Goal: Task Accomplishment & Management: Use online tool/utility

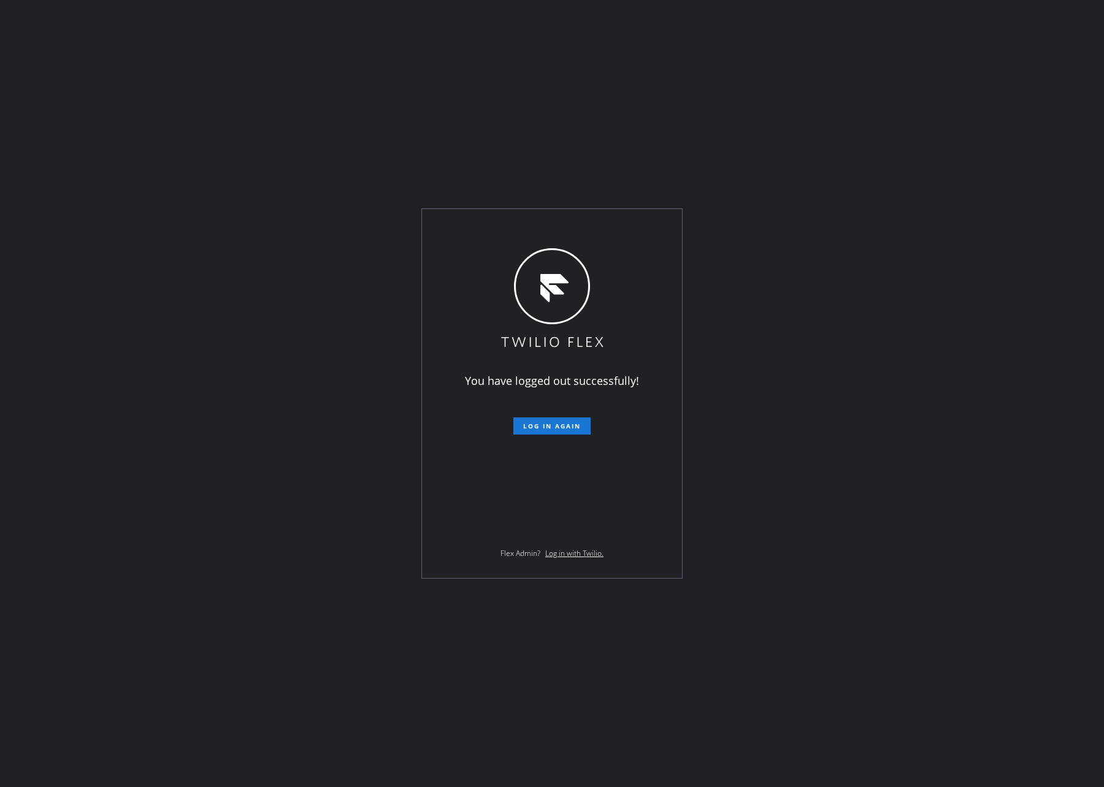
click at [595, 133] on div "You have logged out successfully! Log in again Flex Admin? Log in with Twilio." at bounding box center [552, 393] width 1104 height 787
click at [546, 427] on span "Log in again" at bounding box center [552, 426] width 58 height 9
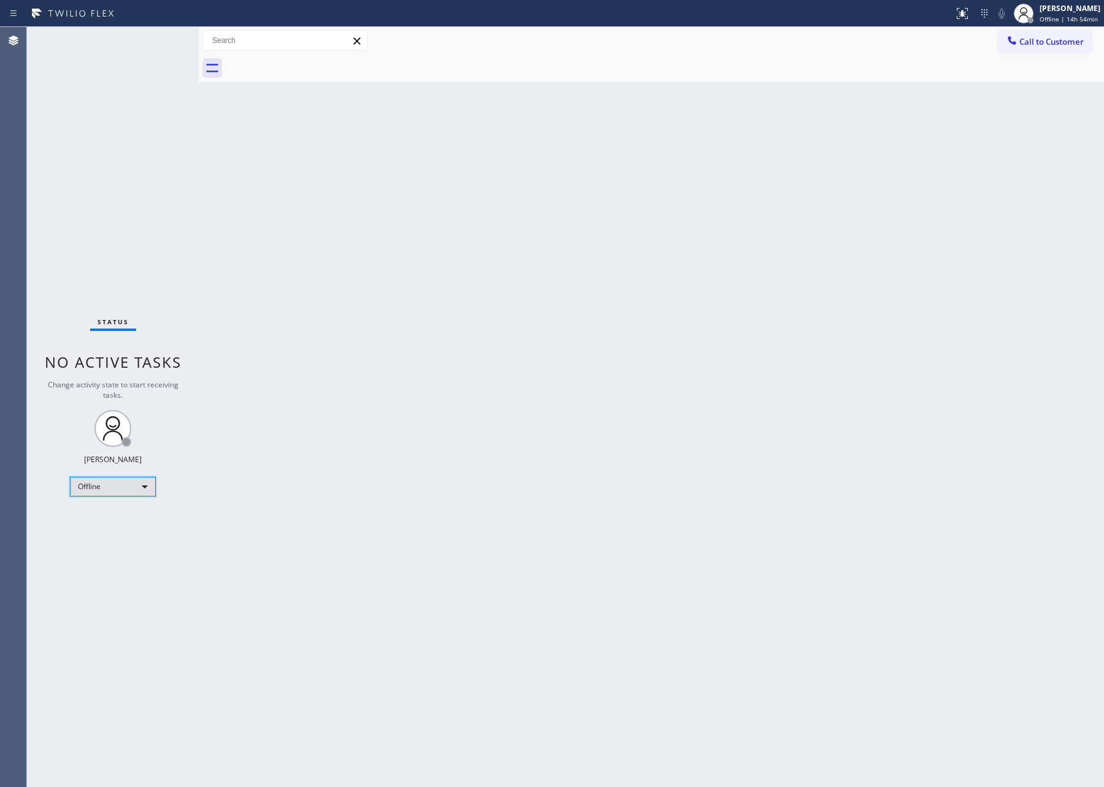
click at [145, 483] on div "Offline" at bounding box center [113, 487] width 86 height 20
click at [131, 513] on li "Available" at bounding box center [112, 518] width 83 height 15
click at [655, 444] on div "Back to Dashboard Change Sender ID Customers Technicians Select a contact Outbo…" at bounding box center [651, 407] width 905 height 760
click at [646, 302] on div "Back to Dashboard Change Sender ID Customers Technicians Select a contact Outbo…" at bounding box center [651, 407] width 905 height 760
click at [506, 454] on div "Back to Dashboard Change Sender ID Customers Technicians Select a contact Outbo…" at bounding box center [651, 407] width 905 height 760
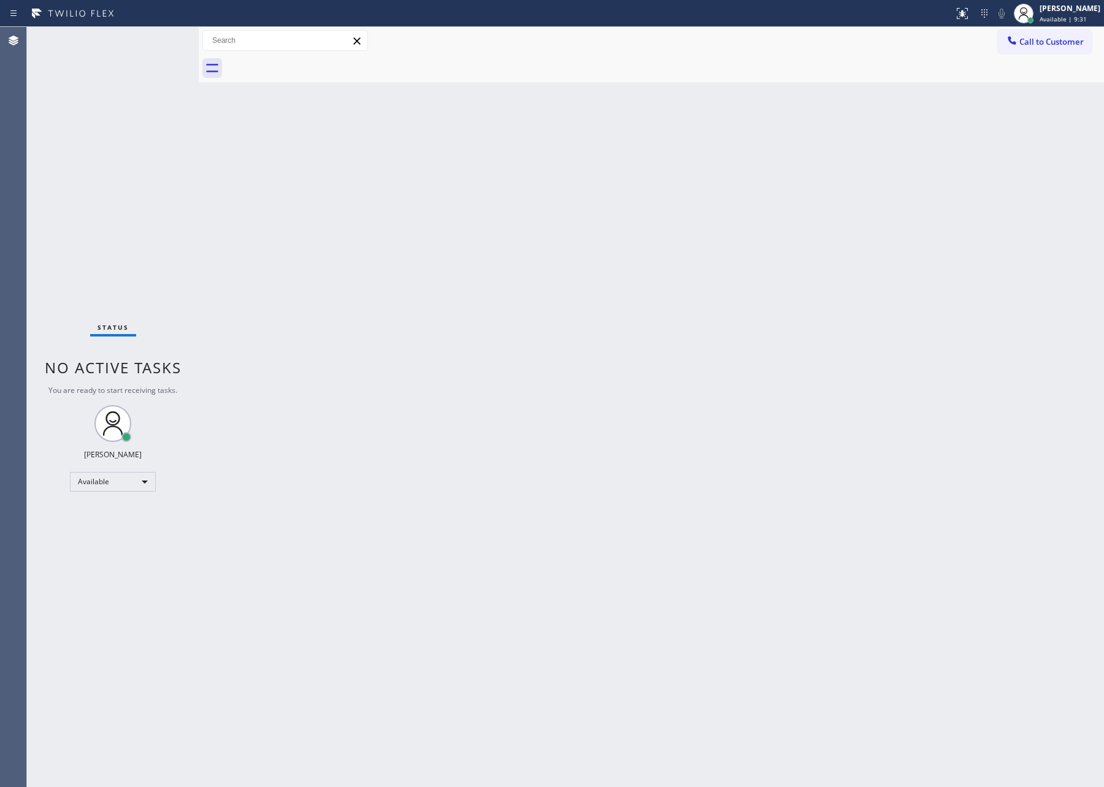
click at [506, 454] on div "Back to Dashboard Change Sender ID Customers Technicians Select a contact Outbo…" at bounding box center [651, 407] width 905 height 760
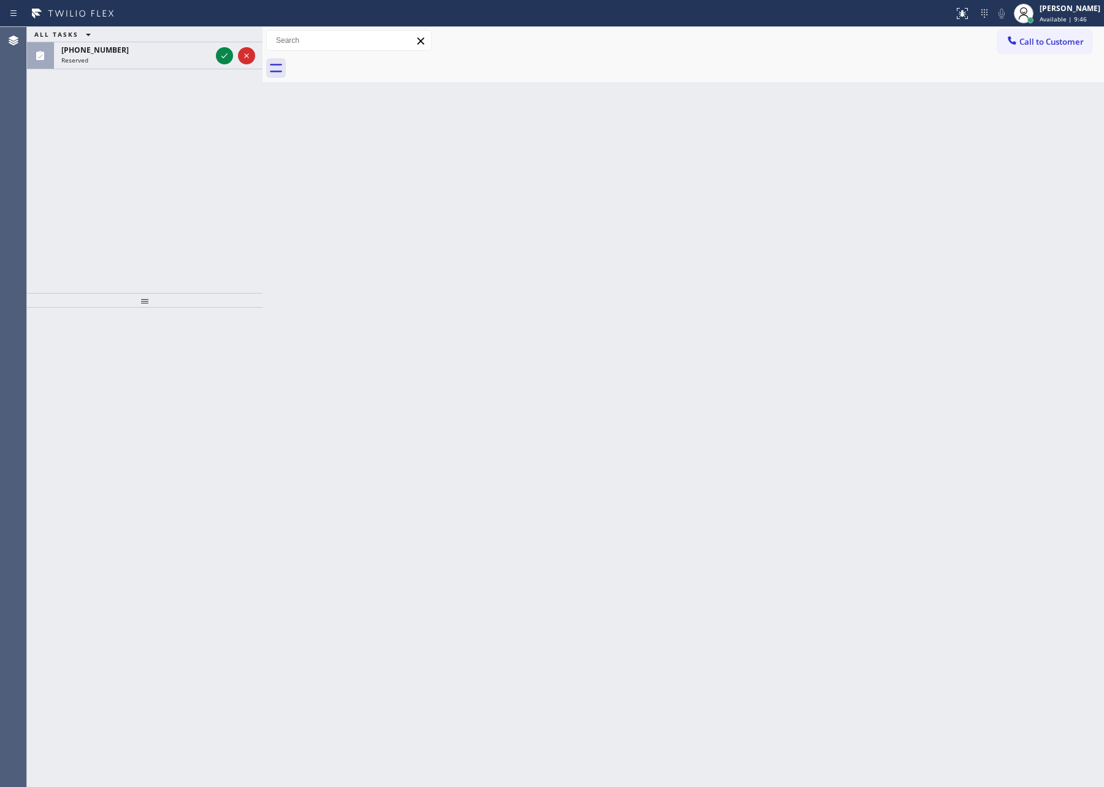
drag, startPoint x: 201, startPoint y: 118, endPoint x: 203, endPoint y: 151, distance: 33.2
click at [262, 120] on div at bounding box center [262, 407] width 0 height 760
click at [204, 148] on div "ALL TASKS ALL TASKS ACTIVE TASKS TASKS IN WRAP UP [PHONE_NUMBER] Reserved" at bounding box center [145, 160] width 237 height 266
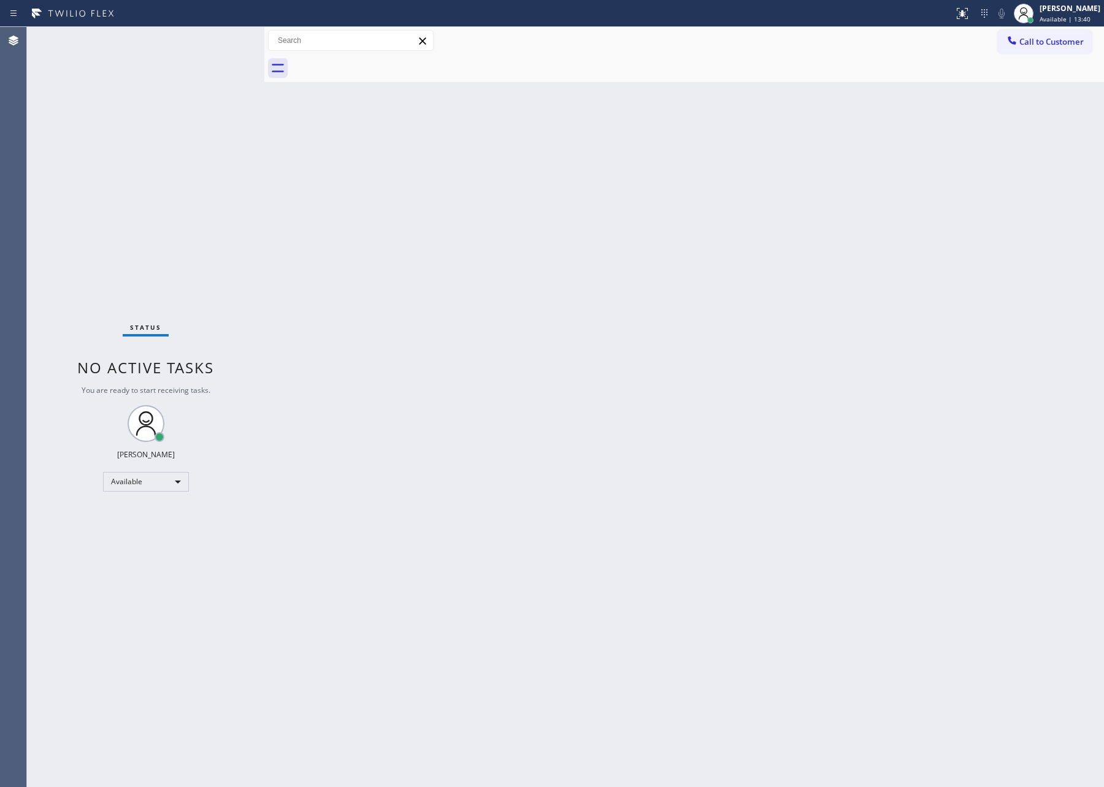
drag, startPoint x: 478, startPoint y: 237, endPoint x: 730, endPoint y: 15, distance: 335.8
click at [544, 184] on div "Back to Dashboard Change Sender ID Customers Technicians Select a contact Outbo…" at bounding box center [683, 407] width 839 height 760
click at [155, 479] on div "Available" at bounding box center [146, 482] width 86 height 20
click at [153, 532] on li "Unavailable" at bounding box center [144, 529] width 83 height 15
click at [146, 515] on li "Available" at bounding box center [144, 513] width 83 height 15
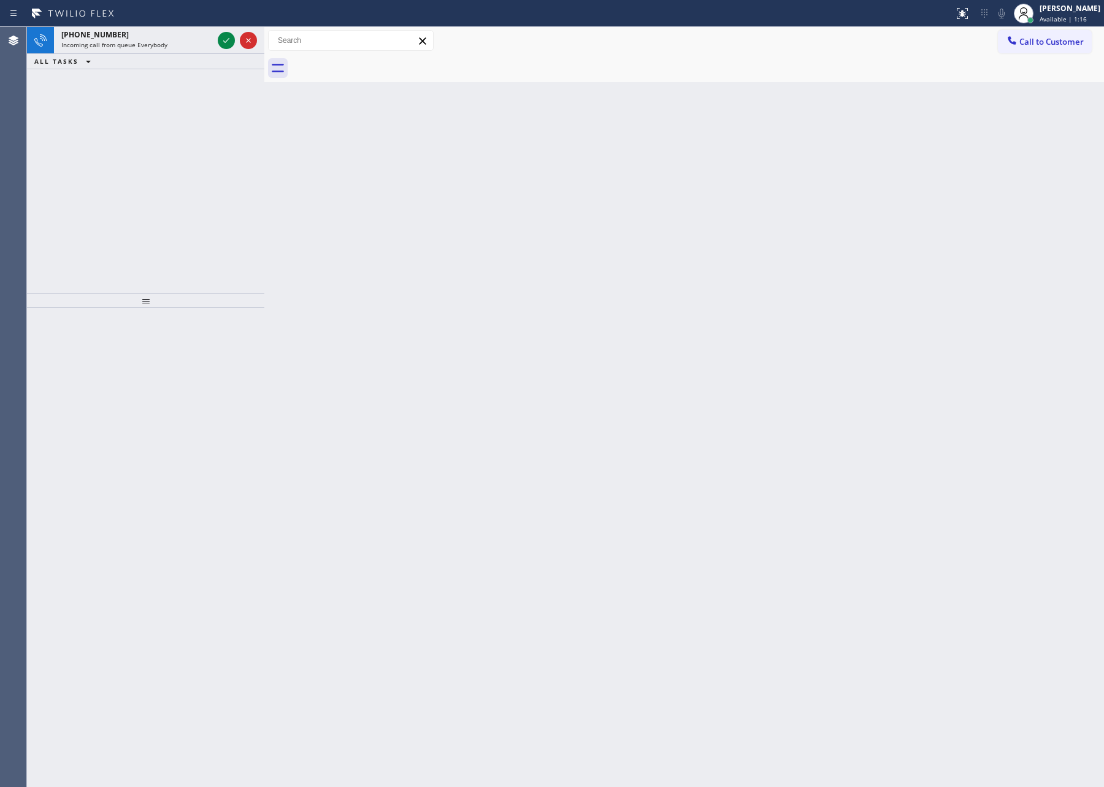
click at [213, 128] on div "[PHONE_NUMBER] Incoming call from queue Everybody ALL TASKS ALL TASKS ACTIVE TA…" at bounding box center [145, 160] width 237 height 266
click at [223, 59] on icon at bounding box center [226, 55] width 15 height 15
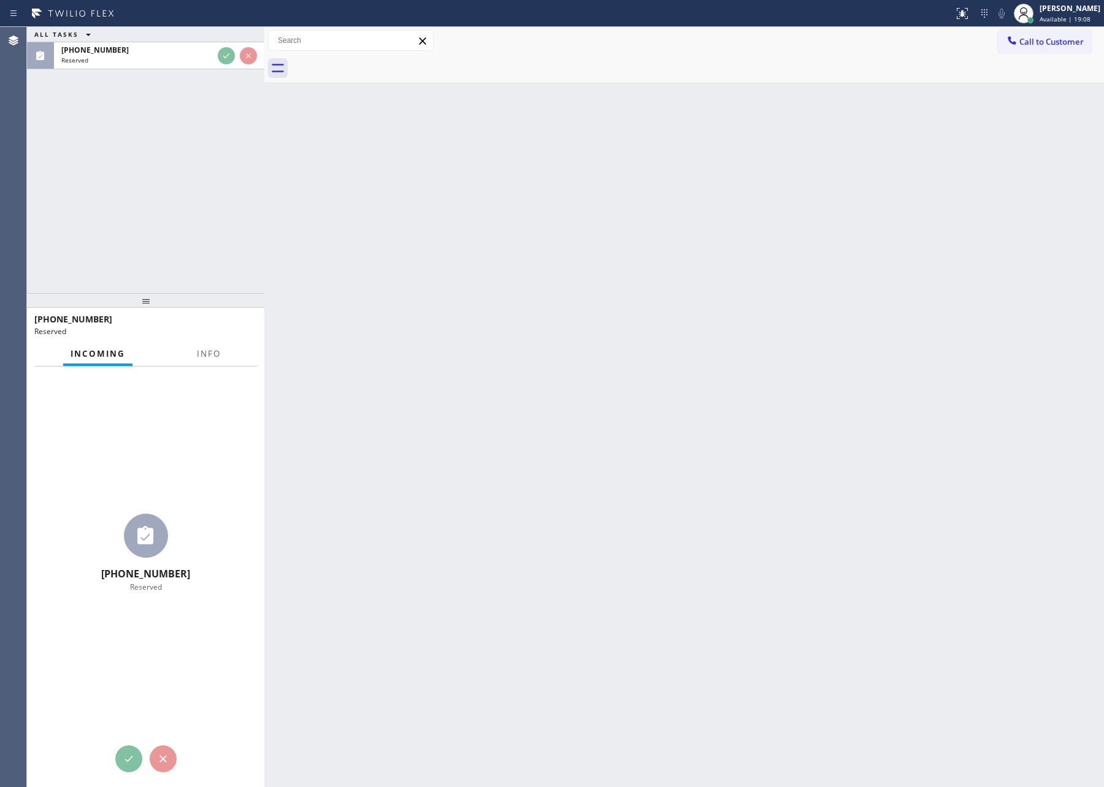
drag, startPoint x: 342, startPoint y: 394, endPoint x: 457, endPoint y: 440, distance: 123.8
click at [368, 405] on div "Back to Dashboard Change Sender ID Customers Technicians Select a contact Outbo…" at bounding box center [683, 407] width 839 height 760
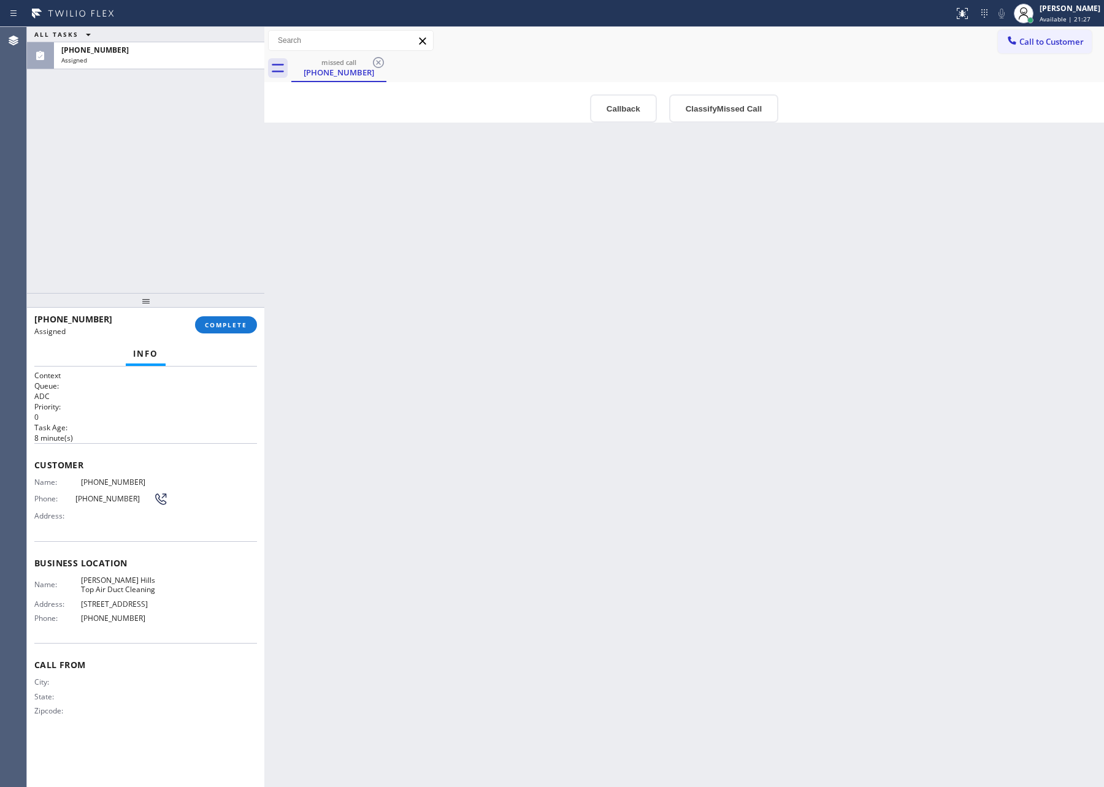
click at [620, 467] on div "Back to Dashboard Change Sender ID Customers Technicians Select a contact Outbo…" at bounding box center [683, 407] width 839 height 760
click at [622, 467] on div "Back to Dashboard Change Sender ID Customers Technicians Select a contact Outbo…" at bounding box center [683, 407] width 839 height 760
click at [758, 446] on div "Back to Dashboard Change Sender ID Customers Technicians Select a contact Outbo…" at bounding box center [683, 407] width 839 height 760
click at [717, 109] on button "Classify Missed Call" at bounding box center [723, 108] width 109 height 28
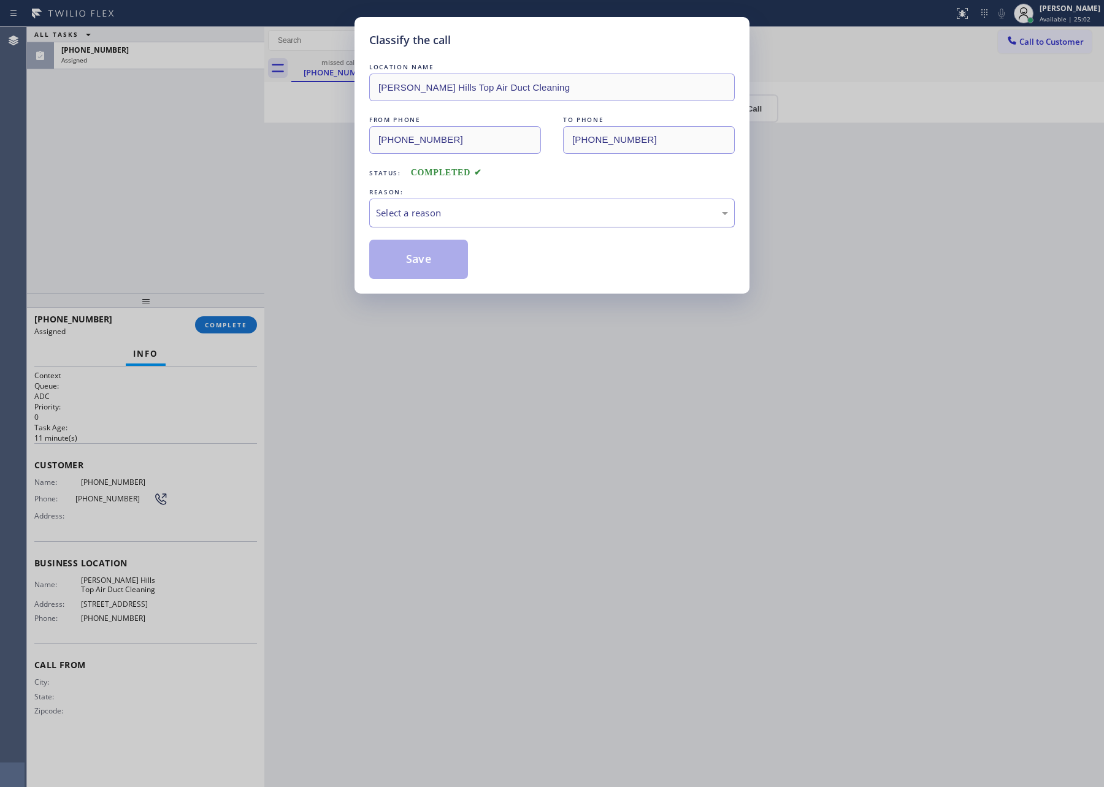
click at [460, 223] on div "Select a reason" at bounding box center [551, 213] width 365 height 29
click at [416, 265] on button "Save" at bounding box center [418, 259] width 99 height 39
drag, startPoint x: 178, startPoint y: 208, endPoint x: 210, endPoint y: 208, distance: 31.3
click at [200, 208] on div "Classify the call LOCATION NAME [PERSON_NAME][GEOGRAPHIC_DATA] Top Air Duct Cle…" at bounding box center [552, 393] width 1104 height 787
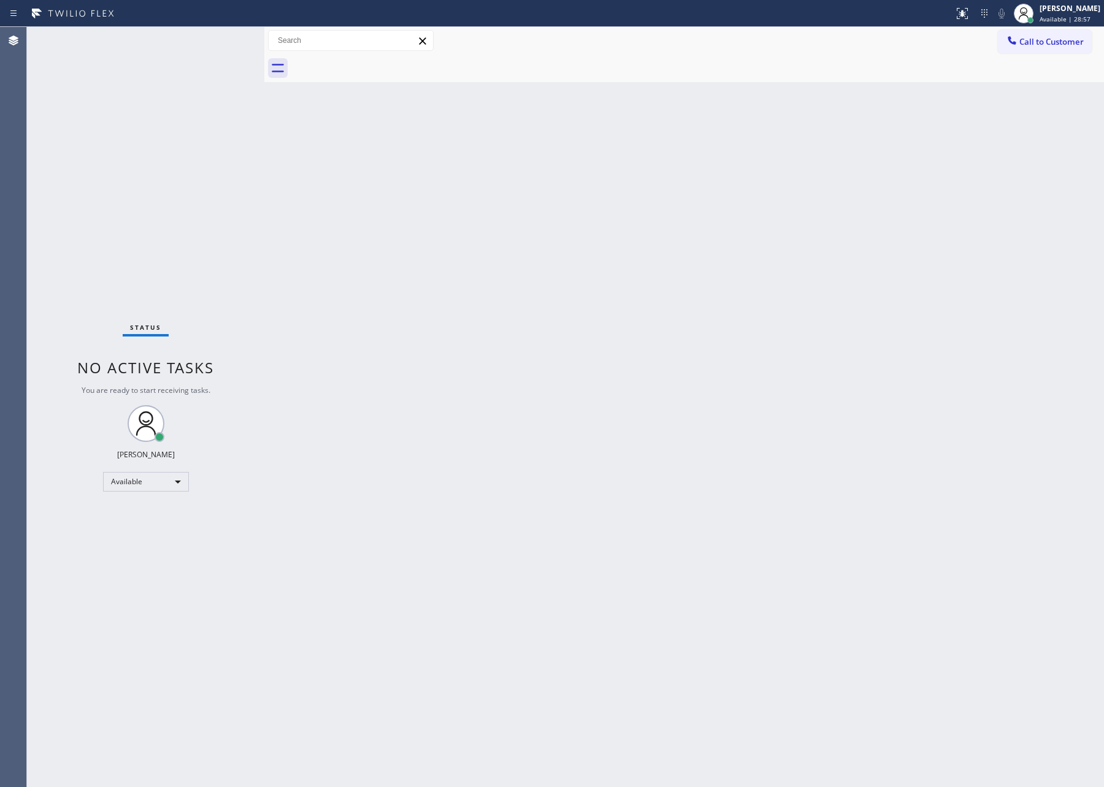
click at [532, 343] on div "Back to Dashboard Change Sender ID Customers Technicians Select a contact Outbo…" at bounding box center [683, 407] width 839 height 760
click at [631, 431] on div "Back to Dashboard Change Sender ID Customers Technicians Select a contact Outbo…" at bounding box center [683, 407] width 839 height 760
drag, startPoint x: 527, startPoint y: 508, endPoint x: 576, endPoint y: 484, distance: 54.6
click at [532, 506] on div "Back to Dashboard Change Sender ID Customers Technicians Select a contact Outbo…" at bounding box center [683, 407] width 839 height 760
drag, startPoint x: 736, startPoint y: 283, endPoint x: 744, endPoint y: 287, distance: 8.2
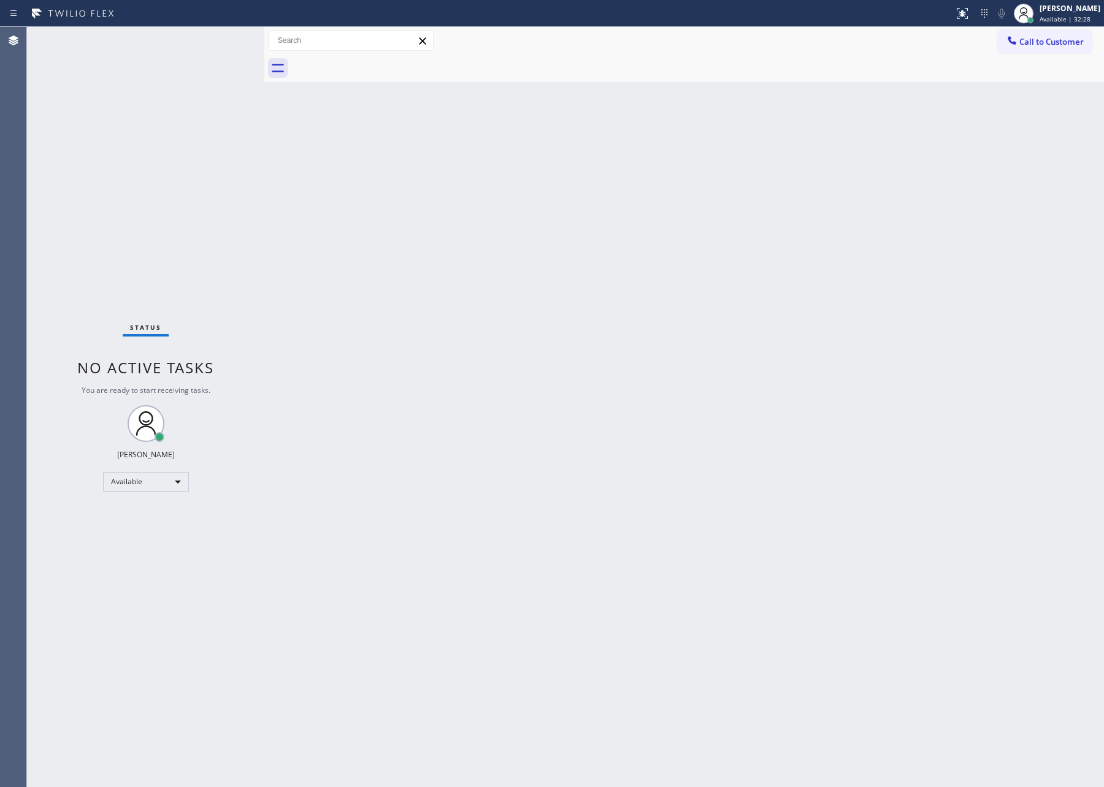
click at [738, 285] on div "Back to Dashboard Change Sender ID Customers Technicians Select a contact Outbo…" at bounding box center [683, 407] width 839 height 760
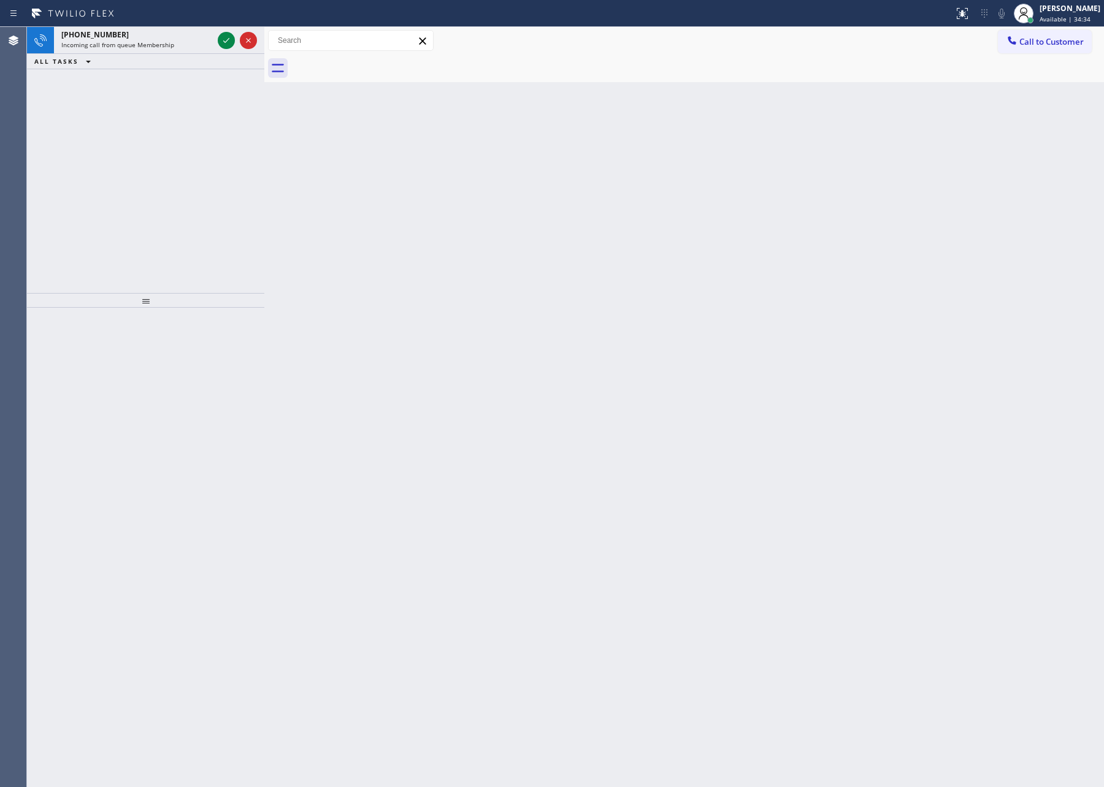
click at [199, 128] on div "[PHONE_NUMBER] Incoming call from queue Membership ALL TASKS ALL TASKS ACTIVE T…" at bounding box center [145, 160] width 237 height 266
click at [223, 39] on icon at bounding box center [226, 40] width 15 height 15
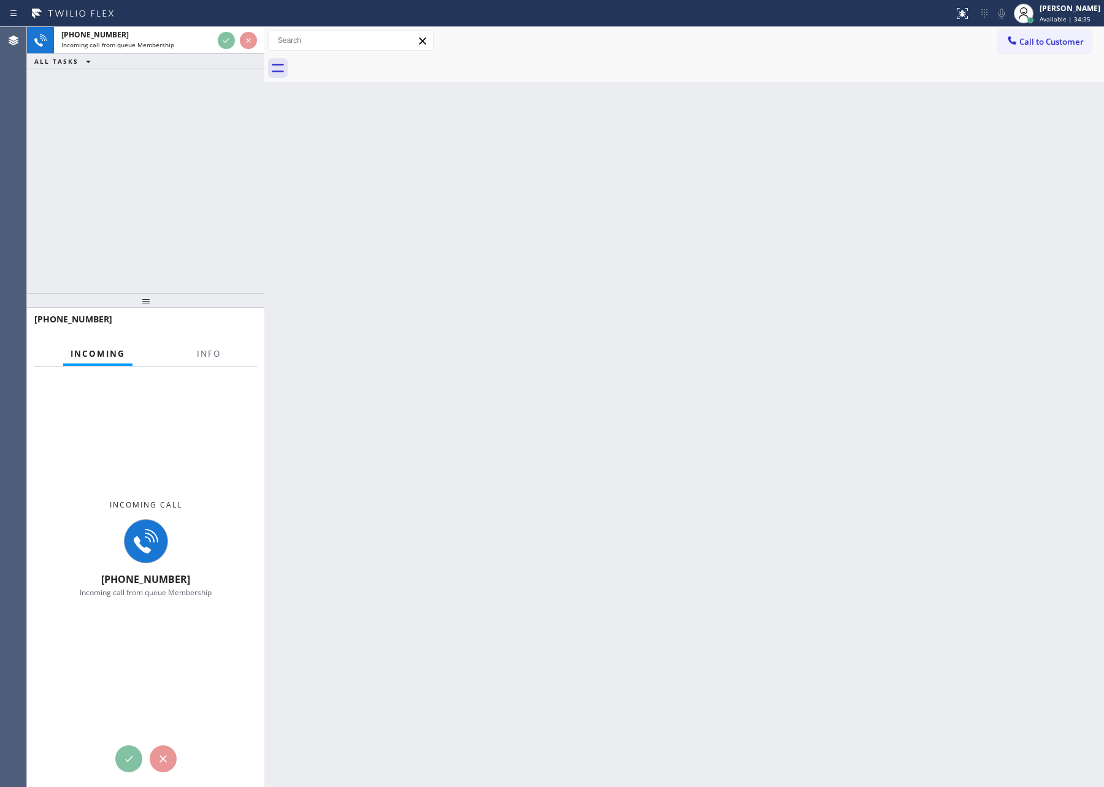
click at [231, 189] on div "[PHONE_NUMBER] Incoming call from queue Membership ALL TASKS ALL TASKS ACTIVE T…" at bounding box center [145, 160] width 237 height 266
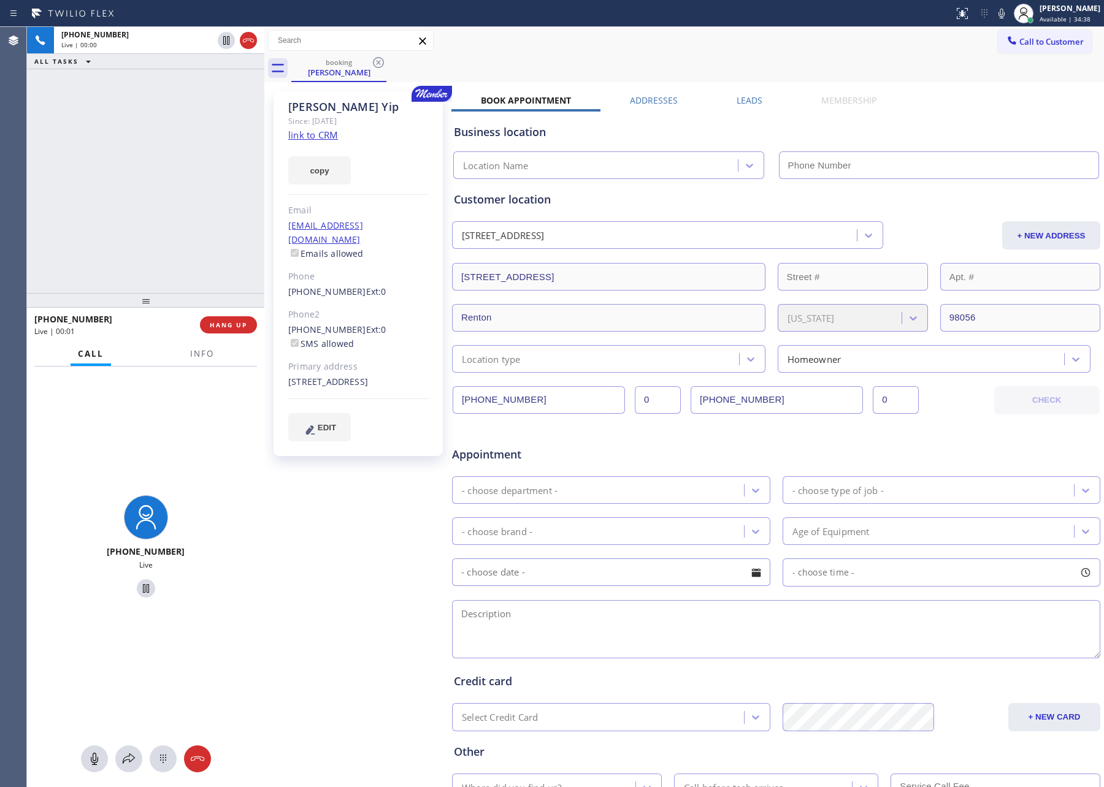
type input "[PHONE_NUMBER]"
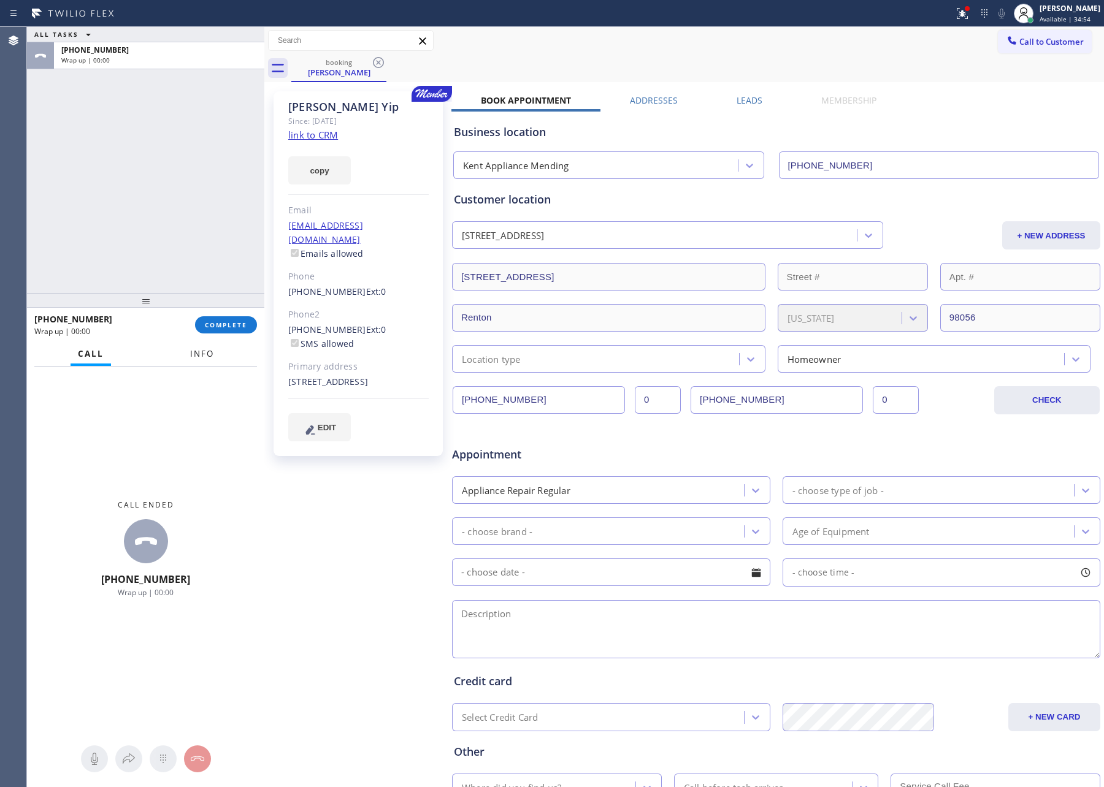
click at [199, 353] on span "Info" at bounding box center [202, 353] width 24 height 11
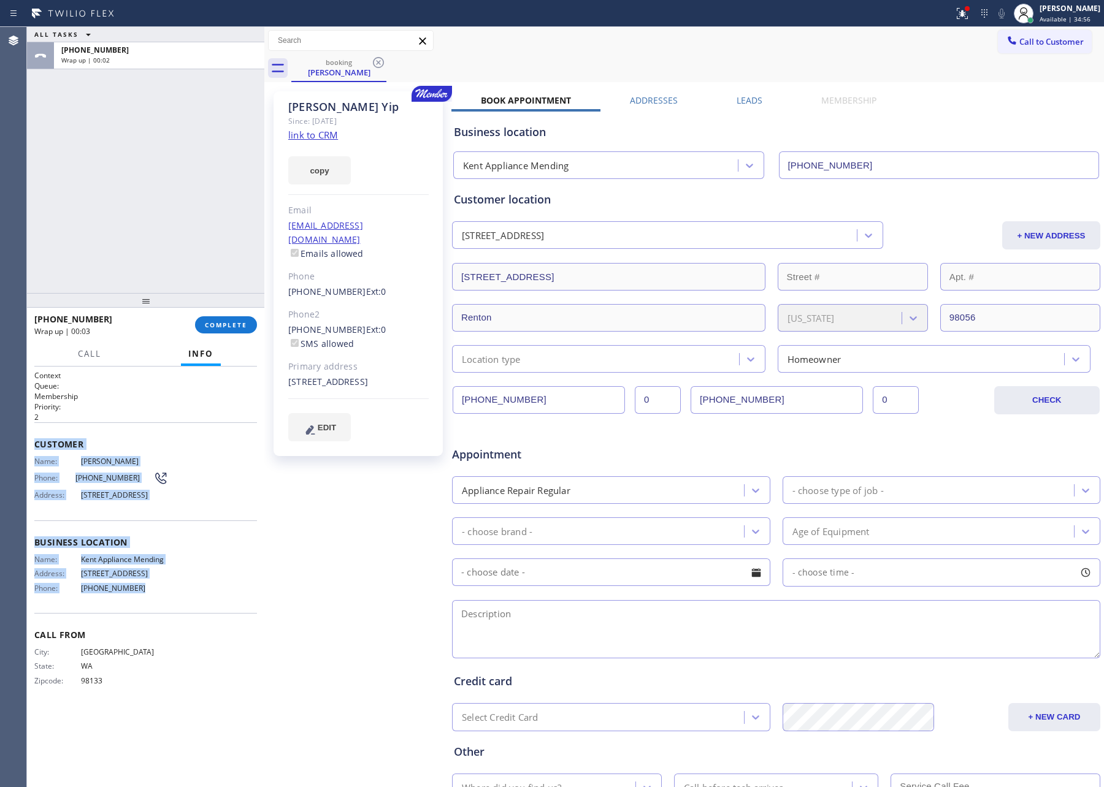
drag, startPoint x: 34, startPoint y: 438, endPoint x: 157, endPoint y: 603, distance: 206.4
click at [157, 603] on div "Context Queue: Membership Priority: 2 Customer Name: [PERSON_NAME] Phone: [PHON…" at bounding box center [145, 538] width 223 height 336
copy div "Customer Name: [PERSON_NAME] Phone: [PHONE_NUMBER] Address: [STREET_ADDRESS] Bu…"
click at [239, 324] on span "COMPLETE" at bounding box center [226, 325] width 42 height 9
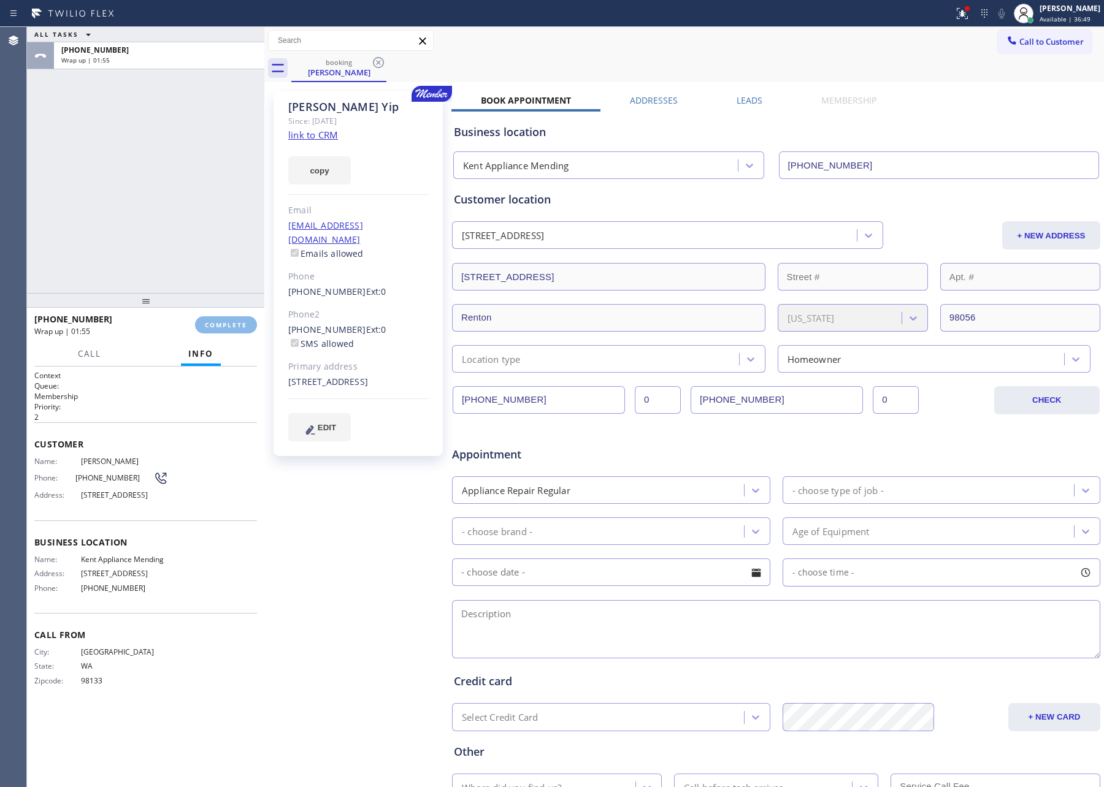
click at [153, 166] on div "ALL TASKS ALL TASKS ACTIVE TASKS TASKS IN WRAP UP [PHONE_NUMBER] Wrap up | 01:55" at bounding box center [145, 160] width 237 height 266
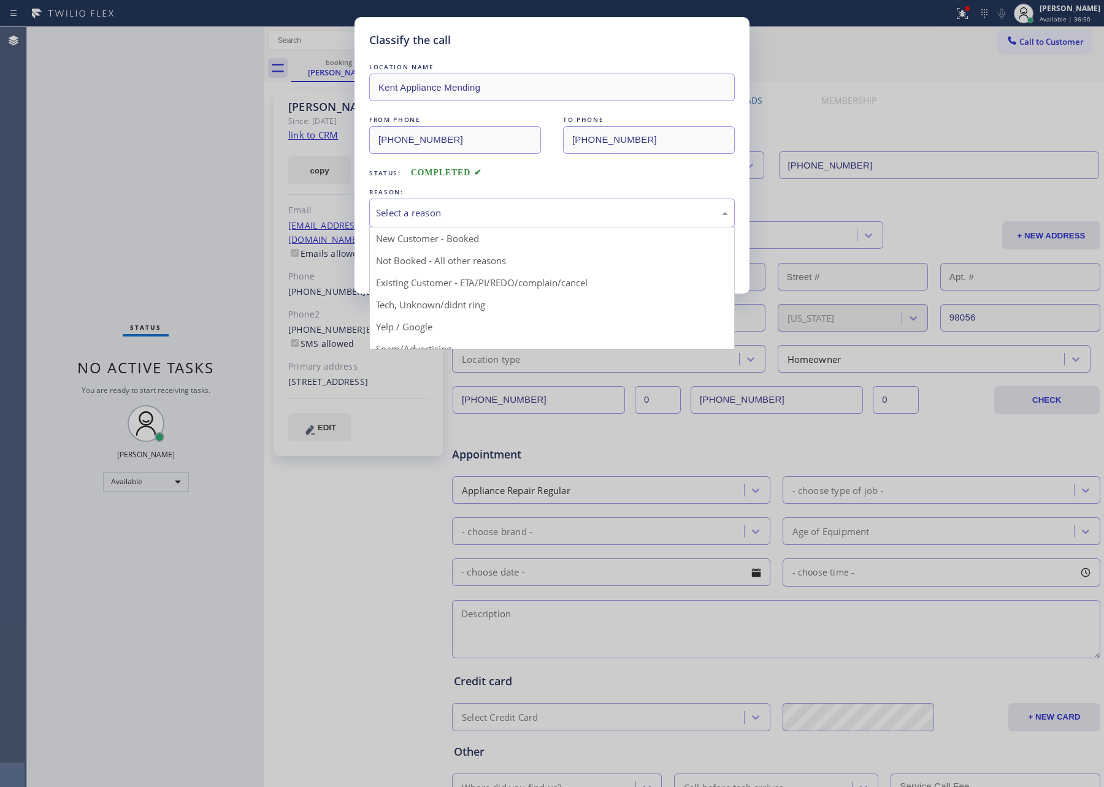
click at [426, 210] on div "Select a reason" at bounding box center [552, 213] width 352 height 14
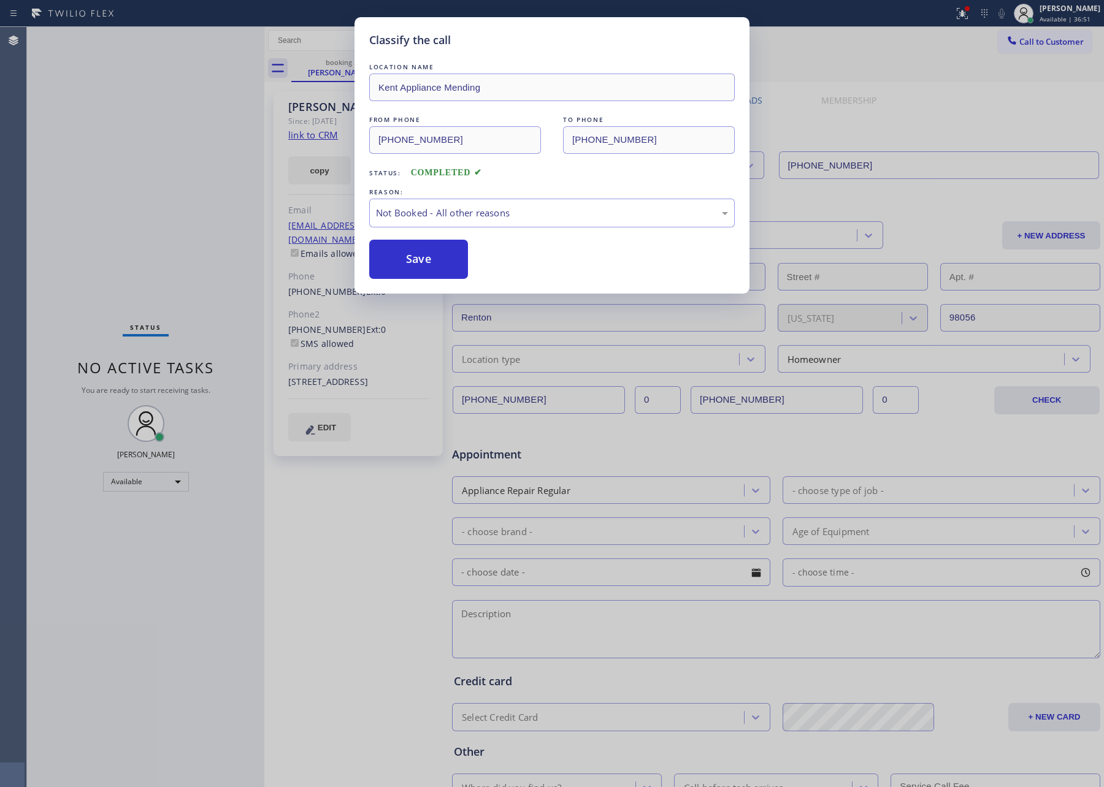
click at [399, 264] on button "Save" at bounding box center [418, 259] width 99 height 39
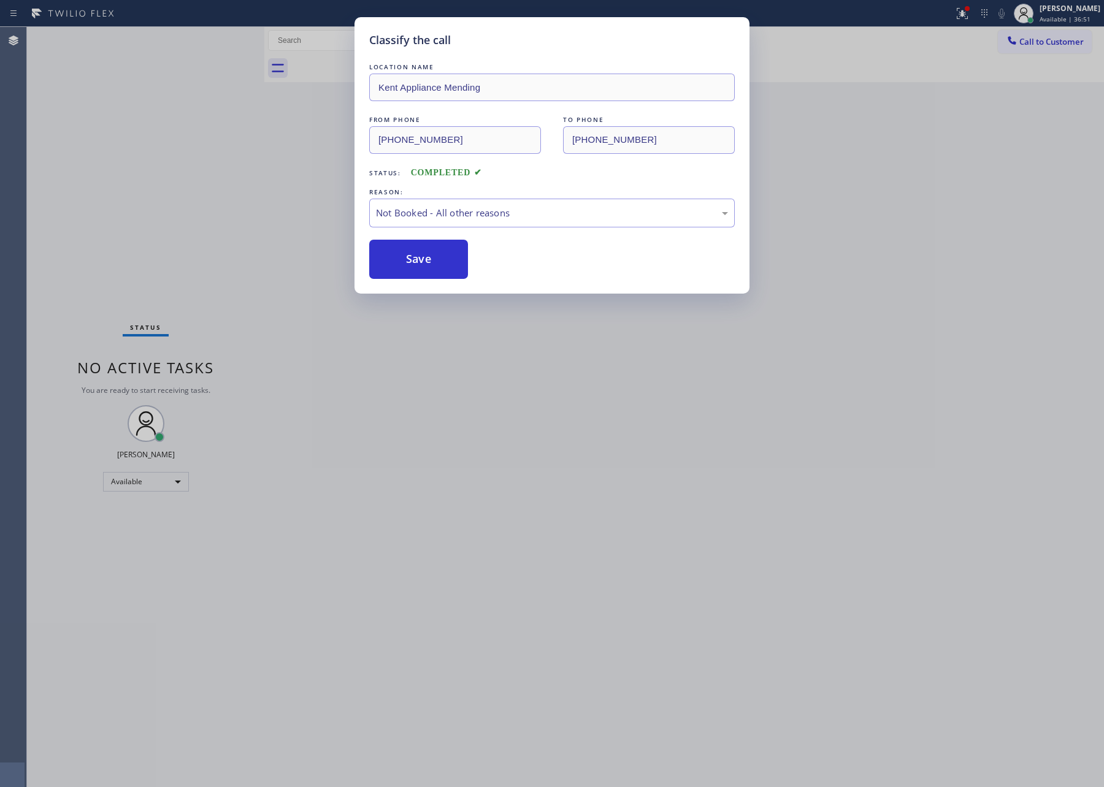
click at [399, 264] on button "Save" at bounding box center [418, 259] width 99 height 39
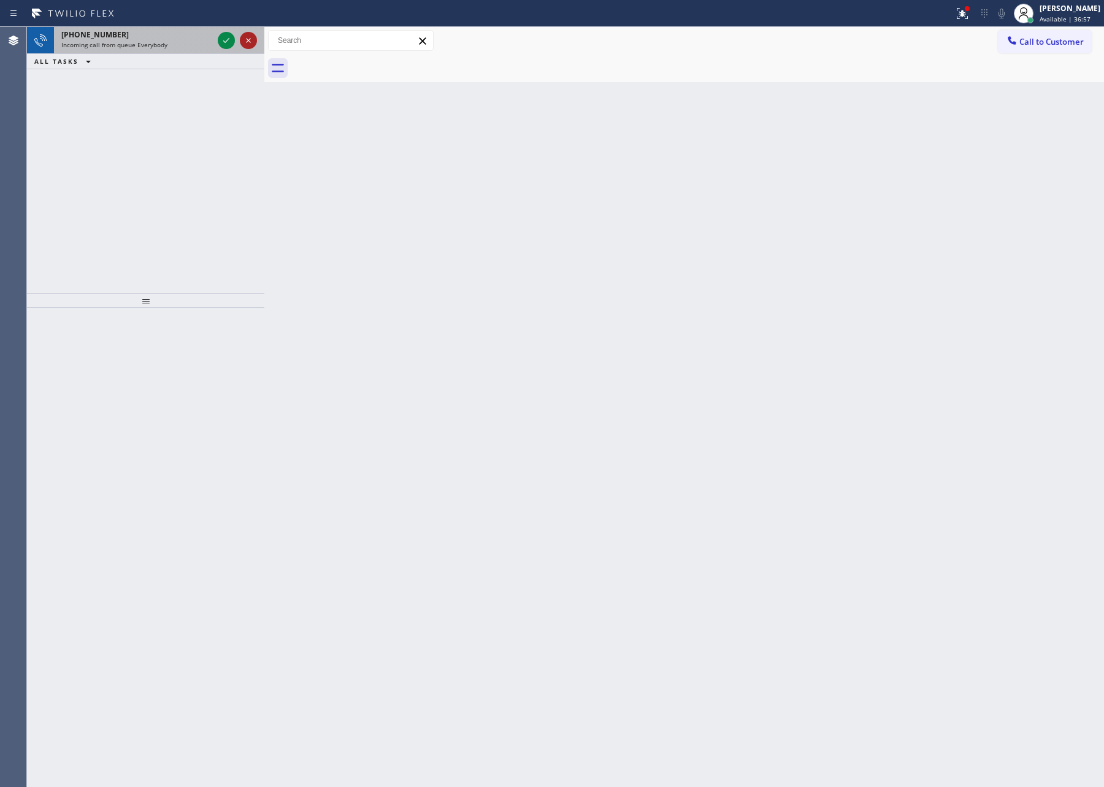
drag, startPoint x: 256, startPoint y: 39, endPoint x: 242, endPoint y: 37, distance: 14.9
click at [256, 39] on div at bounding box center [248, 40] width 17 height 15
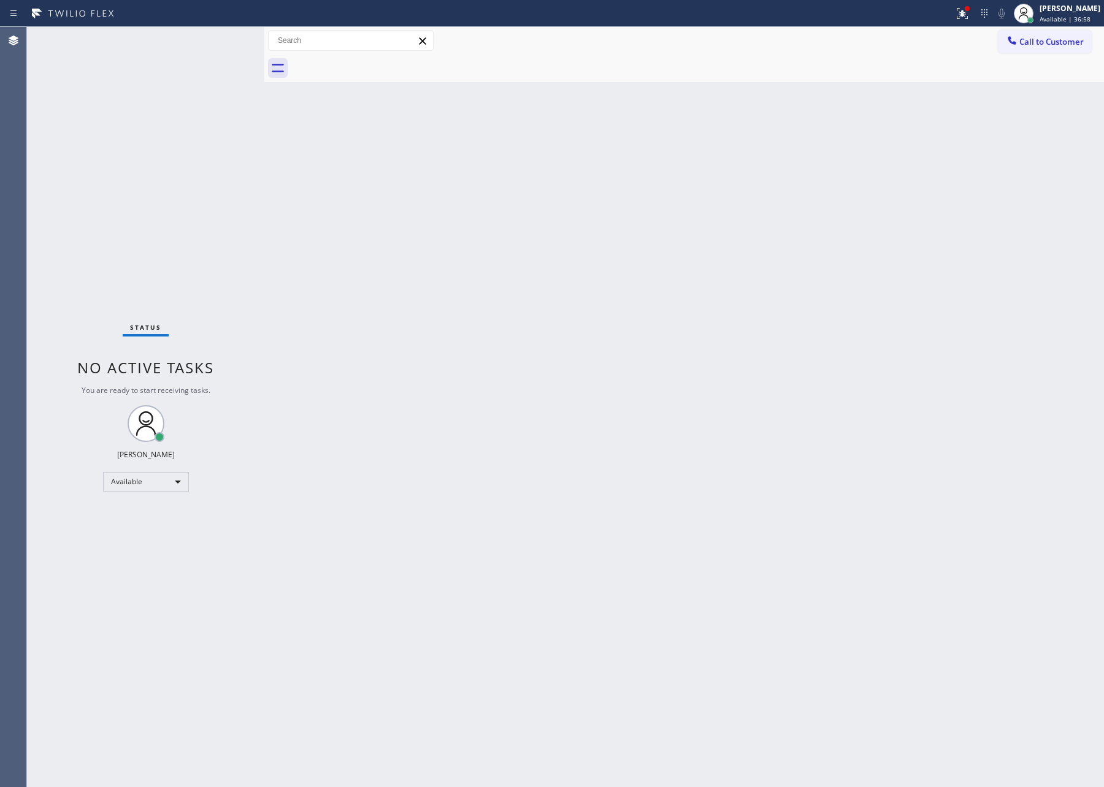
click at [571, 363] on div "Back to Dashboard Change Sender ID Customers Technicians Select a contact Outbo…" at bounding box center [683, 407] width 839 height 760
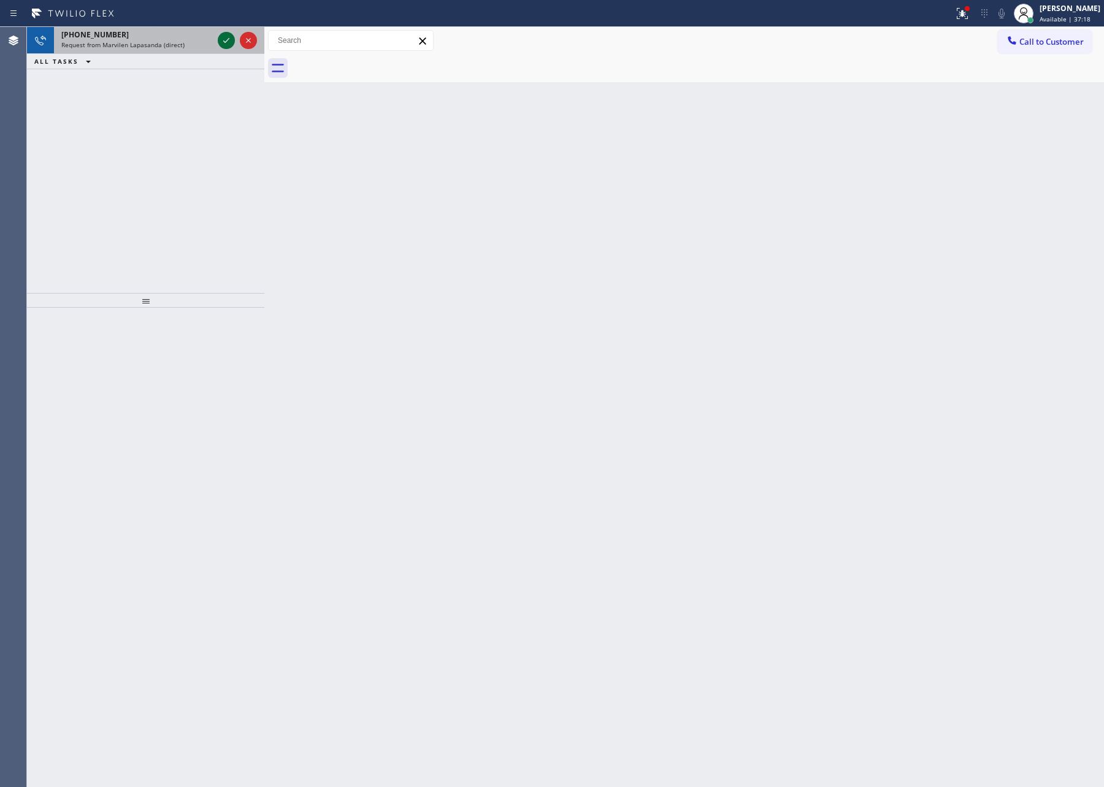
click at [224, 41] on icon at bounding box center [226, 40] width 6 height 5
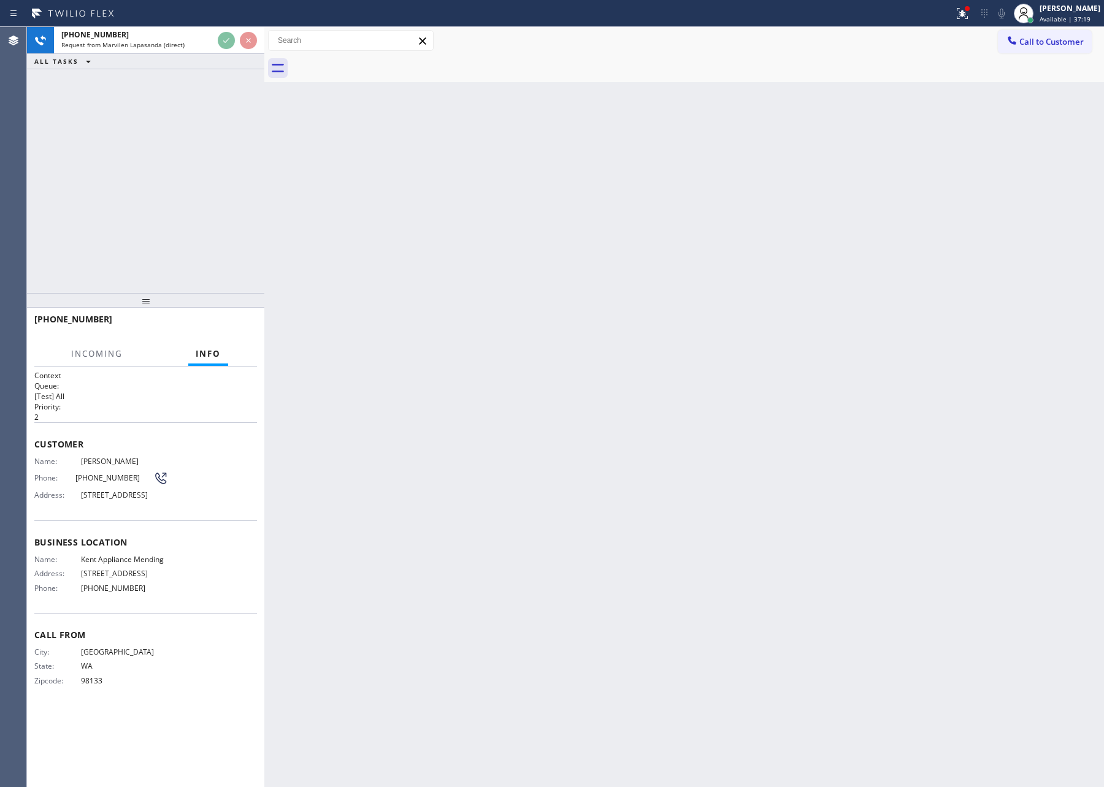
click at [232, 139] on div "[PHONE_NUMBER] Request from Marvilen Lapasanda (direct) ALL TASKS ALL TASKS ACT…" at bounding box center [145, 160] width 237 height 266
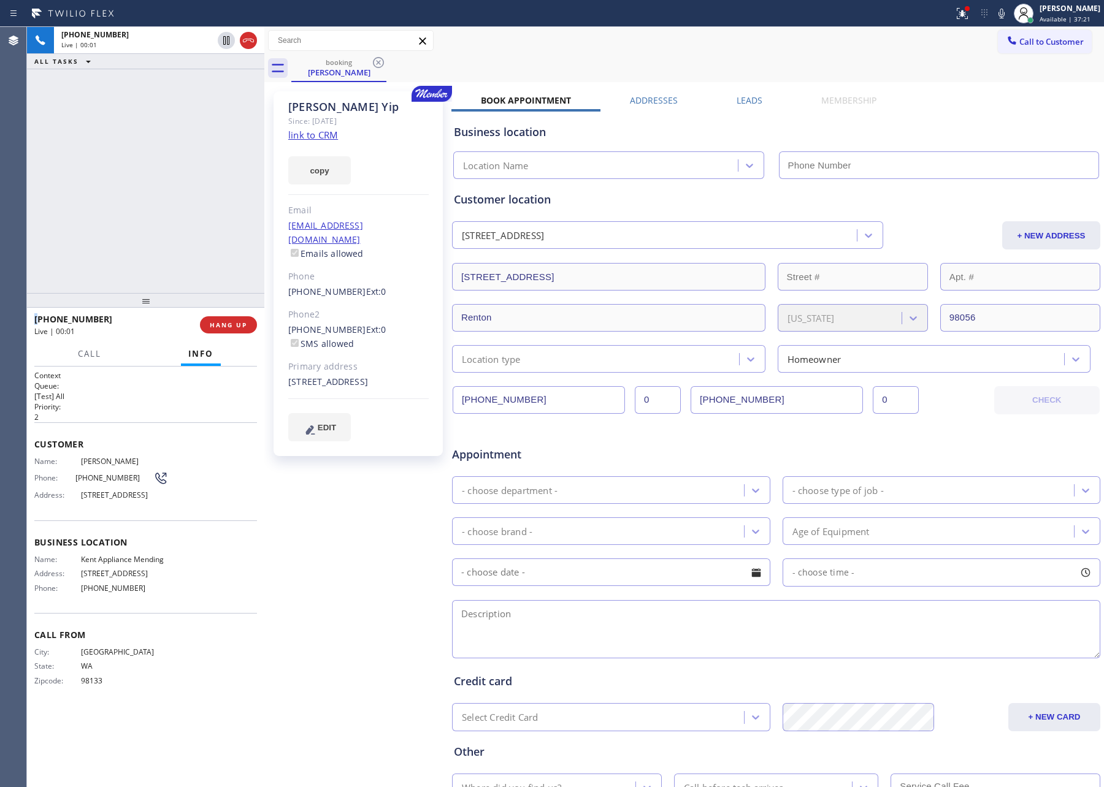
type input "[PHONE_NUMBER]"
click at [147, 158] on div "[PHONE_NUMBER] Live | 00:04 ALL TASKS ALL TASKS ACTIVE TASKS TASKS IN WRAP UP" at bounding box center [145, 160] width 237 height 266
click at [311, 137] on link "link to CRM" at bounding box center [313, 135] width 50 height 12
click at [166, 159] on div "[PHONE_NUMBER] Live | 00:05 ALL TASKS ALL TASKS ACTIVE TASKS TASKS IN WRAP UP" at bounding box center [145, 160] width 237 height 266
drag, startPoint x: 94, startPoint y: 351, endPoint x: 102, endPoint y: 590, distance: 239.3
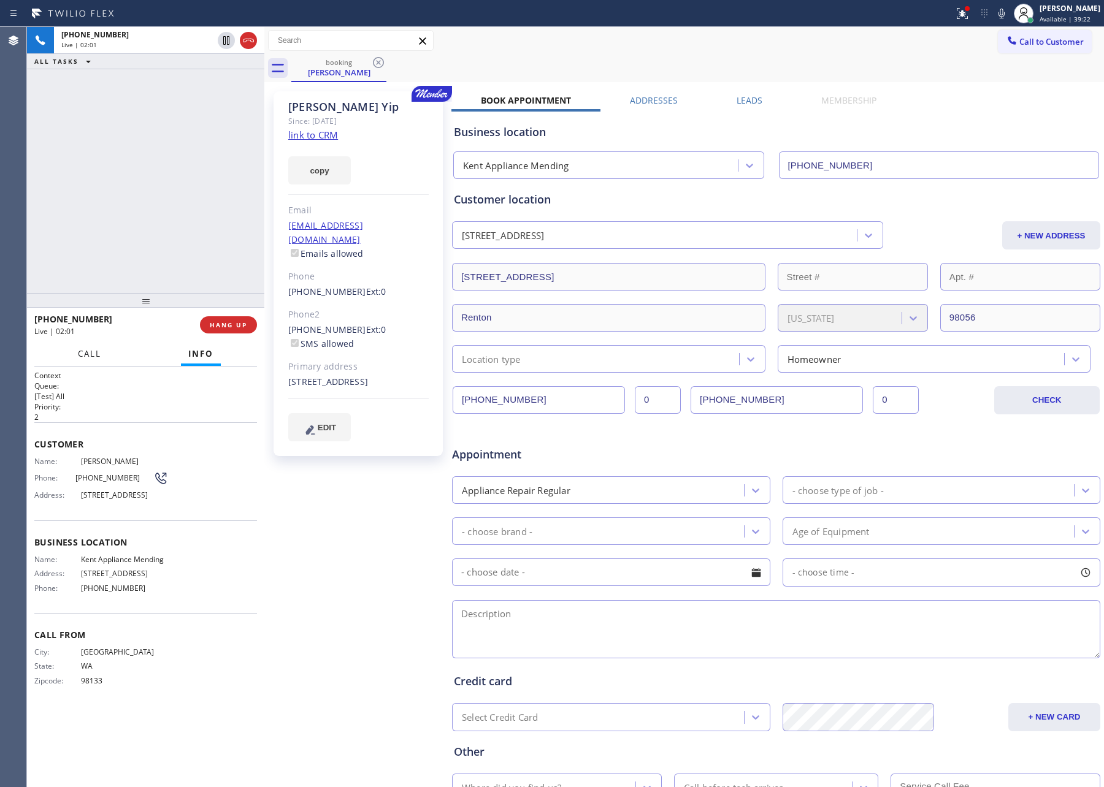
click at [94, 351] on span "Call" at bounding box center [89, 353] width 23 height 11
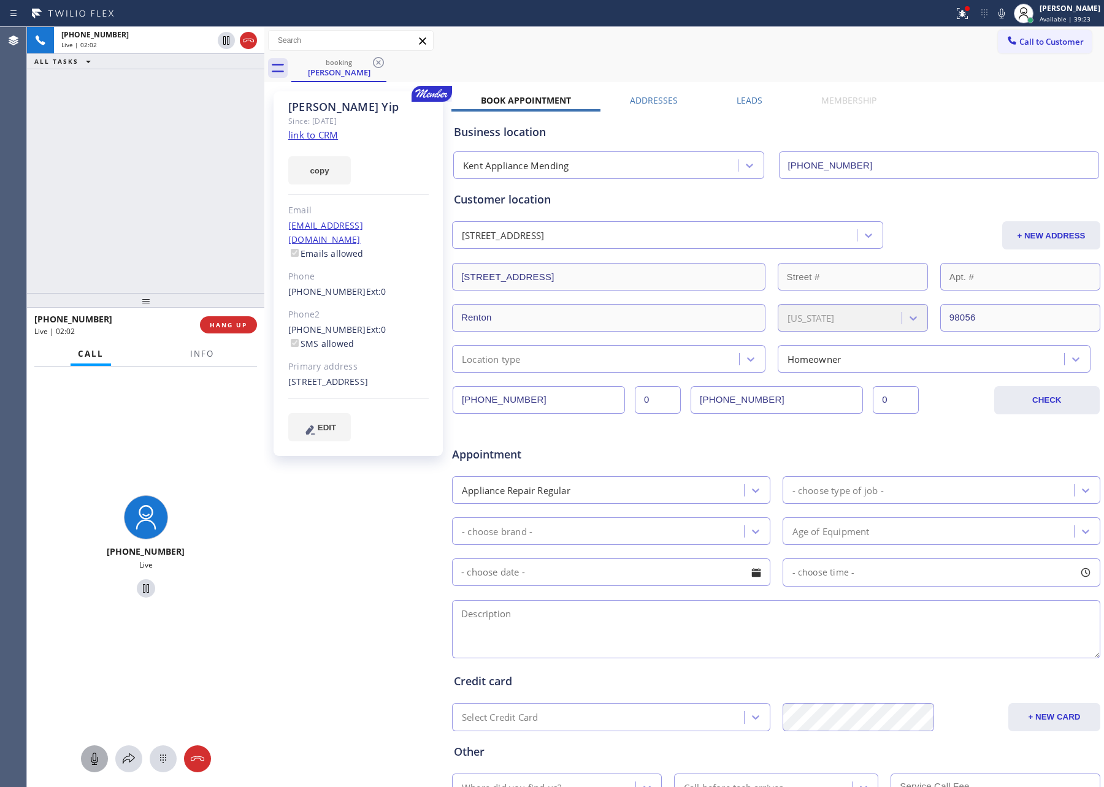
click at [94, 753] on icon at bounding box center [94, 759] width 7 height 12
drag, startPoint x: 91, startPoint y: 757, endPoint x: 203, endPoint y: 471, distance: 307.0
click at [91, 757] on icon at bounding box center [94, 759] width 15 height 15
click at [195, 234] on div "[PHONE_NUMBER] Live | 04:15 ALL TASKS ALL TASKS ACTIVE TASKS TASKS IN WRAP UP" at bounding box center [145, 160] width 237 height 266
click at [85, 763] on div at bounding box center [94, 759] width 27 height 15
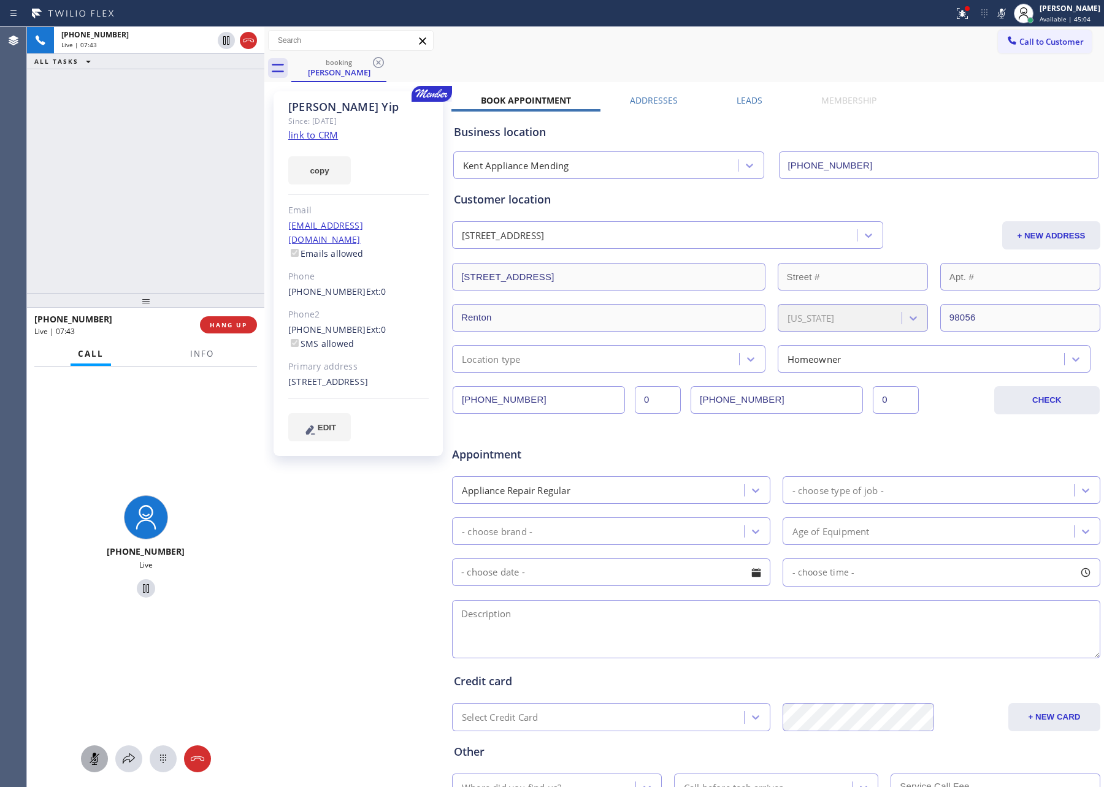
drag, startPoint x: 98, startPoint y: 774, endPoint x: 87, endPoint y: 762, distance: 16.5
click at [98, 774] on div "[PHONE_NUMBER] Live" at bounding box center [145, 577] width 237 height 421
click at [82, 752] on div at bounding box center [94, 759] width 27 height 15
click at [153, 144] on div "[PHONE_NUMBER] Live | 07:45 ALL TASKS ALL TASKS ACTIVE TASKS TASKS IN WRAP UP" at bounding box center [145, 160] width 237 height 266
click at [158, 148] on div "[PHONE_NUMBER] Live | 07:47 ALL TASKS ALL TASKS ACTIVE TASKS TASKS IN WRAP UP" at bounding box center [145, 160] width 237 height 266
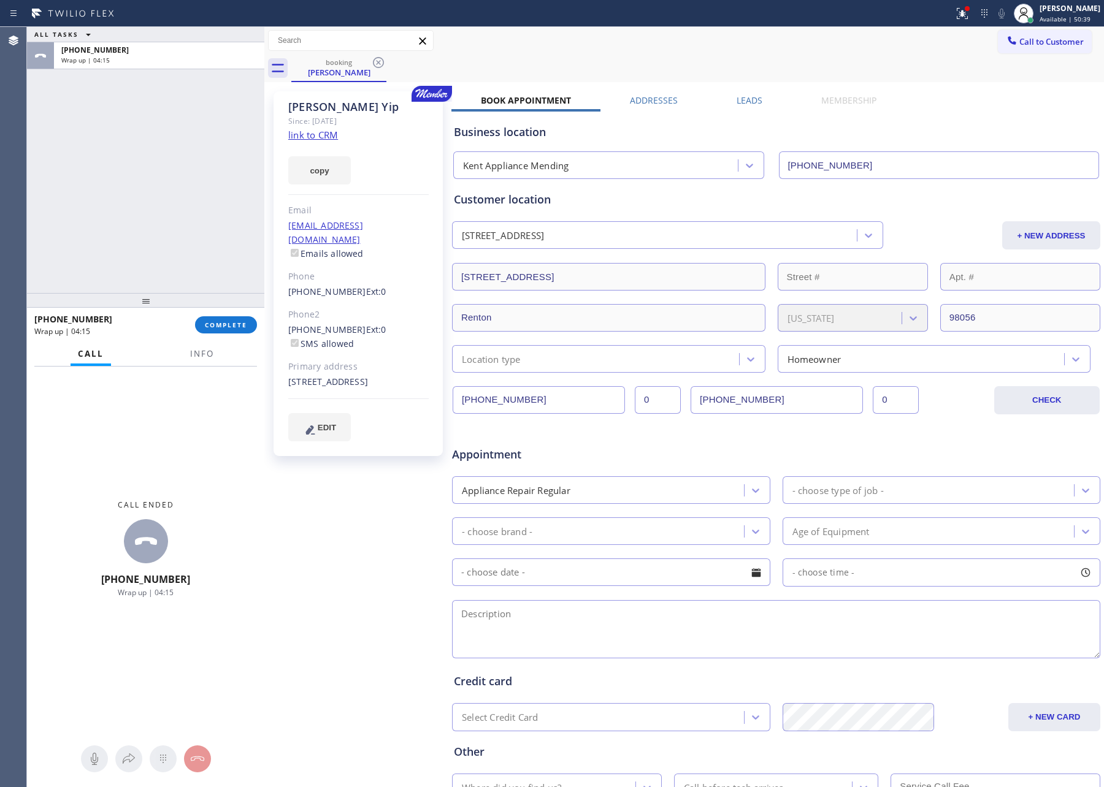
click at [109, 139] on div "ALL TASKS ALL TASKS ACTIVE TASKS TASKS IN WRAP UP [PHONE_NUMBER] Wrap up | 04:15" at bounding box center [145, 160] width 237 height 266
click at [234, 324] on span "COMPLETE" at bounding box center [226, 325] width 42 height 9
click at [208, 127] on div "ALL TASKS ALL TASKS ACTIVE TASKS TASKS IN WRAP UP [PHONE_NUMBER] Wrap up | 04:15" at bounding box center [145, 160] width 237 height 266
click at [208, 127] on div "ALL TASKS ALL TASKS ACTIVE TASKS TASKS IN WRAP UP [PHONE_NUMBER] Wrap up | 04:16" at bounding box center [145, 160] width 237 height 266
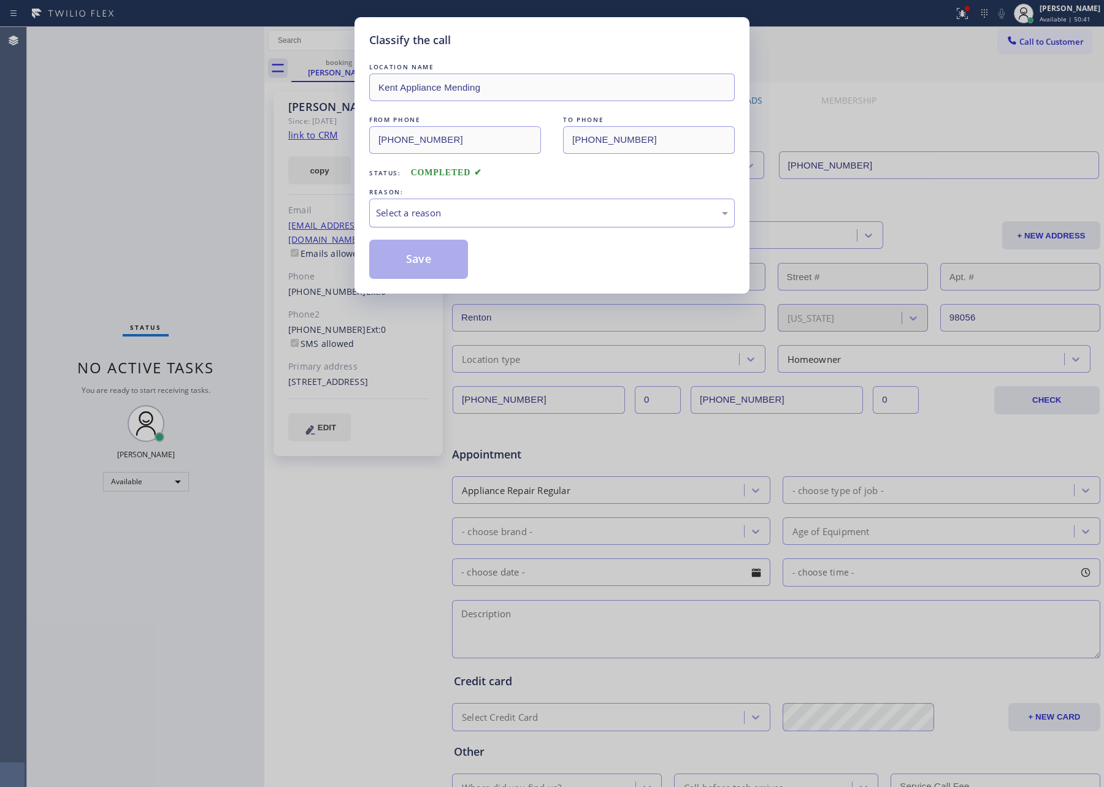
click at [422, 212] on div "Select a reason" at bounding box center [552, 213] width 352 height 14
click at [403, 267] on button "Save" at bounding box center [418, 259] width 99 height 39
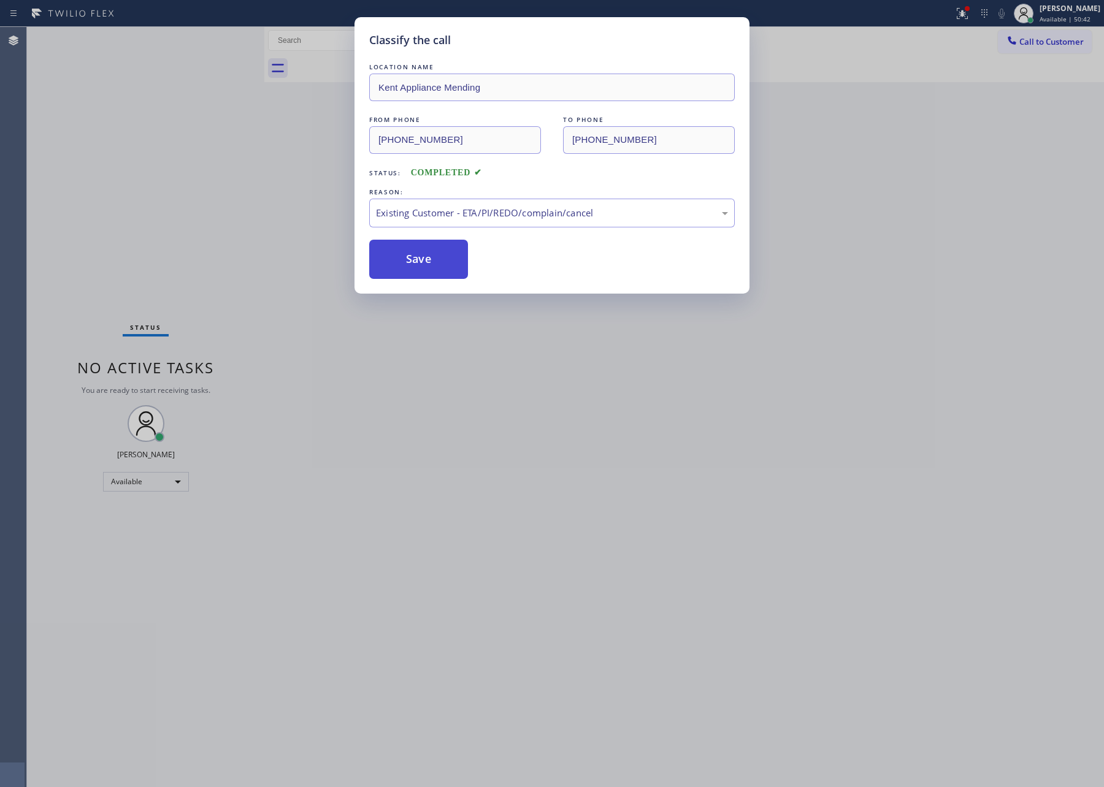
click at [403, 267] on button "Save" at bounding box center [418, 259] width 99 height 39
click at [220, 210] on div "Classify the call LOCATION NAME Kent Appliance Mending FROM PHONE [PHONE_NUMBER…" at bounding box center [552, 393] width 1104 height 787
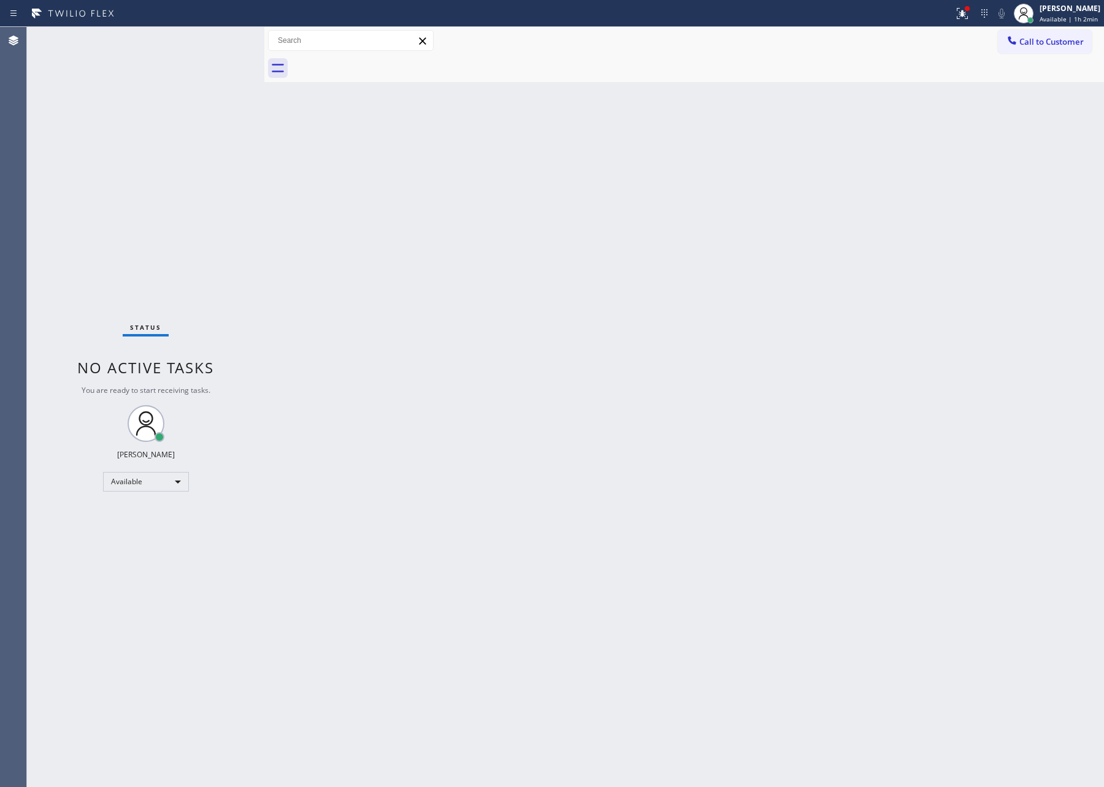
click at [419, 407] on div "Back to Dashboard Change Sender ID Customers Technicians Select a contact Outbo…" at bounding box center [683, 407] width 839 height 760
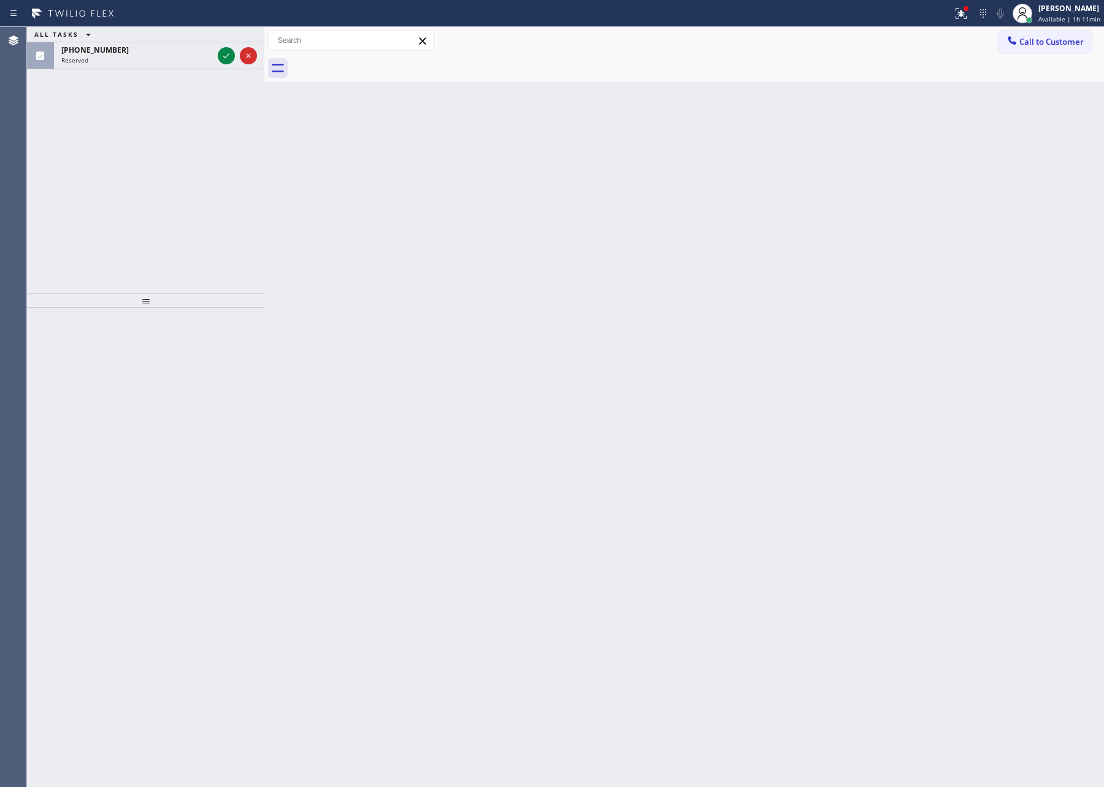
click at [158, 202] on div "ALL TASKS ALL TASKS ACTIVE TASKS TASKS IN WRAP UP [PHONE_NUMBER] Reserved" at bounding box center [145, 160] width 237 height 266
click at [234, 55] on icon at bounding box center [226, 55] width 15 height 15
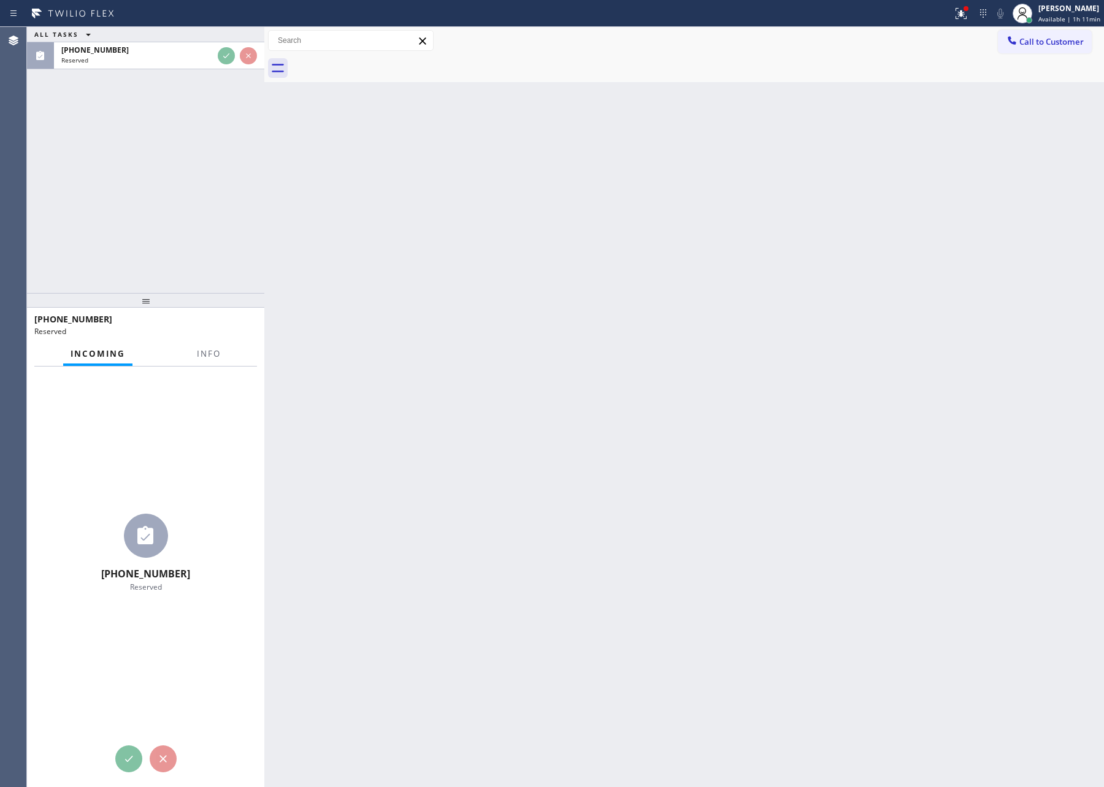
click at [189, 212] on div "ALL TASKS ALL TASKS ACTIVE TASKS TASKS IN WRAP UP [PHONE_NUMBER] Reserved" at bounding box center [145, 160] width 237 height 266
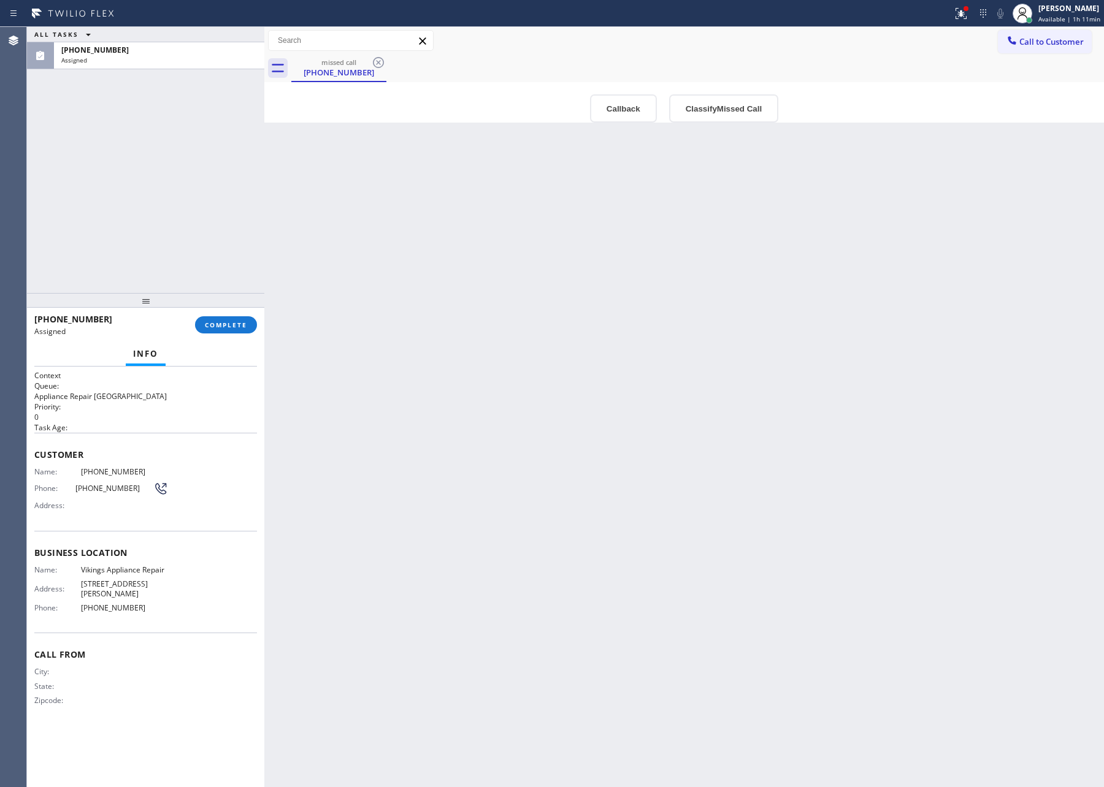
click at [486, 356] on div "Back to Dashboard Change Sender ID Customers Technicians Select a contact Outbo…" at bounding box center [683, 407] width 839 height 760
click at [616, 109] on button "Callback" at bounding box center [623, 108] width 67 height 28
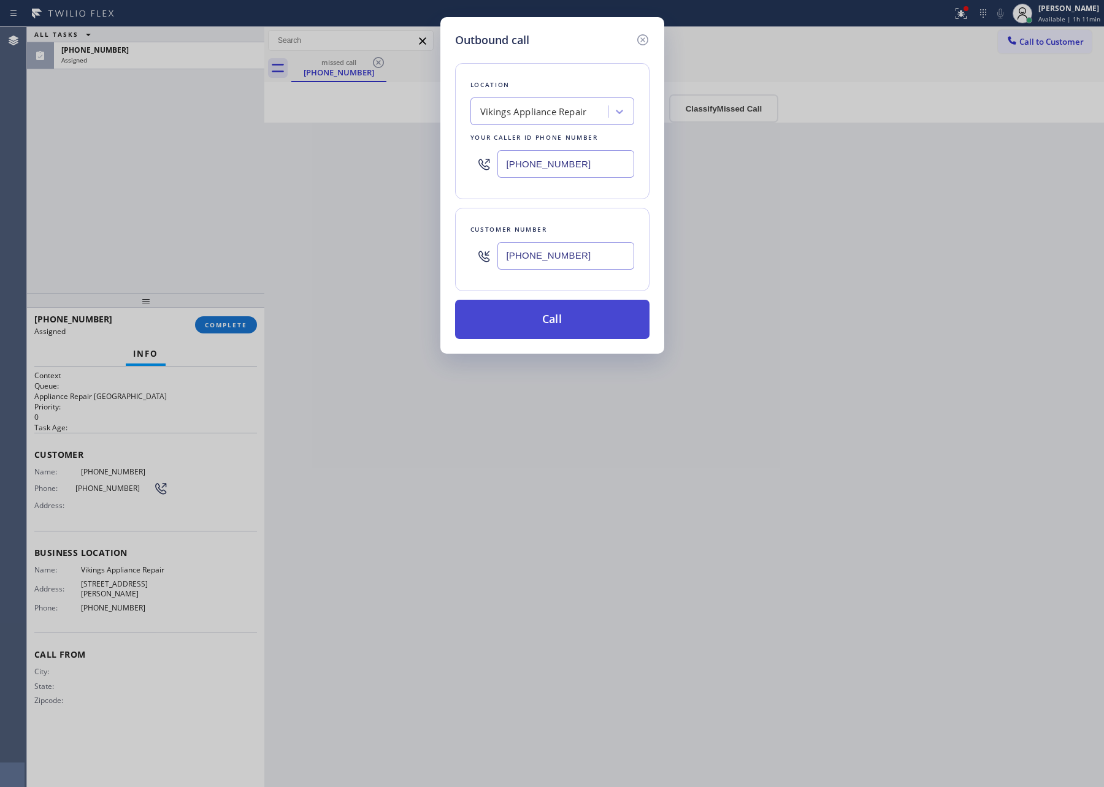
click at [576, 333] on button "Call" at bounding box center [552, 319] width 194 height 39
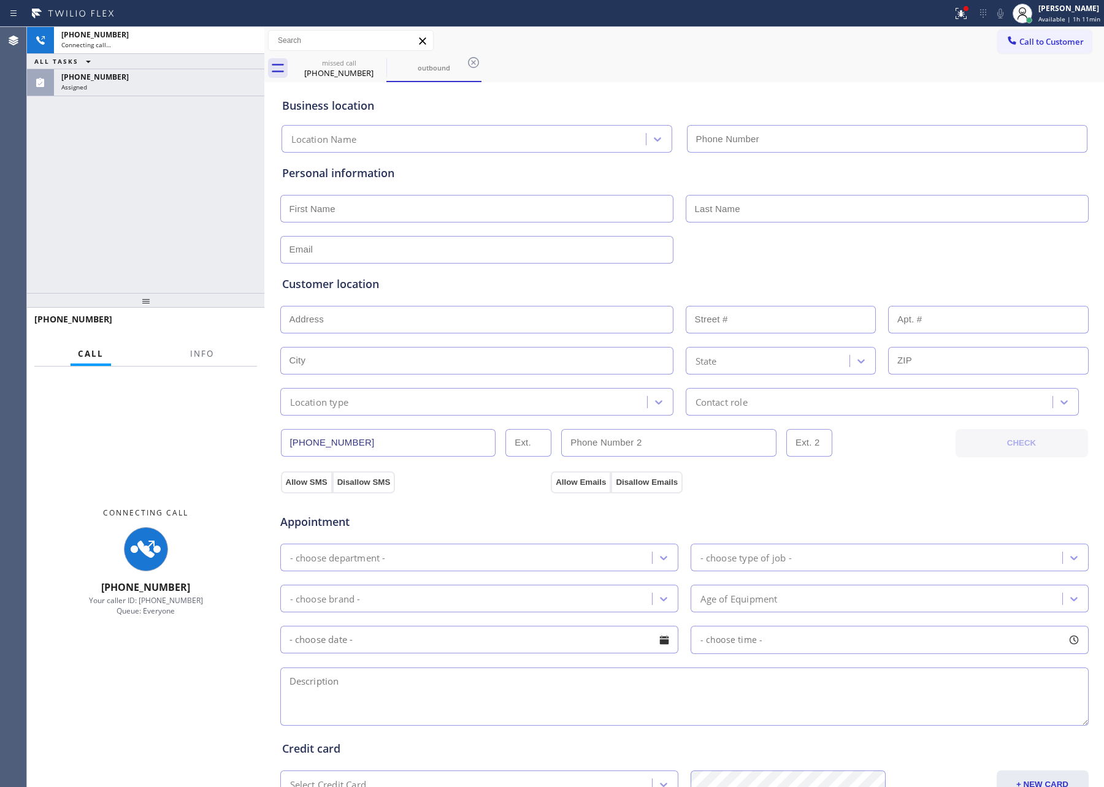
type input "[PHONE_NUMBER]"
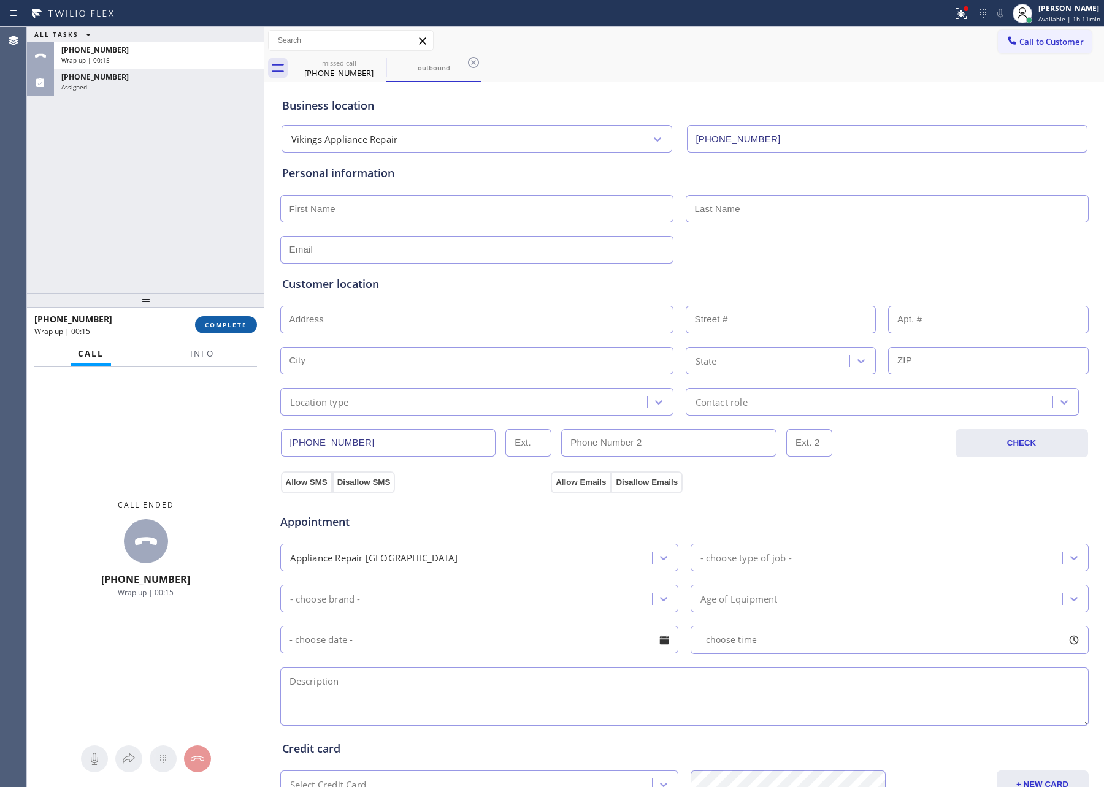
click at [252, 330] on button "COMPLETE" at bounding box center [226, 324] width 62 height 17
click at [199, 185] on div "ALL TASKS ALL TASKS ACTIVE TASKS TASKS IN WRAP UP [PHONE_NUMBER] Wrap up | 00:[…" at bounding box center [145, 160] width 237 height 266
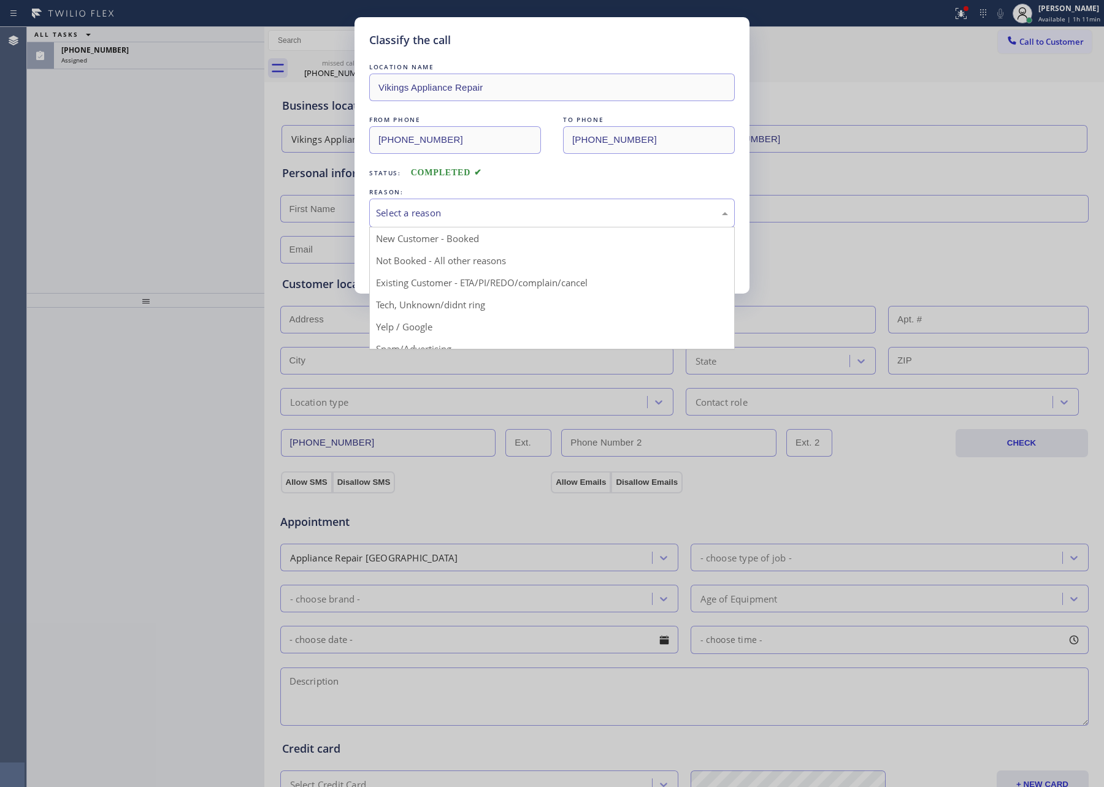
click at [446, 217] on div "Select a reason" at bounding box center [552, 213] width 352 height 14
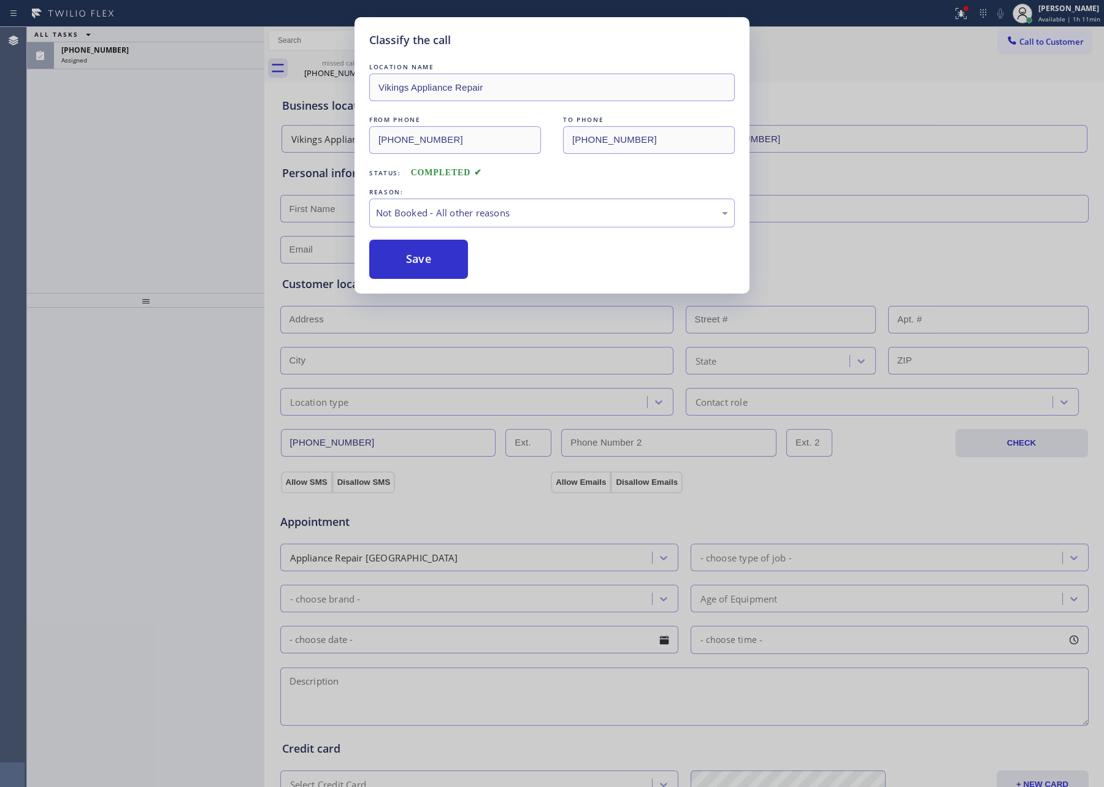
click at [419, 258] on button "Save" at bounding box center [418, 259] width 99 height 39
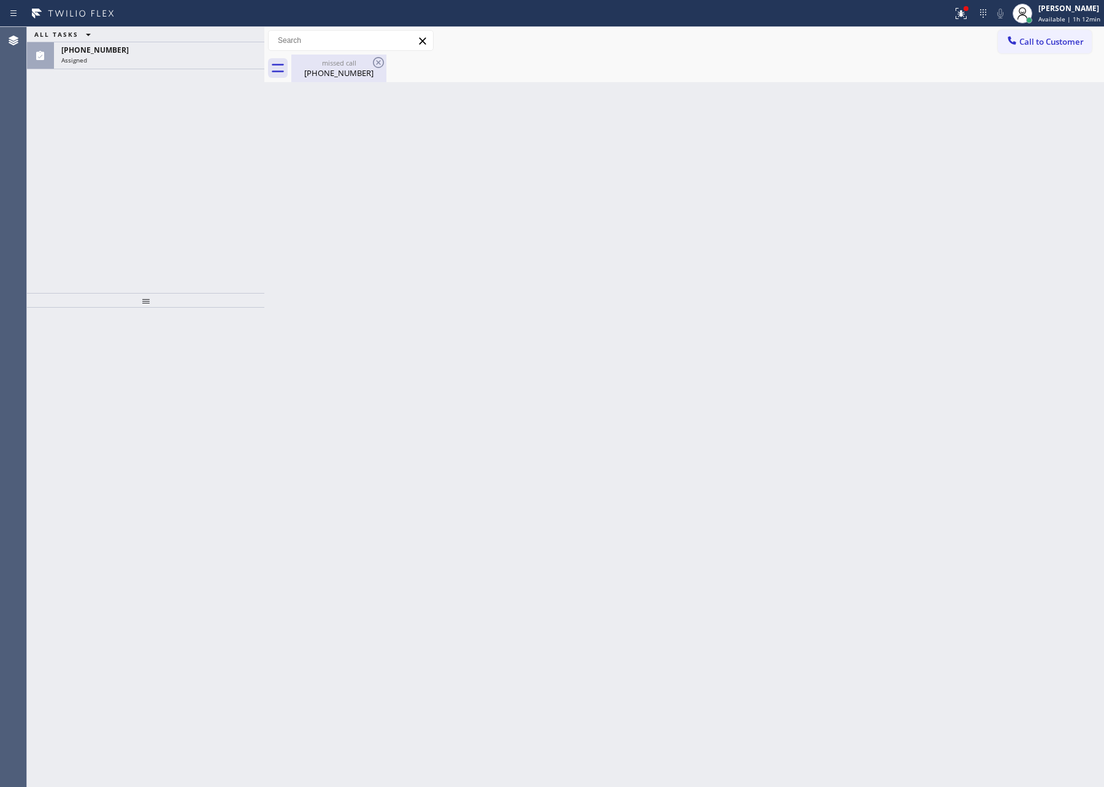
click at [346, 64] on div "missed call" at bounding box center [338, 62] width 93 height 9
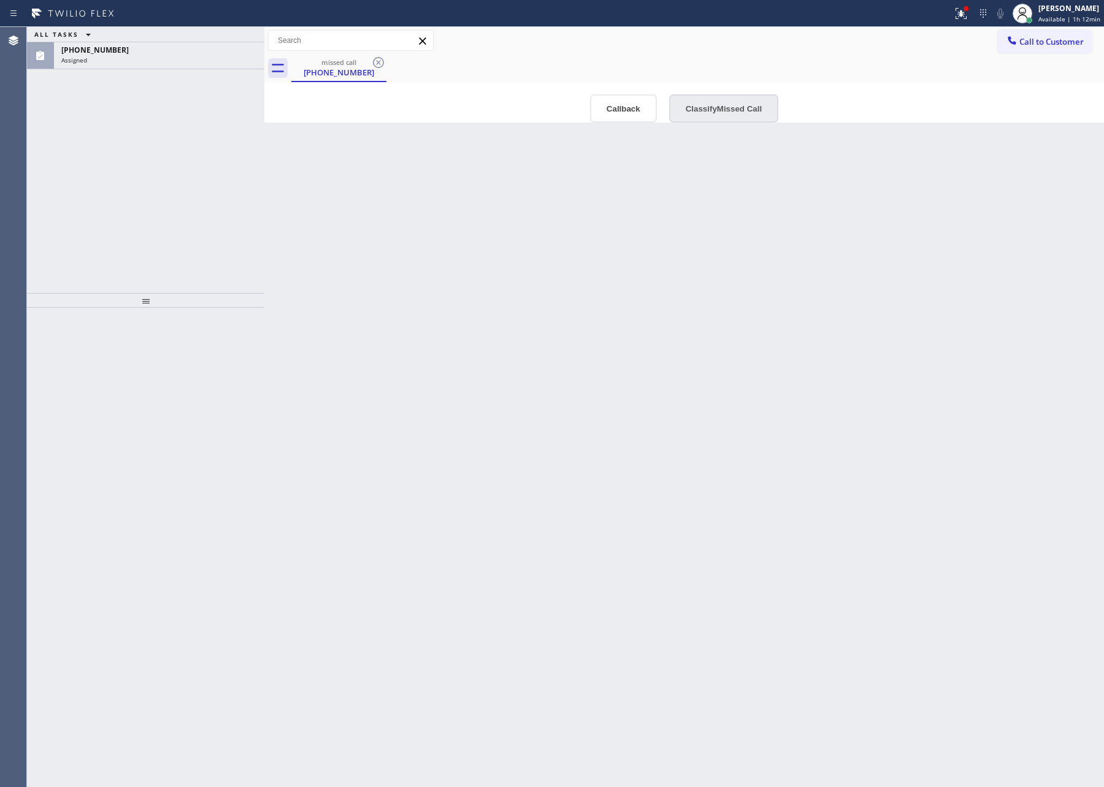
click at [723, 94] on button "Classify Missed Call" at bounding box center [723, 108] width 109 height 28
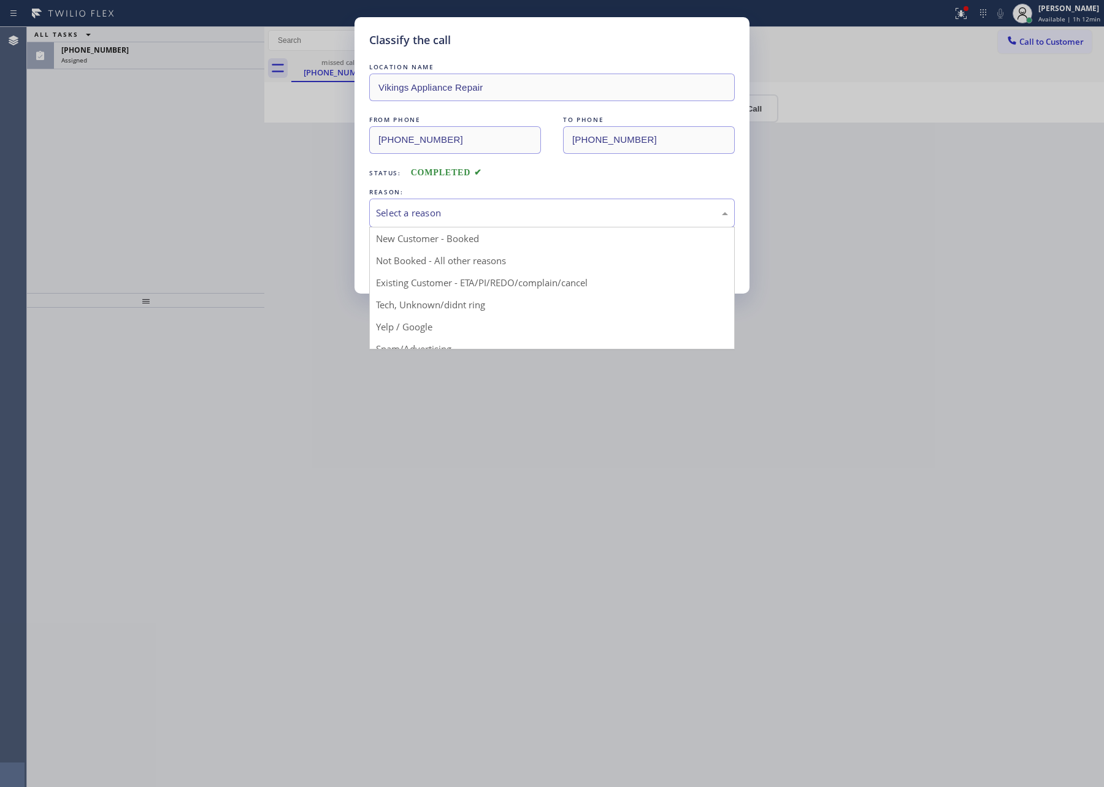
click at [477, 199] on div "Select a reason" at bounding box center [551, 213] width 365 height 29
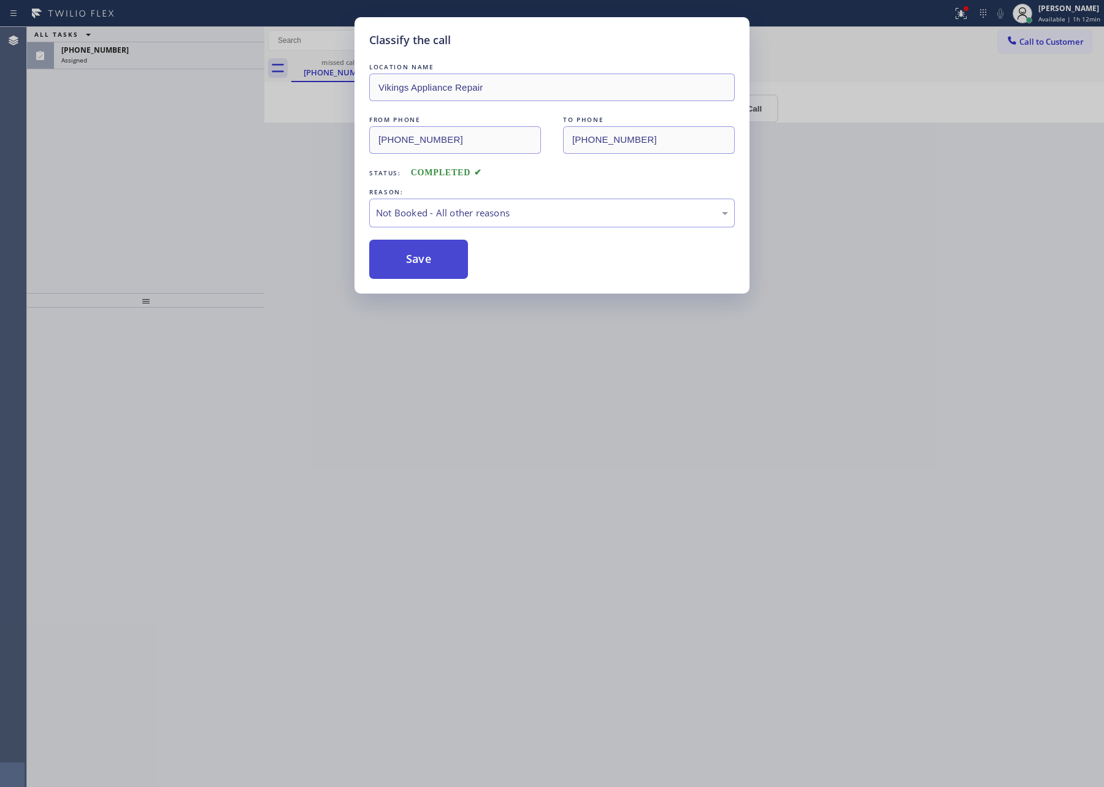
click at [395, 258] on button "Save" at bounding box center [418, 259] width 99 height 39
click at [158, 160] on div "Classify the call LOCATION NAME Vikings Appliance Repair FROM PHONE [PHONE_NUMB…" at bounding box center [552, 393] width 1104 height 787
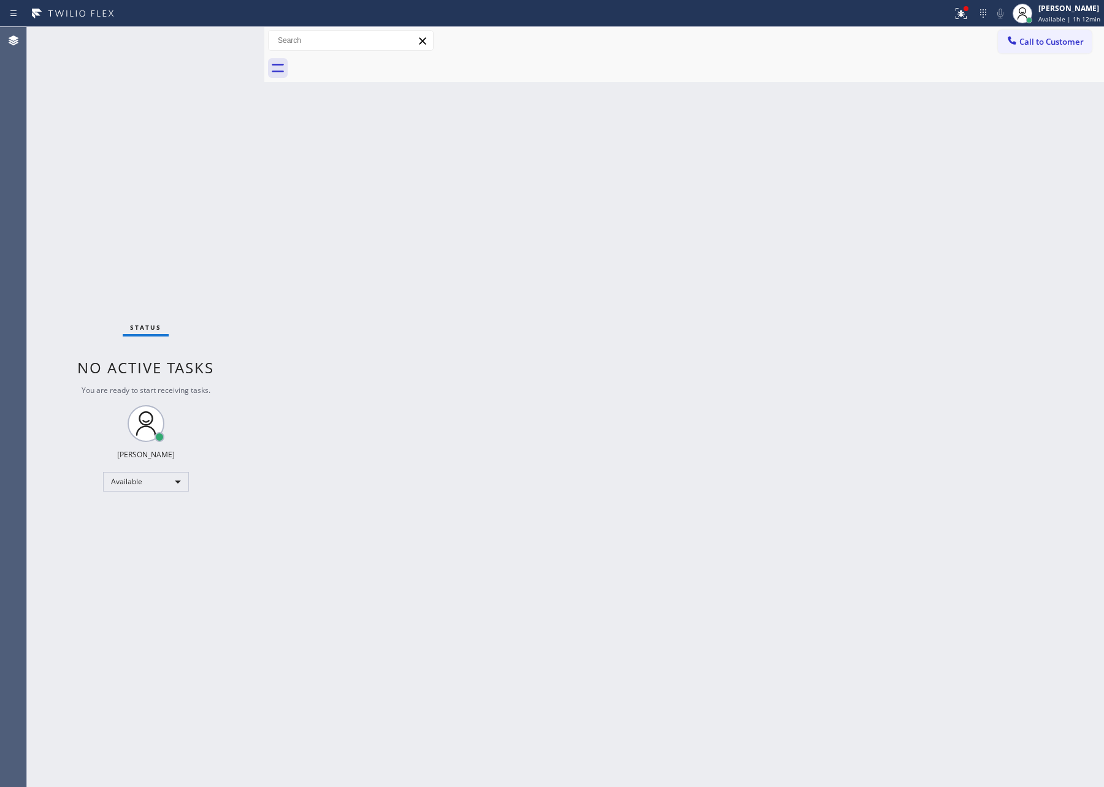
click at [578, 334] on div "Back to Dashboard Change Sender ID Customers Technicians Select a contact Outbo…" at bounding box center [683, 407] width 839 height 760
click at [609, 403] on div "Back to Dashboard Change Sender ID Customers Technicians Select a contact Outbo…" at bounding box center [683, 407] width 839 height 760
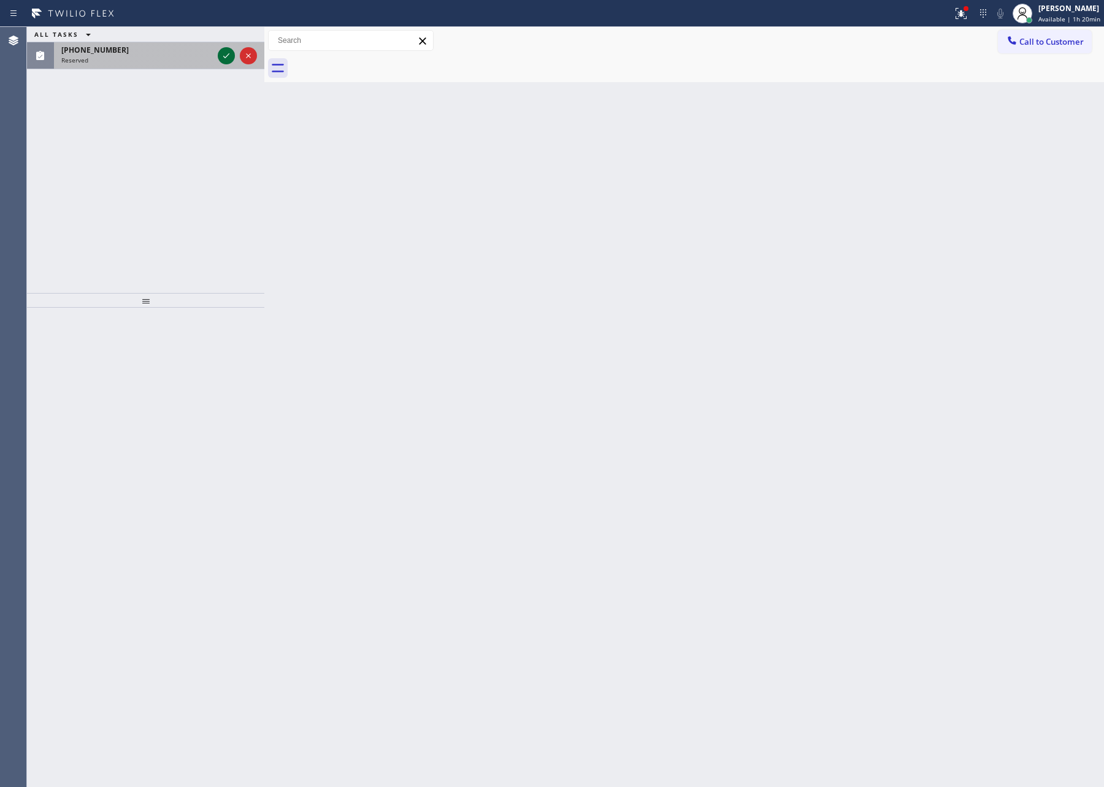
drag, startPoint x: 227, startPoint y: 54, endPoint x: 162, endPoint y: 192, distance: 152.5
click at [226, 54] on icon at bounding box center [226, 55] width 15 height 15
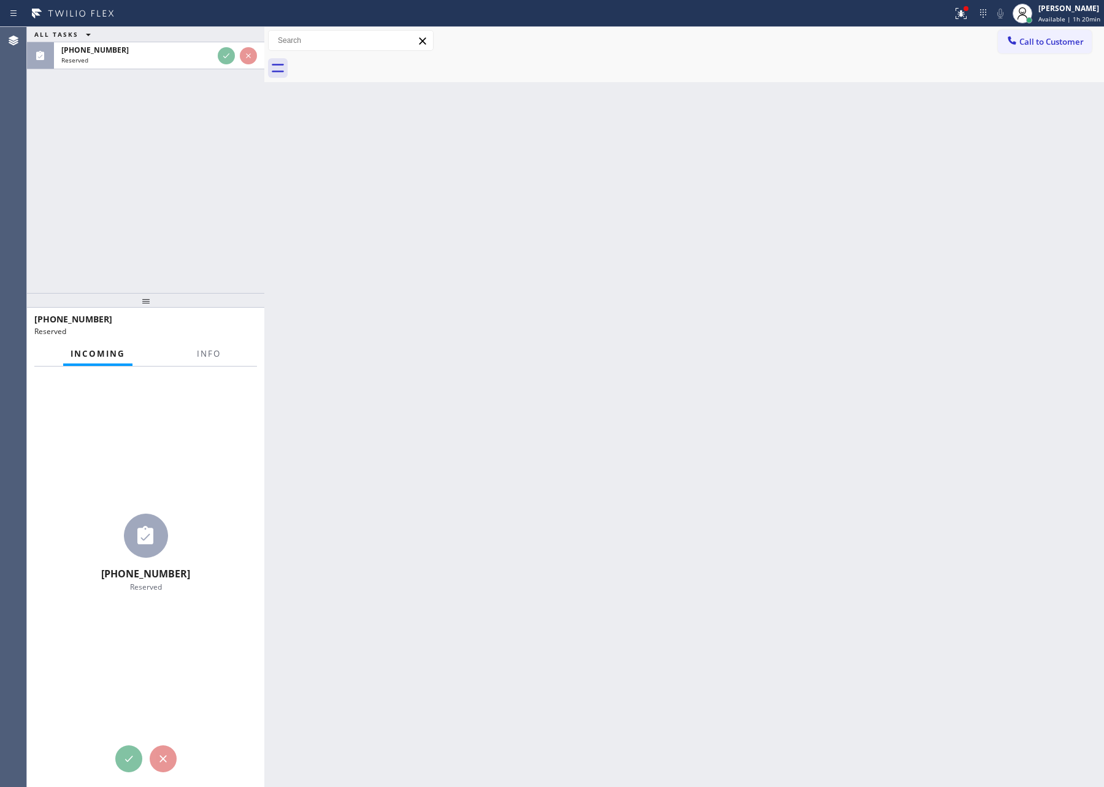
click at [162, 193] on div "ALL TASKS ALL TASKS ACTIVE TASKS TASKS IN WRAP UP [PHONE_NUMBER] Reserved" at bounding box center [145, 160] width 237 height 266
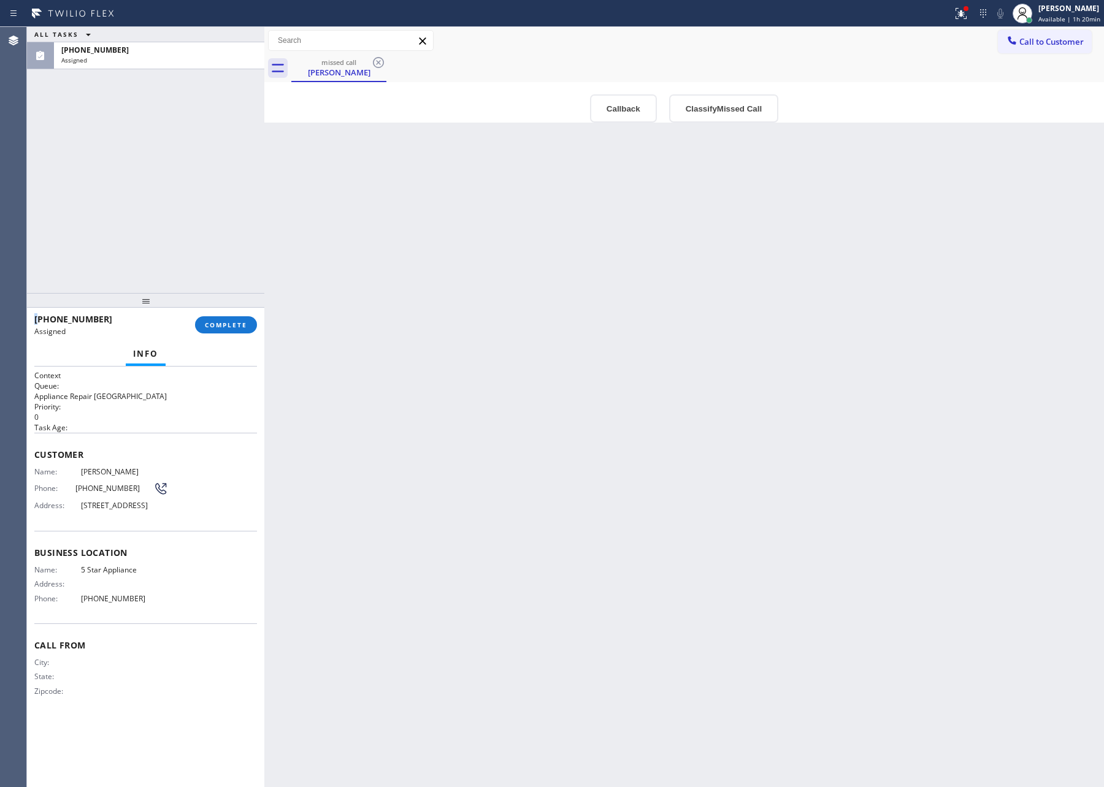
type input "[PHONE_NUMBER]"
click at [162, 217] on div "ALL TASKS ALL TASKS ACTIVE TASKS TASKS IN WRAP UP [PHONE_NUMBER] Assigned" at bounding box center [145, 160] width 237 height 266
click at [624, 110] on button "Callback" at bounding box center [623, 108] width 67 height 28
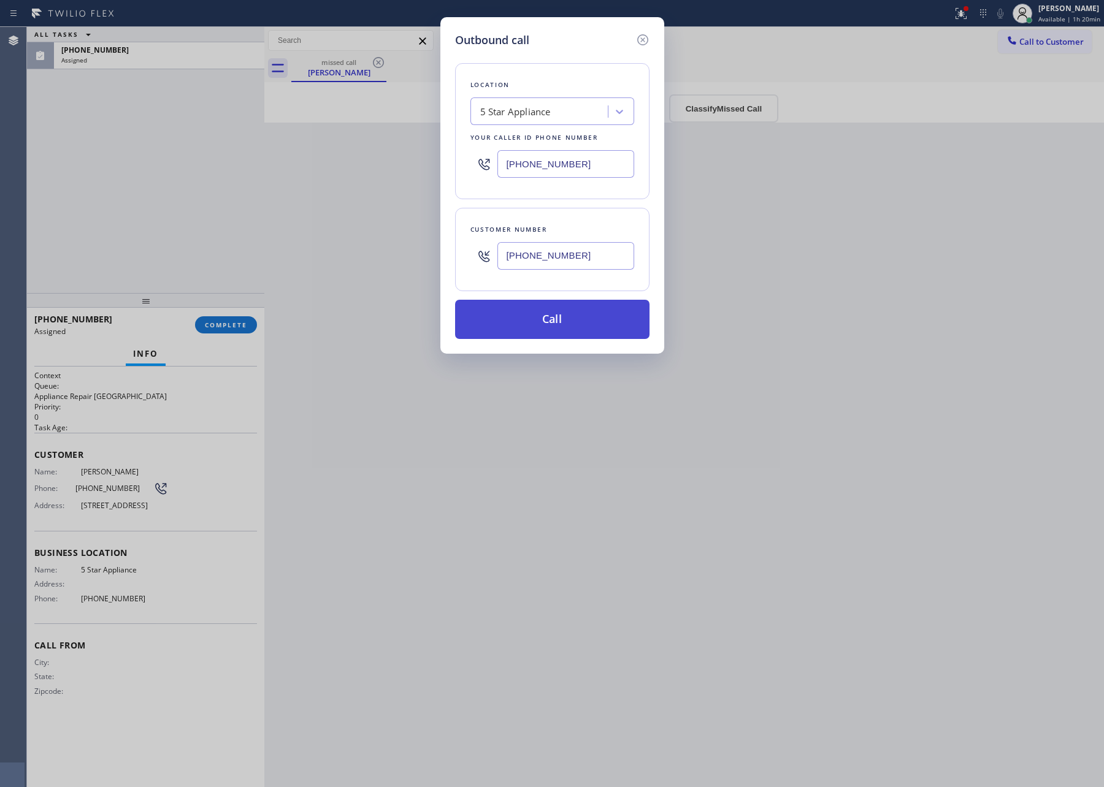
click at [594, 321] on button "Call" at bounding box center [552, 319] width 194 height 39
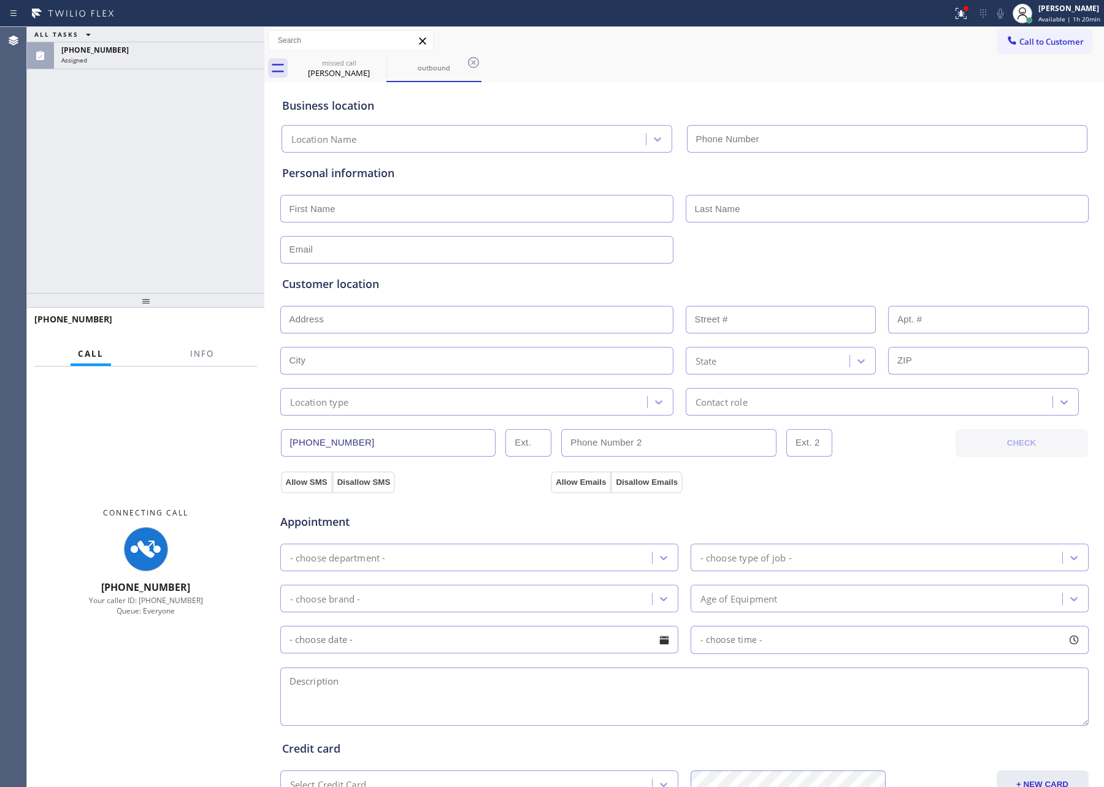
type input "[PHONE_NUMBER]"
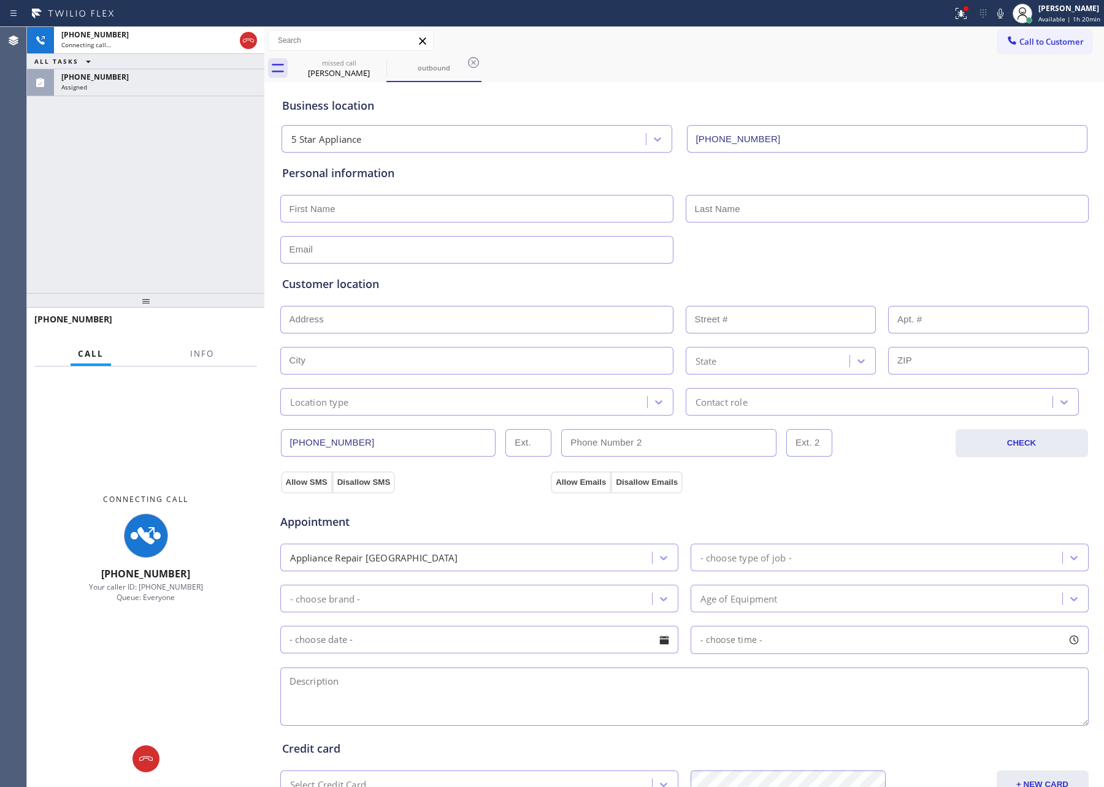
click at [377, 444] on input "[PHONE_NUMBER]" at bounding box center [388, 443] width 215 height 28
click at [210, 207] on div "[PHONE_NUMBER] Connecting call… ALL TASKS ALL TASKS ACTIVE TASKS TASKS IN WRAP …" at bounding box center [145, 160] width 237 height 266
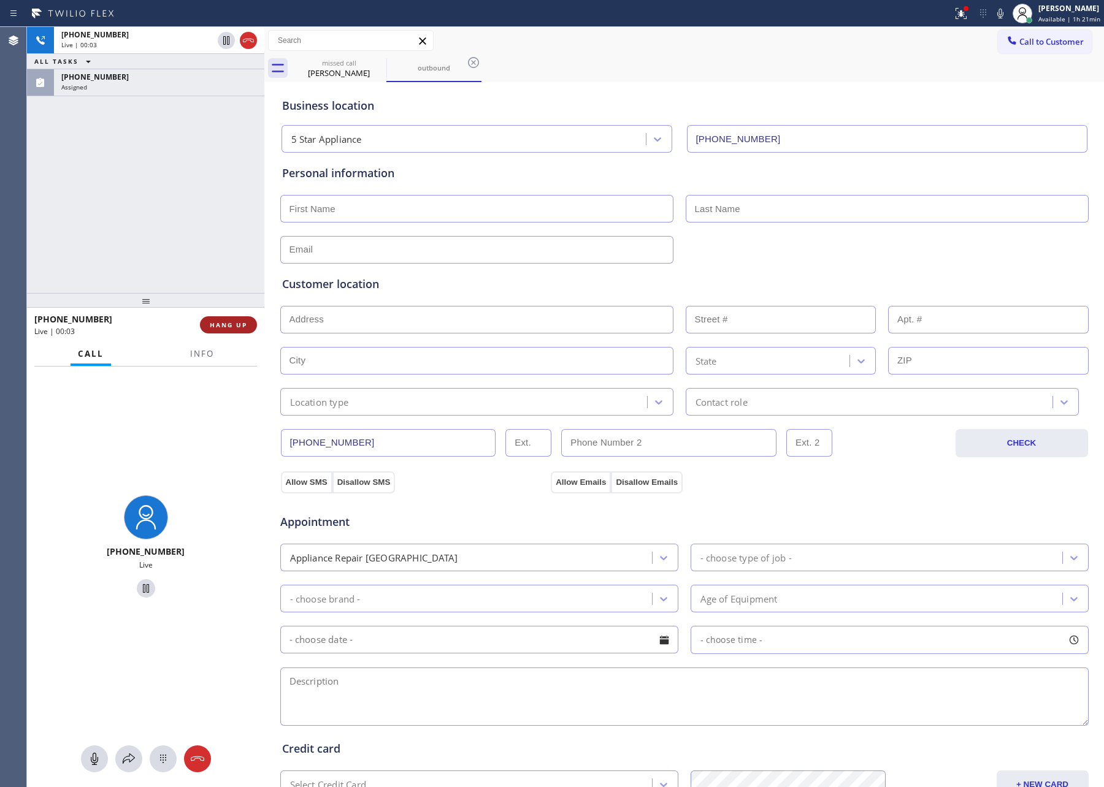
click at [220, 324] on span "HANG UP" at bounding box center [228, 325] width 37 height 9
click at [175, 207] on div "[PHONE_NUMBER] Live | 00:04 ALL TASKS ALL TASKS ACTIVE TASKS TASKS IN WRAP UP […" at bounding box center [145, 160] width 237 height 266
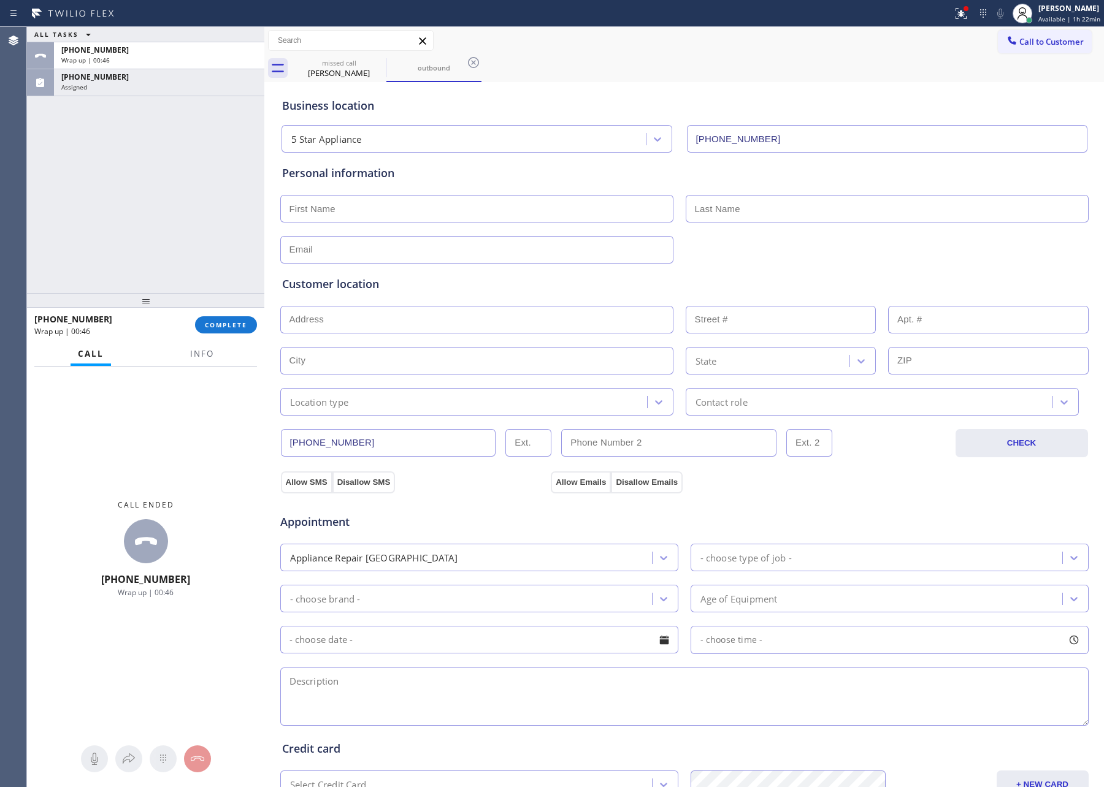
click at [133, 197] on div "ALL TASKS ALL TASKS ACTIVE TASKS TASKS IN WRAP UP [PHONE_NUMBER] Wrap up | 00:[…" at bounding box center [145, 160] width 237 height 266
click at [185, 59] on div "Wrap up | 00:46" at bounding box center [159, 60] width 196 height 9
drag, startPoint x: 184, startPoint y: 214, endPoint x: 186, endPoint y: 243, distance: 28.9
click at [185, 218] on div "ALL TASKS ALL TASKS ACTIVE TASKS TASKS IN WRAP UP [PHONE_NUMBER] Wrap up | 00:[…" at bounding box center [145, 160] width 237 height 266
click at [210, 333] on button "COMPLETE" at bounding box center [226, 324] width 62 height 17
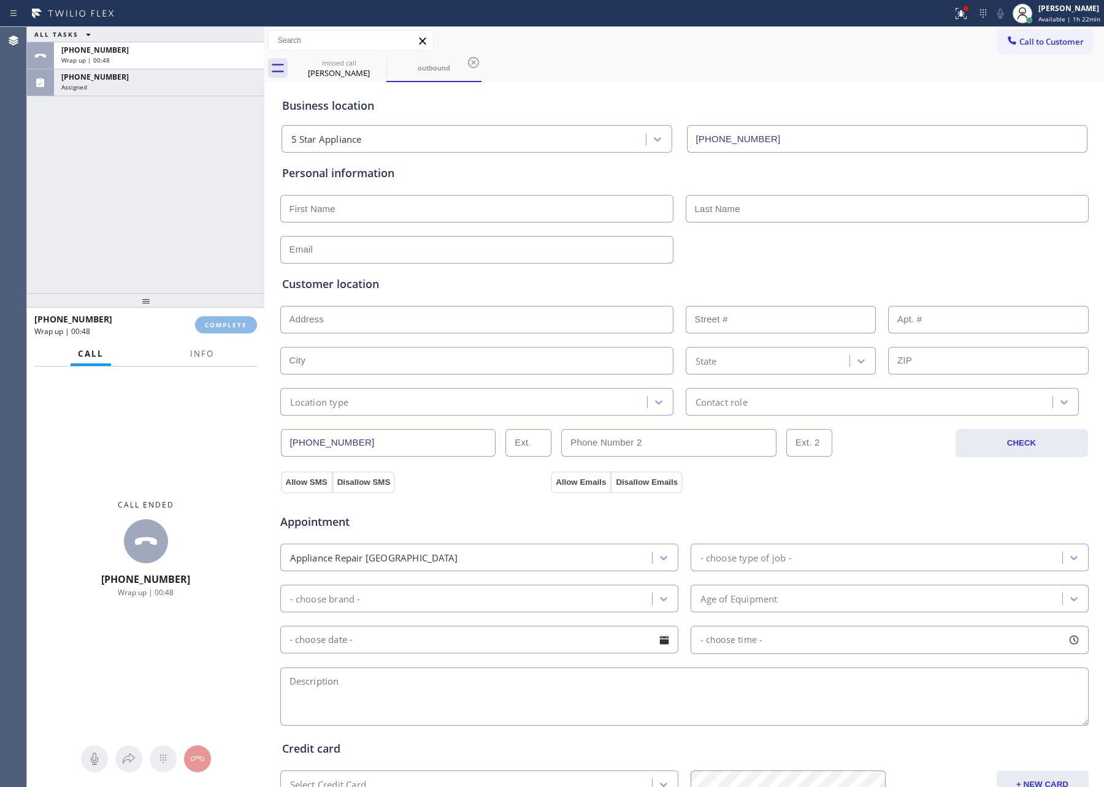
click at [250, 134] on div "ALL TASKS ALL TASKS ACTIVE TASKS TASKS IN WRAP UP [PHONE_NUMBER] Wrap up | 00:[…" at bounding box center [145, 160] width 237 height 266
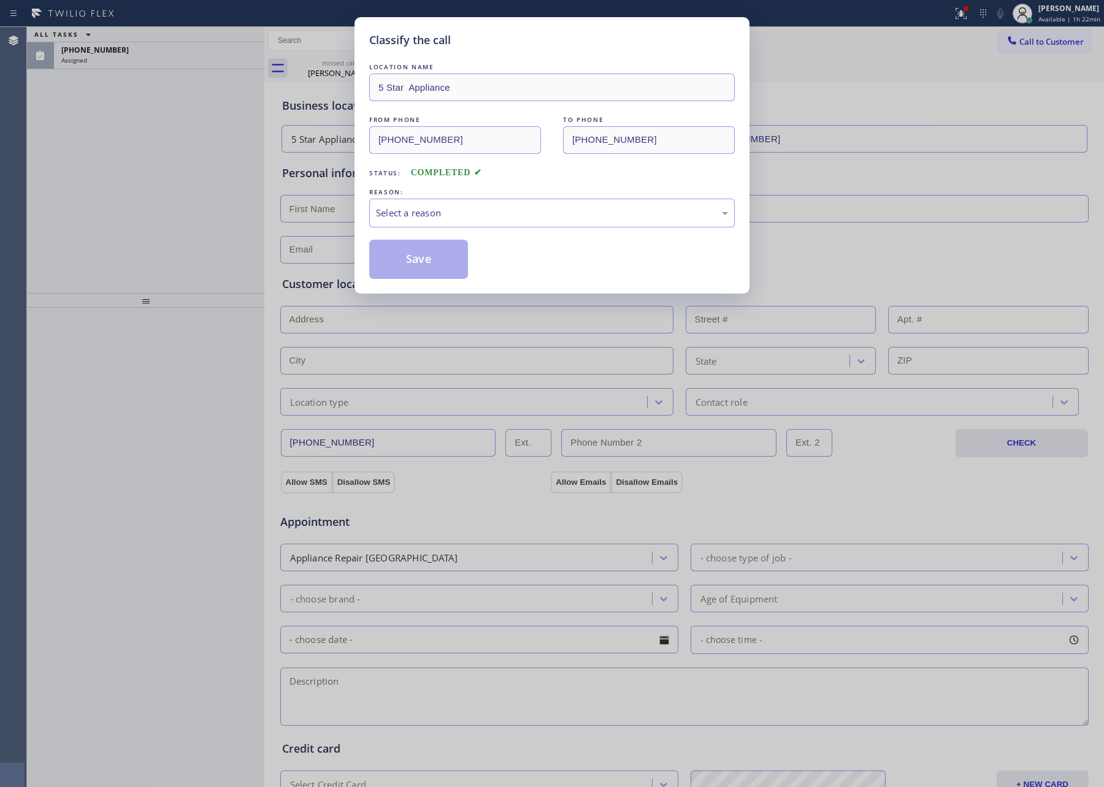
click at [403, 235] on div "LOCATION NAME 5 Star Appliance FROM PHONE [PHONE_NUMBER] TO PHONE [PHONE_NUMBER…" at bounding box center [551, 170] width 365 height 218
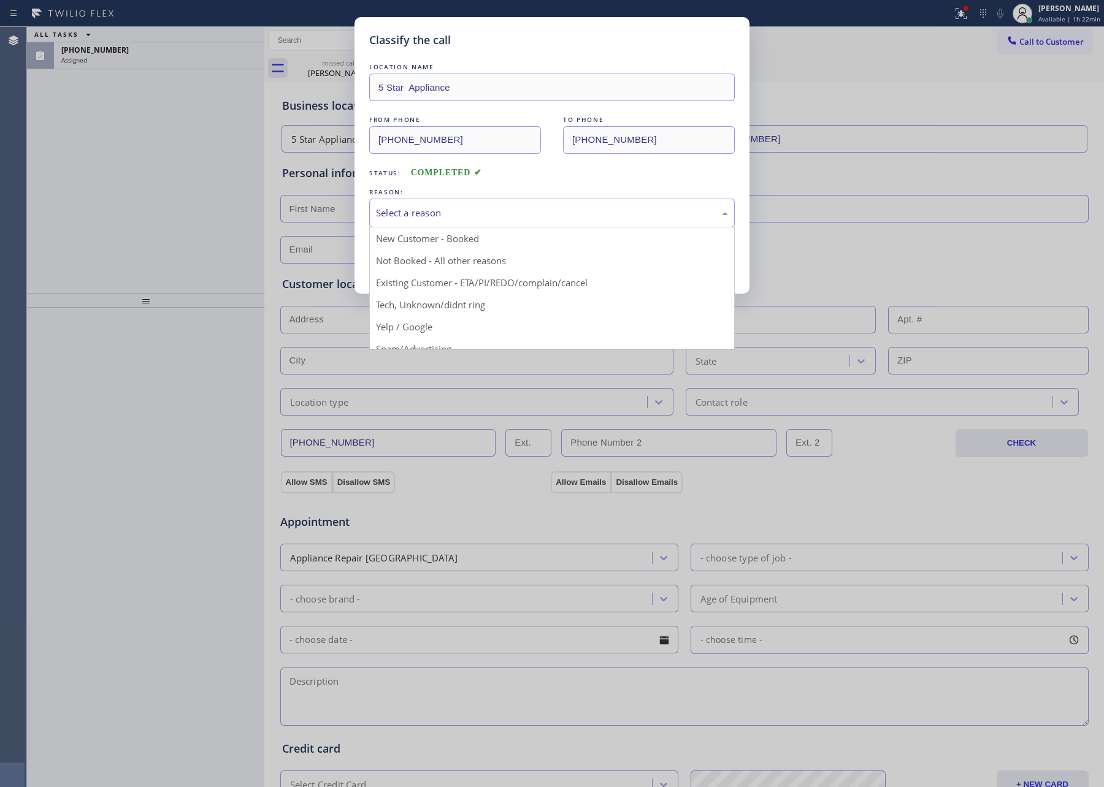
click at [482, 220] on div "Select a reason" at bounding box center [552, 213] width 352 height 14
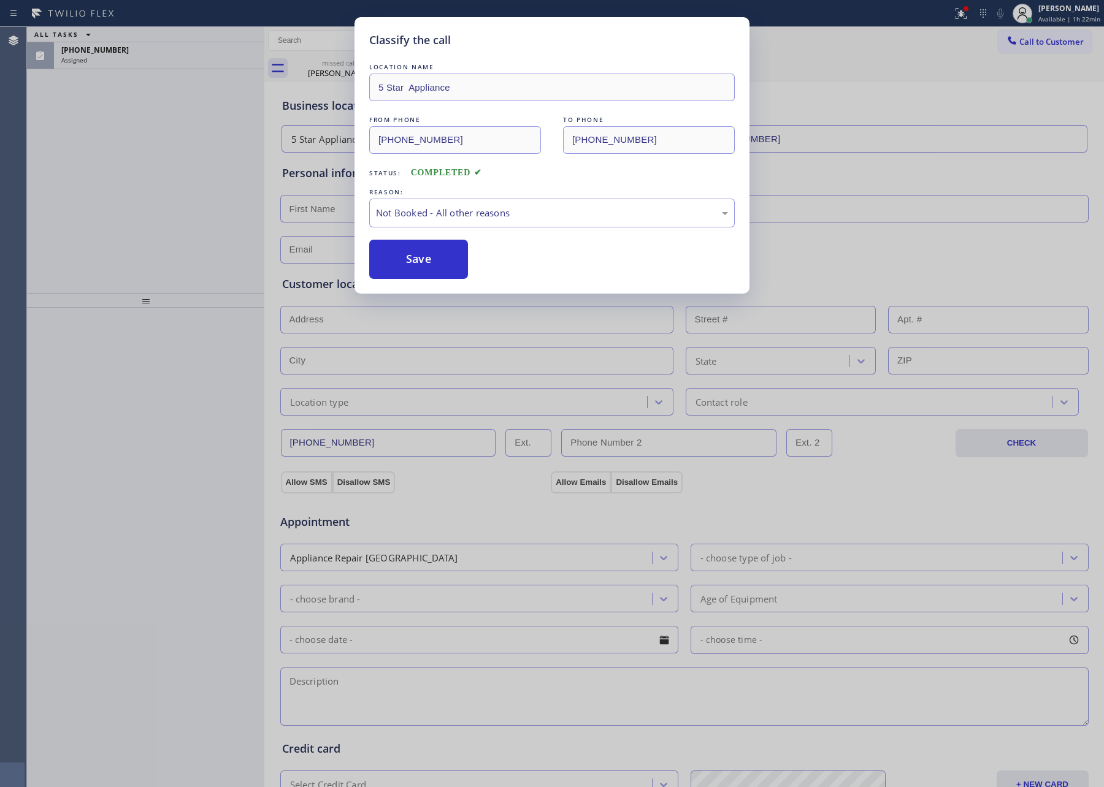
click at [407, 259] on button "Save" at bounding box center [418, 259] width 99 height 39
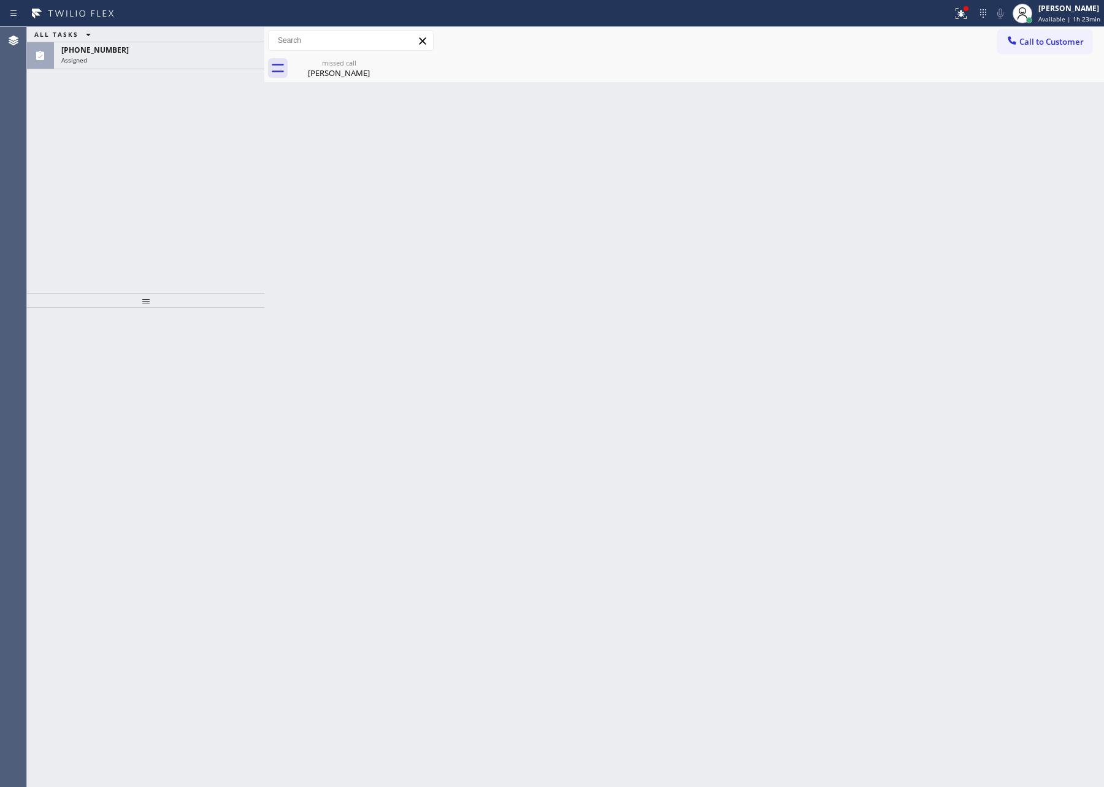
drag, startPoint x: 177, startPoint y: 249, endPoint x: 190, endPoint y: 229, distance: 24.3
click at [185, 236] on div "ALL TASKS ALL TASKS ACTIVE TASKS TASKS IN WRAP UP [PHONE_NUMBER] Assigned" at bounding box center [145, 160] width 237 height 266
click at [188, 66] on div "[PHONE_NUMBER] Assigned" at bounding box center [156, 55] width 205 height 27
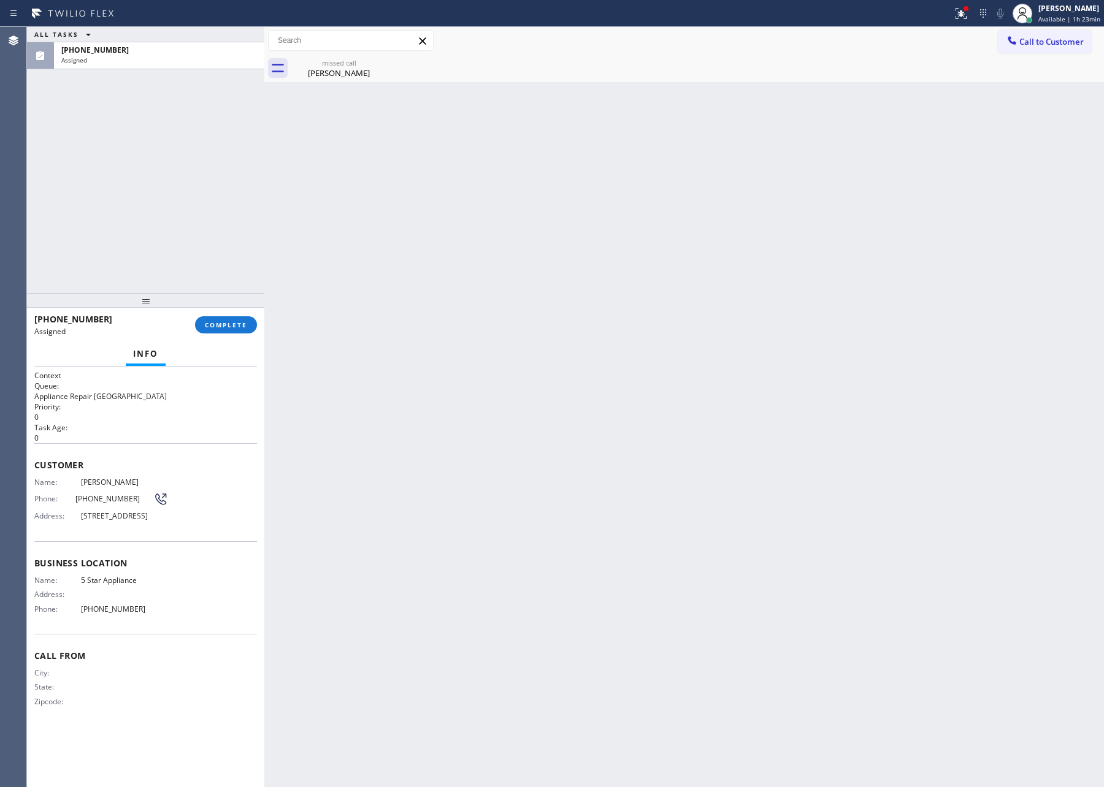
click at [225, 313] on div "[PHONE_NUMBER] Assigned COMPLETE" at bounding box center [145, 325] width 223 height 32
drag, startPoint x: 225, startPoint y: 327, endPoint x: 210, endPoint y: 238, distance: 90.8
click at [225, 321] on span "COMPLETE" at bounding box center [226, 325] width 42 height 9
click at [195, 193] on div "ALL TASKS ALL TASKS ACTIVE TASKS TASKS IN WRAP UP [PHONE_NUMBER] Assigned" at bounding box center [145, 160] width 237 height 266
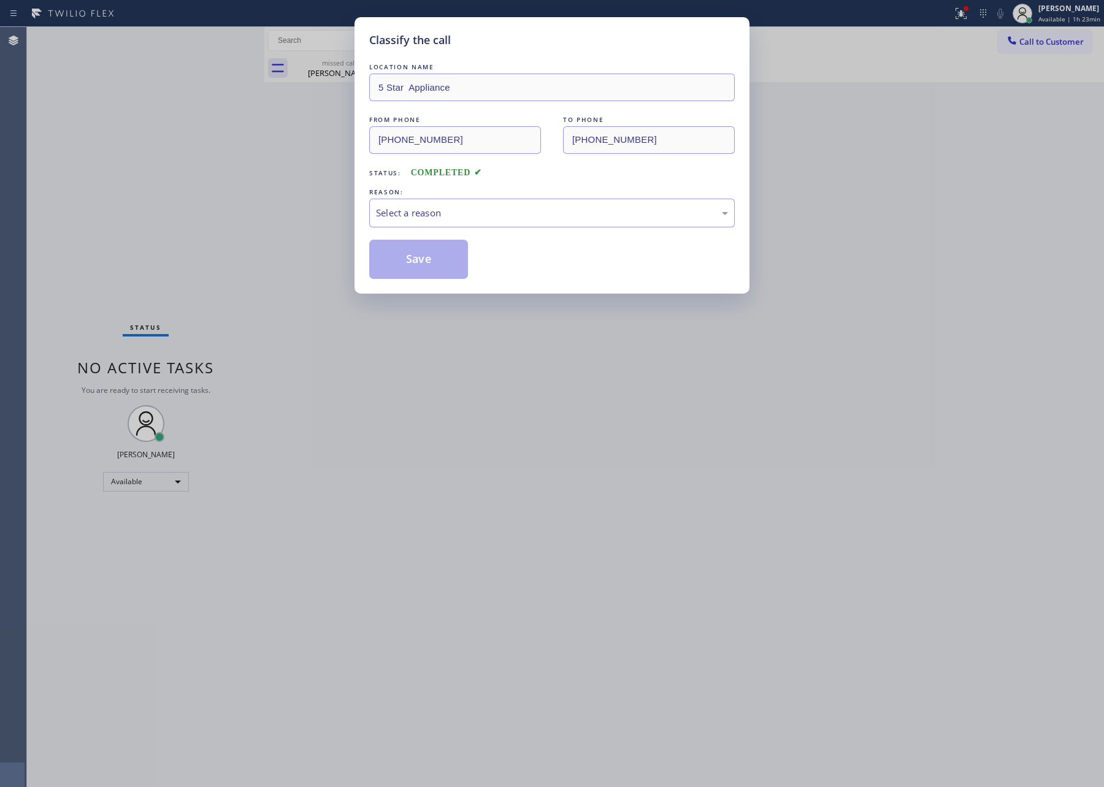
click at [197, 191] on div "Classify the call LOCATION NAME 5 Star Appliance FROM PHONE [PHONE_NUMBER] TO P…" at bounding box center [552, 393] width 1104 height 787
click at [488, 212] on div "Select a reason" at bounding box center [552, 213] width 352 height 14
click at [444, 262] on button "Save" at bounding box center [418, 259] width 99 height 39
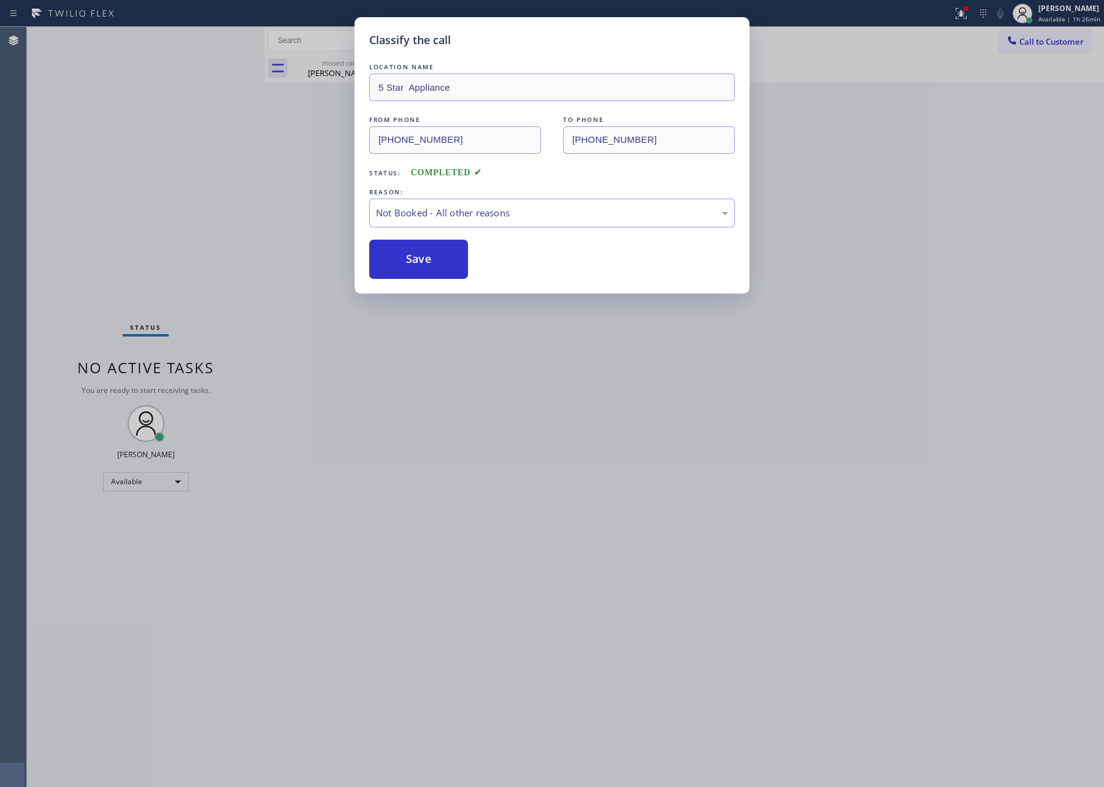
click at [444, 262] on button "Save" at bounding box center [418, 259] width 99 height 39
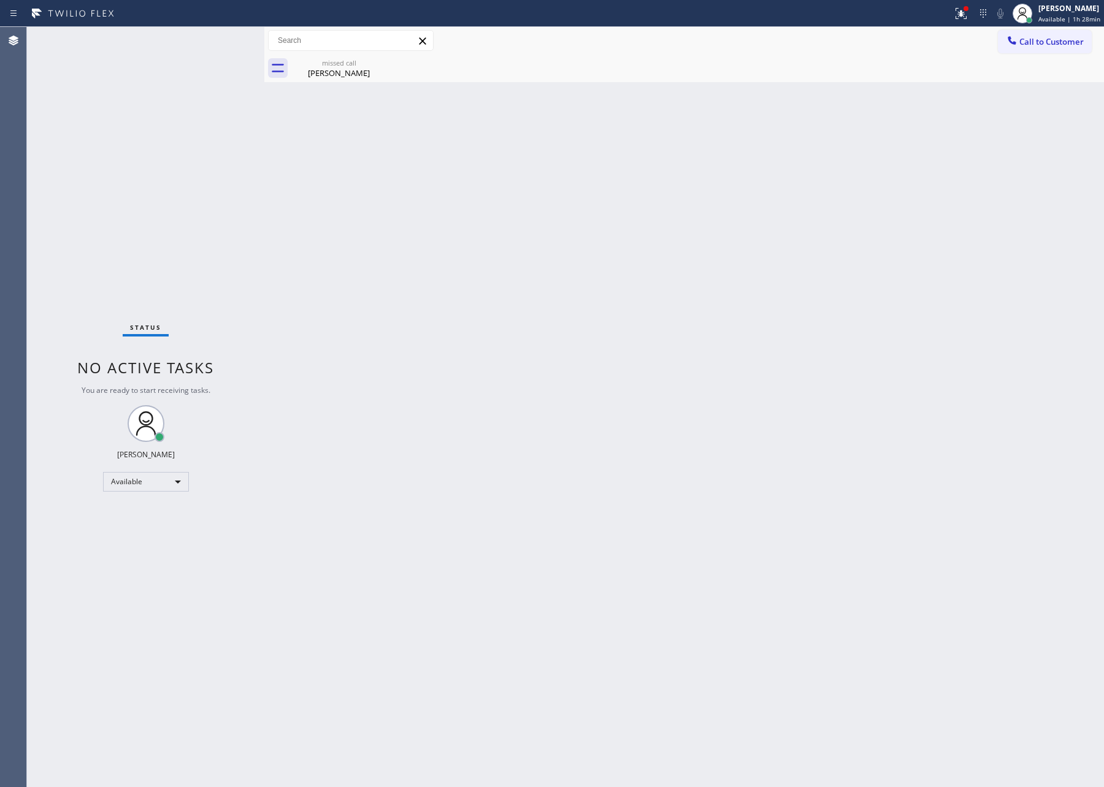
click at [469, 278] on div "Back to Dashboard Change Sender ID Customers Technicians Select a contact Outbo…" at bounding box center [683, 407] width 839 height 760
drag, startPoint x: 600, startPoint y: 217, endPoint x: 202, endPoint y: 408, distance: 441.0
click at [561, 237] on div "Back to Dashboard Change Sender ID Customers Technicians Select a contact Outbo…" at bounding box center [683, 407] width 839 height 760
click at [127, 486] on div "Available" at bounding box center [146, 482] width 86 height 20
click at [142, 546] on li "Break" at bounding box center [144, 544] width 83 height 15
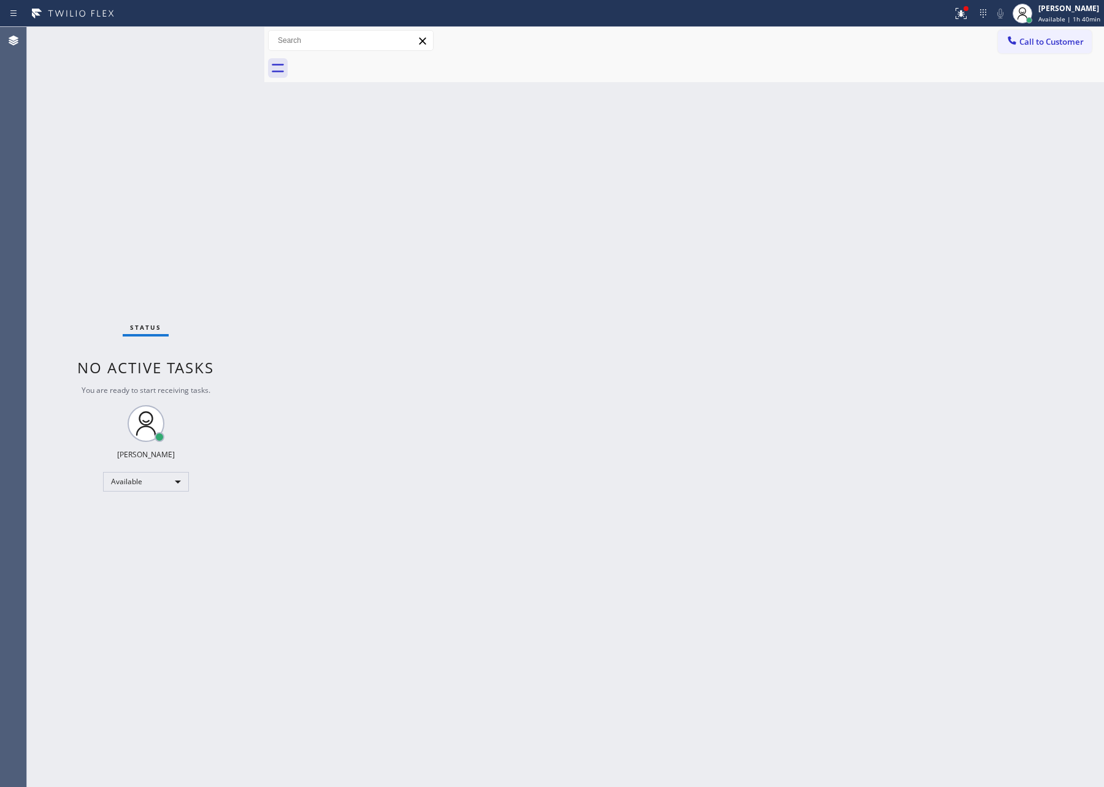
click at [719, 501] on div "Back to Dashboard Change Sender ID Customers Technicians Select a contact Outbo…" at bounding box center [683, 407] width 839 height 760
click at [872, 249] on div "Back to Dashboard Change Sender ID Customers Technicians Select a contact Outbo…" at bounding box center [683, 407] width 839 height 760
click at [166, 481] on div "Break" at bounding box center [146, 482] width 86 height 20
click at [148, 516] on li "Available" at bounding box center [144, 513] width 83 height 15
click at [646, 291] on div "Back to Dashboard Change Sender ID Customers Technicians Select a contact Outbo…" at bounding box center [683, 407] width 839 height 760
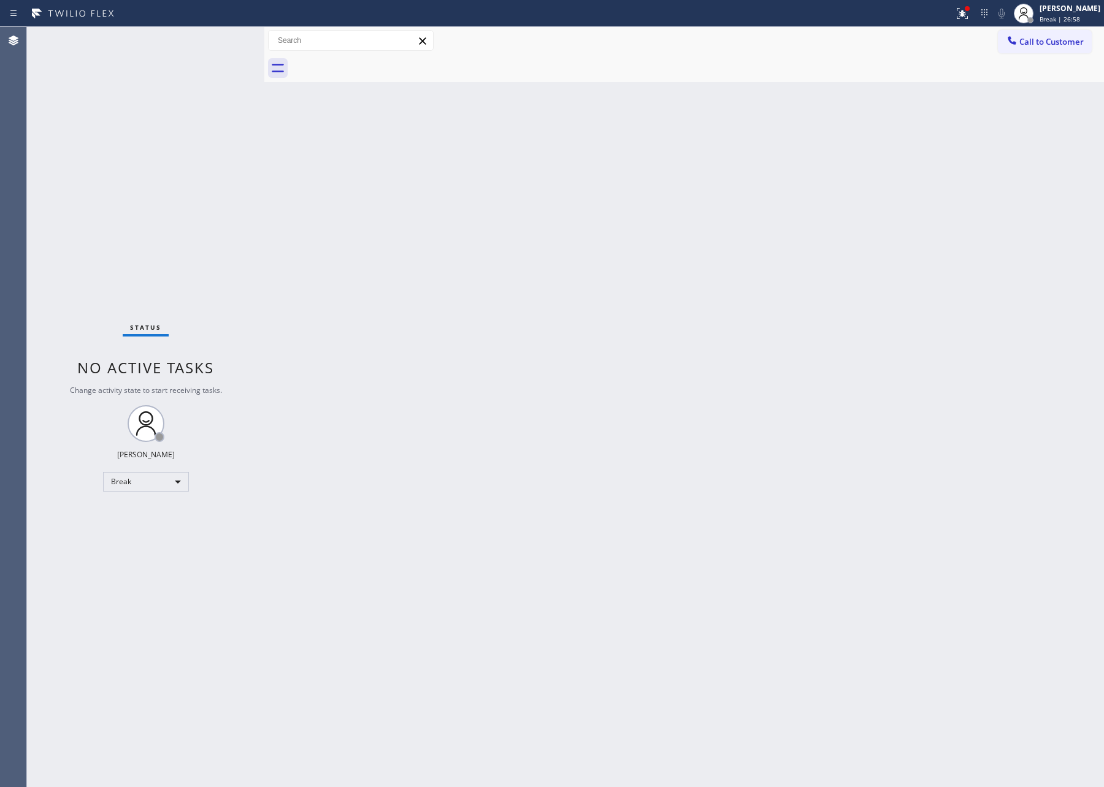
click at [403, 462] on div "Back to Dashboard Change Sender ID Customers Technicians Select a contact Outbo…" at bounding box center [683, 407] width 839 height 760
click at [131, 480] on div "Break" at bounding box center [146, 482] width 86 height 20
click at [143, 517] on li "Available" at bounding box center [144, 513] width 83 height 15
click at [690, 409] on div "Back to Dashboard Change Sender ID Customers Technicians Select a contact Outbo…" at bounding box center [683, 407] width 839 height 760
click at [758, 340] on div "Back to Dashboard Change Sender ID Customers Technicians Select a contact Outbo…" at bounding box center [651, 407] width 905 height 760
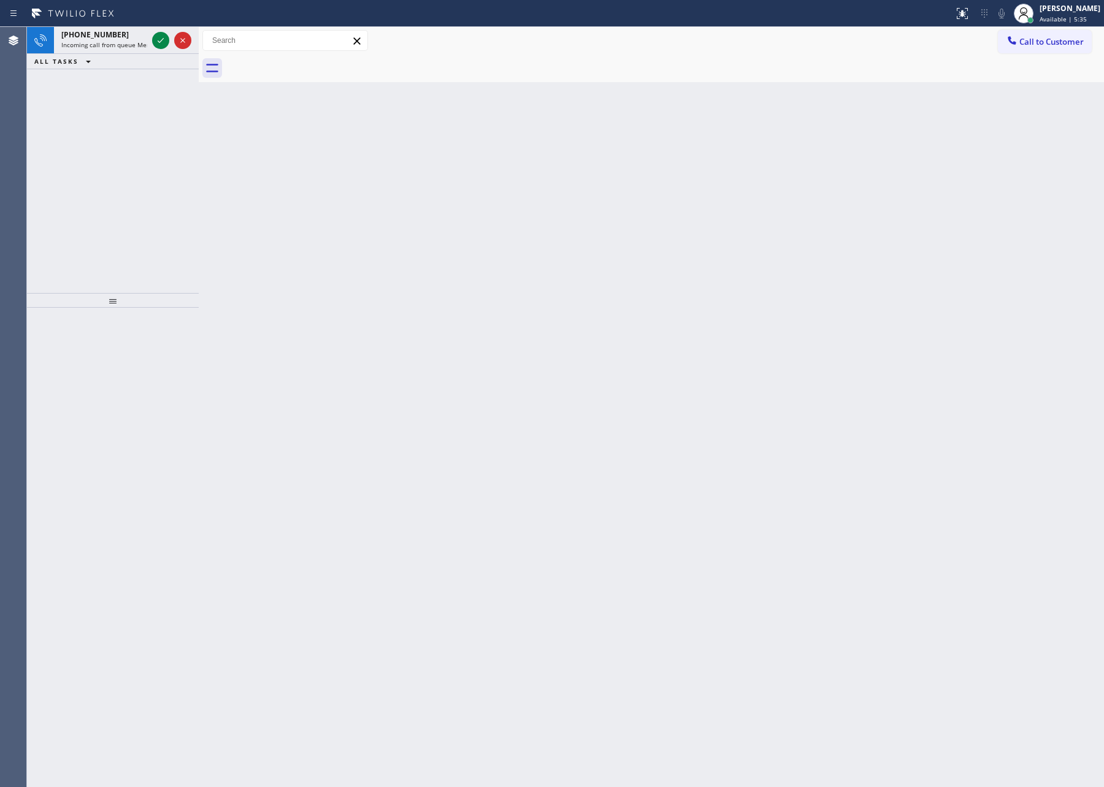
click at [458, 302] on div "Back to Dashboard Change Sender ID Customers Technicians Select a contact Outbo…" at bounding box center [651, 407] width 905 height 760
drag, startPoint x: 139, startPoint y: 168, endPoint x: 169, endPoint y: 52, distance: 119.9
click at [158, 138] on div "[PHONE_NUMBER] Incoming call from queue Membership ALL TASKS ALL TASKS ACTIVE T…" at bounding box center [113, 160] width 172 height 266
click at [160, 37] on icon at bounding box center [160, 40] width 15 height 15
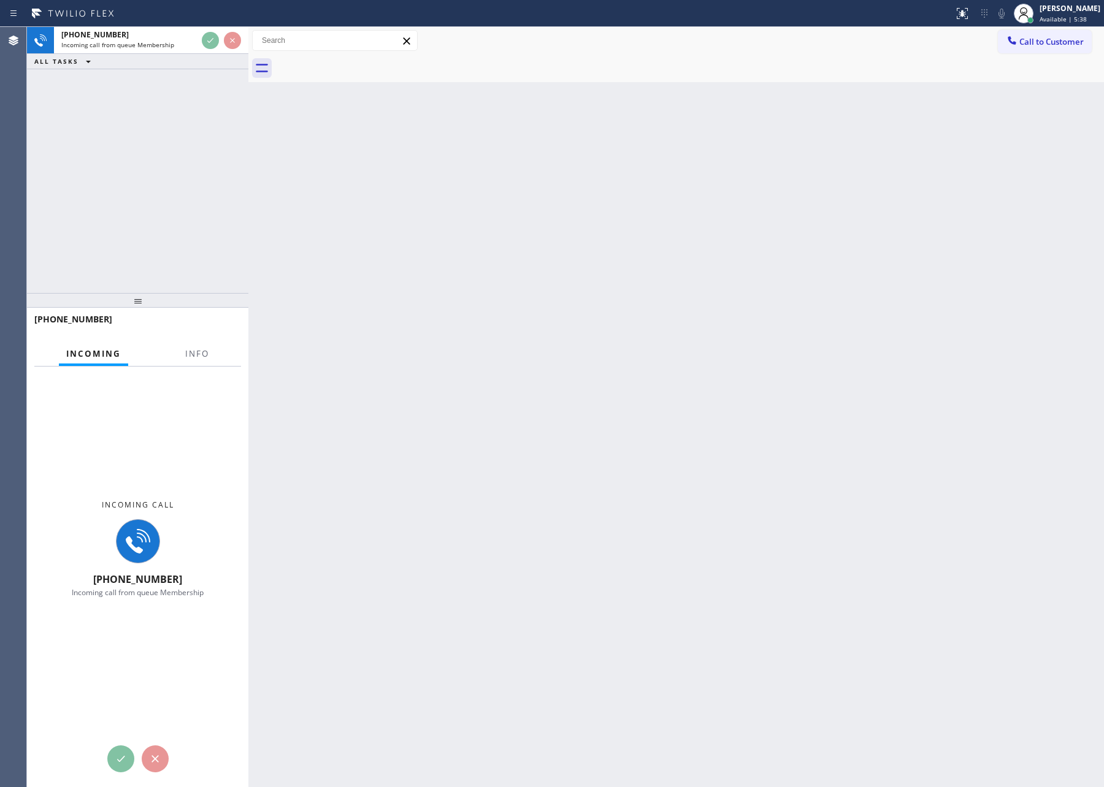
drag, startPoint x: 200, startPoint y: 140, endPoint x: 284, endPoint y: 143, distance: 83.5
click at [248, 142] on div at bounding box center [248, 407] width 0 height 760
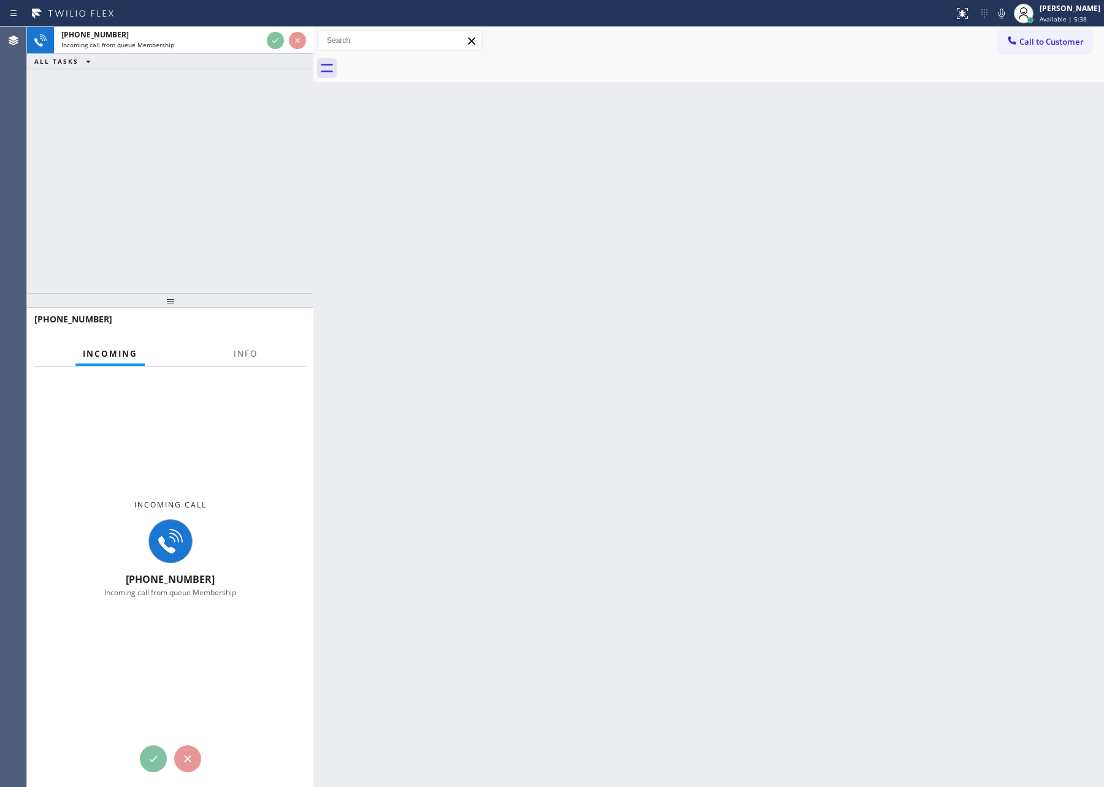
click at [162, 167] on div "+14083485144 Incoming call from queue Membership ALL TASKS ALL TASKS ACTIVE TAS…" at bounding box center [170, 160] width 286 height 266
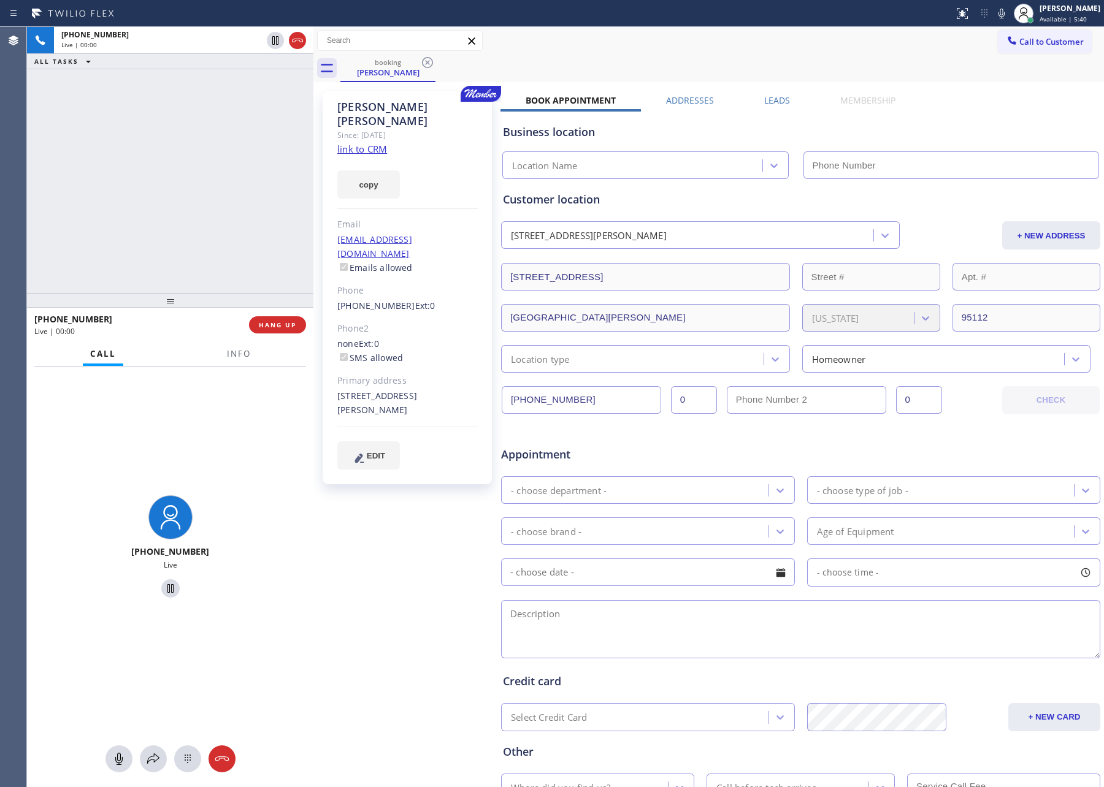
type input "[PHONE_NUMBER]"
click at [345, 143] on link "link to CRM" at bounding box center [362, 149] width 50 height 12
click at [59, 235] on div "+14083485144 Live | 00:26 ALL TASKS ALL TASKS ACTIVE TASKS TASKS IN WRAP UP" at bounding box center [170, 160] width 286 height 266
click at [107, 223] on div "+14083485144 Live | 05:11 ALL TASKS ALL TASKS ACTIVE TASKS TASKS IN WRAP UP" at bounding box center [170, 160] width 286 height 266
click at [719, 64] on div "booking Trish Blazina" at bounding box center [721, 69] width 763 height 28
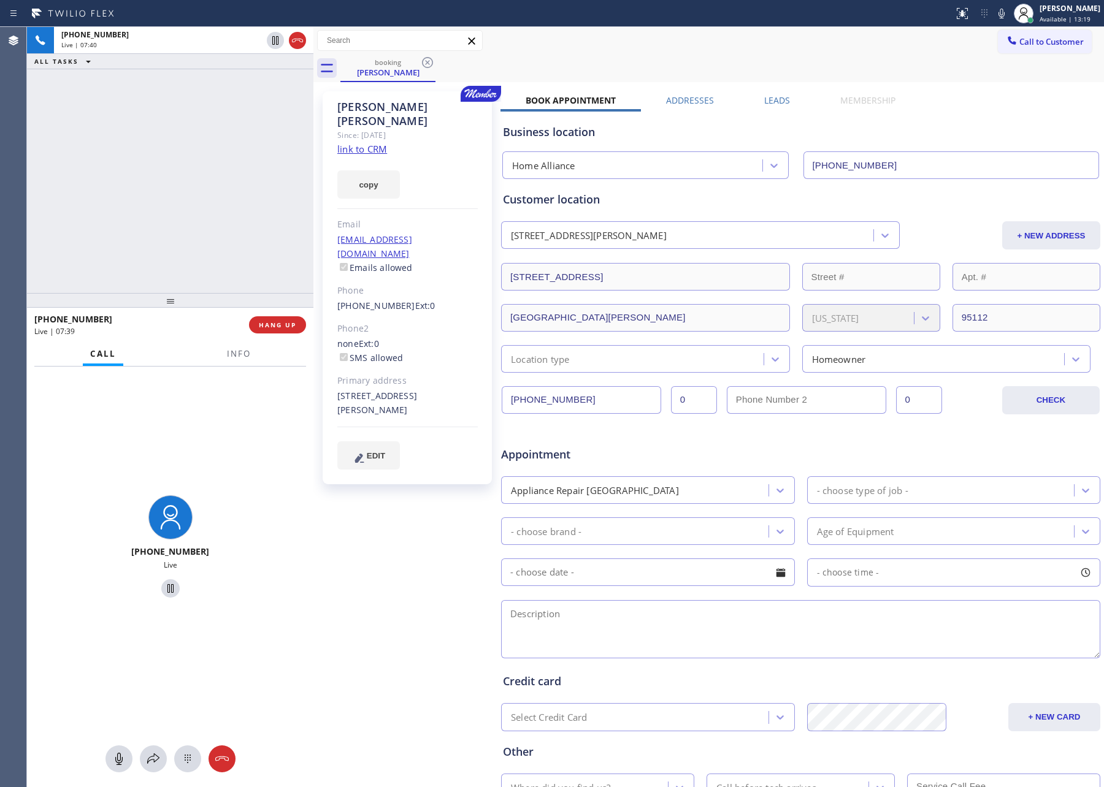
click at [133, 197] on div "+14083485144 Live | 07:40 ALL TASKS ALL TASKS ACTIVE TASKS TASKS IN WRAP UP" at bounding box center [170, 160] width 286 height 266
click at [278, 328] on span "HANG UP" at bounding box center [277, 325] width 37 height 9
click at [200, 188] on div "+14083485144 Live | 07:41 ALL TASKS ALL TASKS ACTIVE TASKS TASKS IN WRAP UP" at bounding box center [170, 160] width 286 height 266
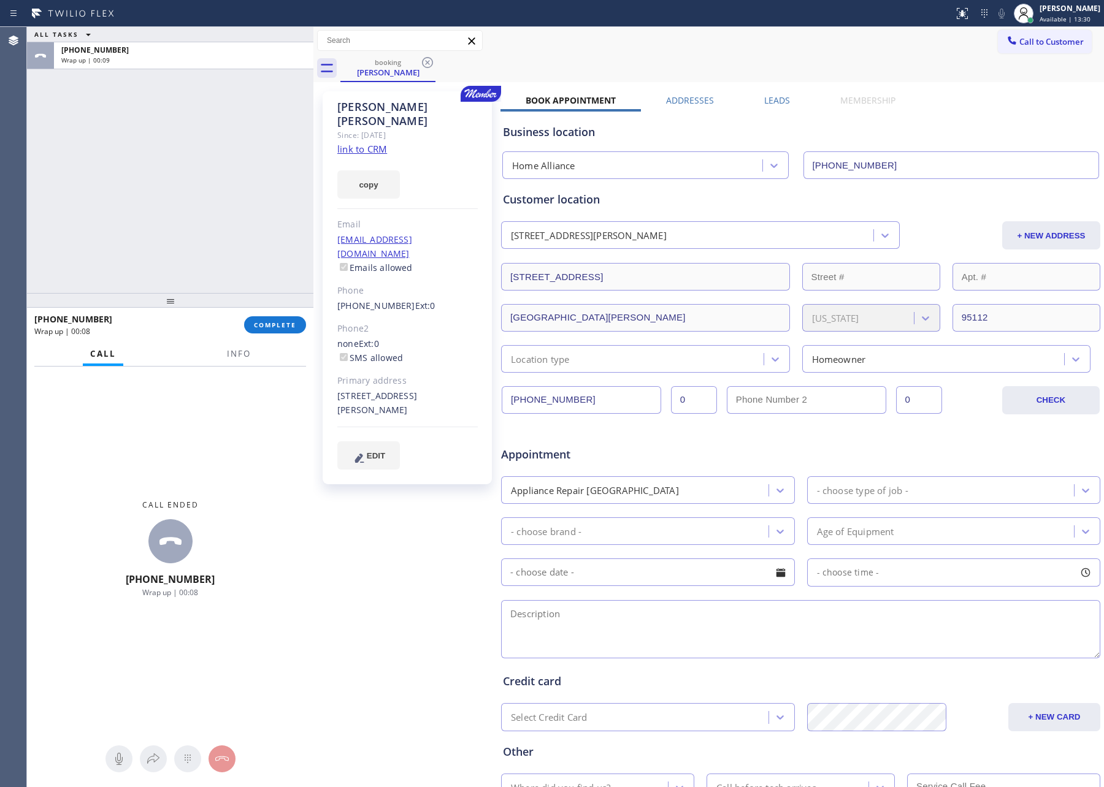
drag, startPoint x: 155, startPoint y: 170, endPoint x: 159, endPoint y: 147, distance: 23.1
click at [155, 169] on div "ALL TASKS ALL TASKS ACTIVE TASKS TASKS IN WRAP UP +14083485144 Wrap up | 00:09" at bounding box center [170, 160] width 286 height 266
click at [191, 129] on div "ALL TASKS ALL TASKS ACTIVE TASKS TASKS IN WRAP UP +14083485144 Wrap up | 00:50" at bounding box center [170, 160] width 286 height 266
click at [207, 195] on div "ALL TASKS ALL TASKS ACTIVE TASKS TASKS IN WRAP UP +14083485144 Wrap up | 00:58" at bounding box center [170, 160] width 286 height 266
click at [267, 331] on button "COMPLETE" at bounding box center [275, 324] width 62 height 17
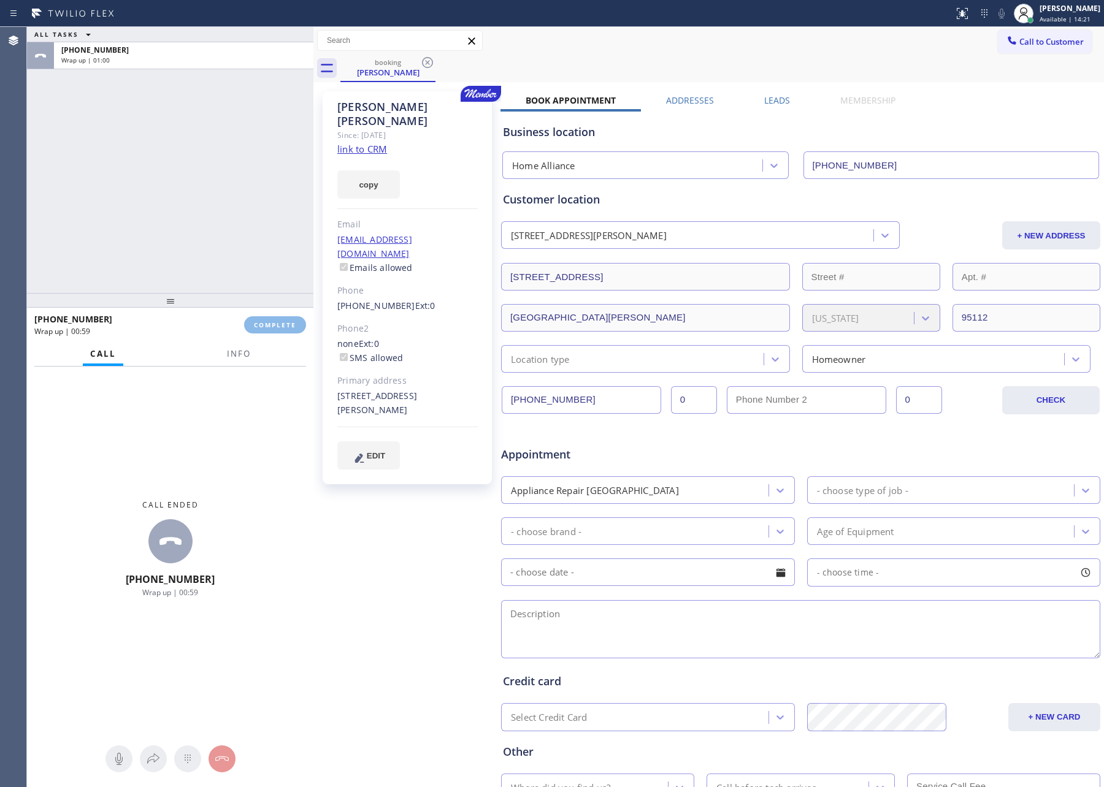
drag, startPoint x: 258, startPoint y: 215, endPoint x: 340, endPoint y: 385, distance: 188.9
click at [260, 217] on div "ALL TASKS ALL TASKS ACTIVE TASKS TASKS IN WRAP UP +14083485144 Wrap up | 01:00" at bounding box center [170, 160] width 286 height 266
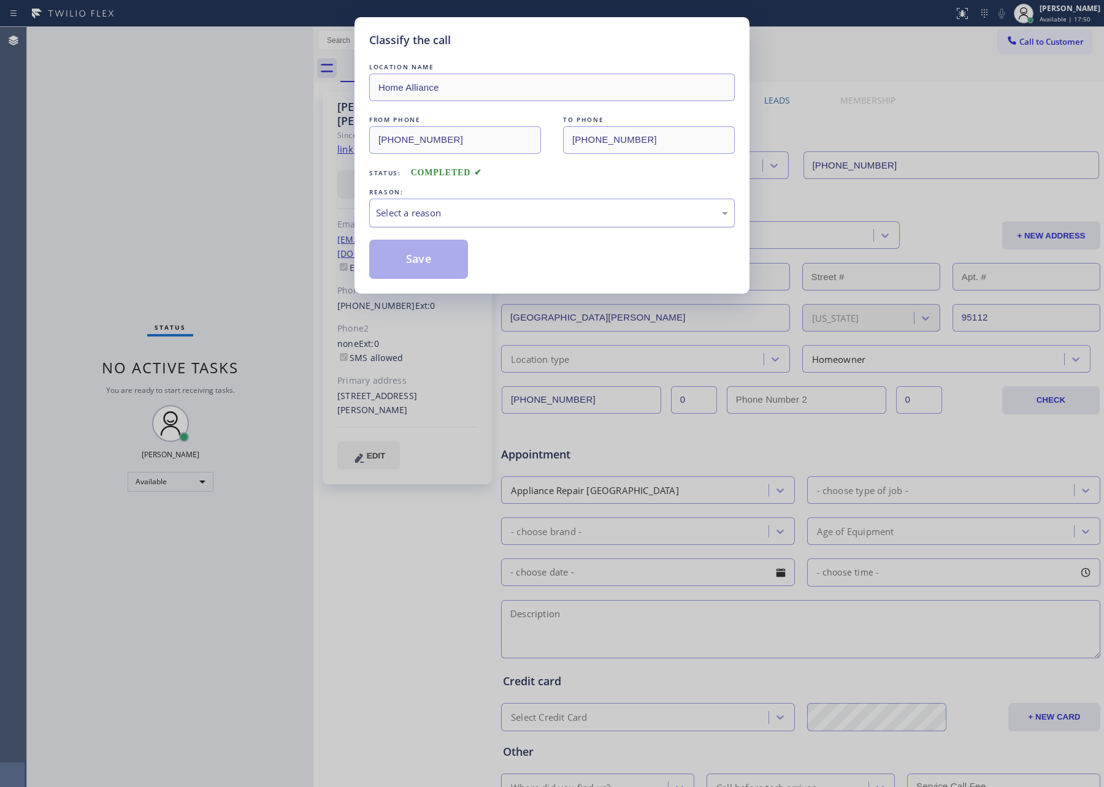
drag, startPoint x: 169, startPoint y: 226, endPoint x: 455, endPoint y: 210, distance: 286.2
click at [203, 231] on div "Classify the call LOCATION NAME Home Alliance FROM PHONE (408) 348-5144 TO PHON…" at bounding box center [552, 393] width 1104 height 787
click at [471, 219] on div "Select a reason" at bounding box center [552, 213] width 352 height 14
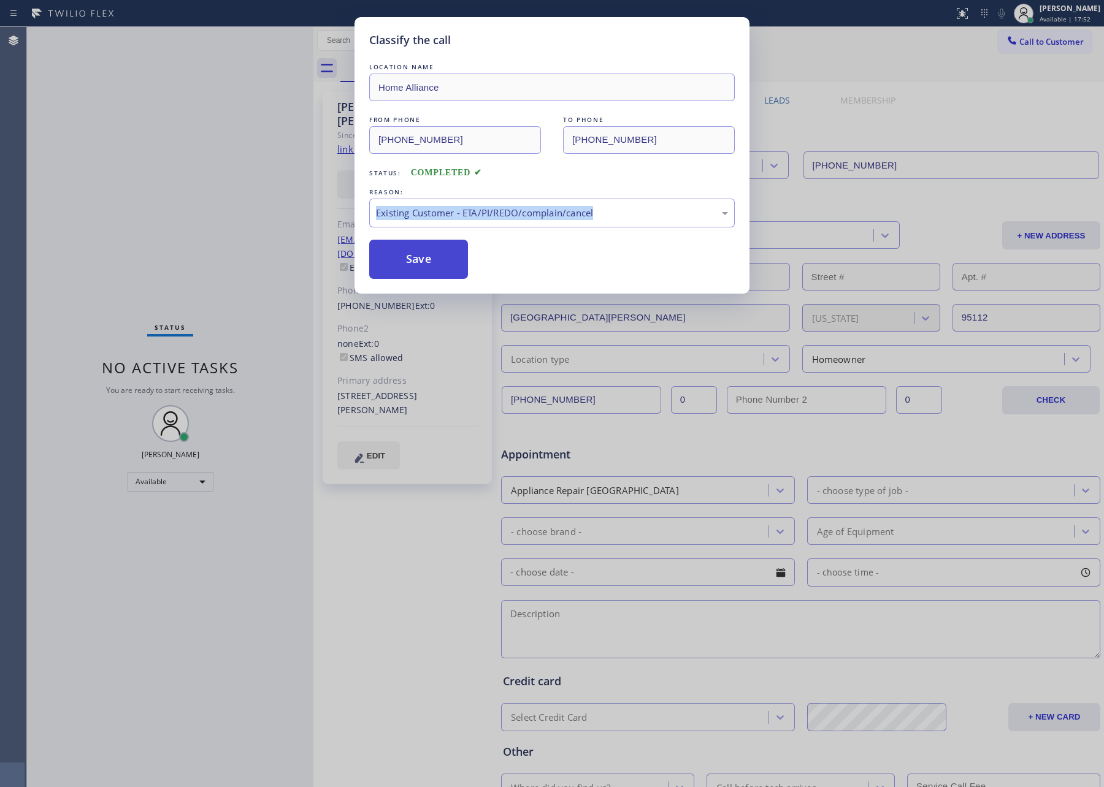
click at [416, 256] on button "Save" at bounding box center [418, 259] width 99 height 39
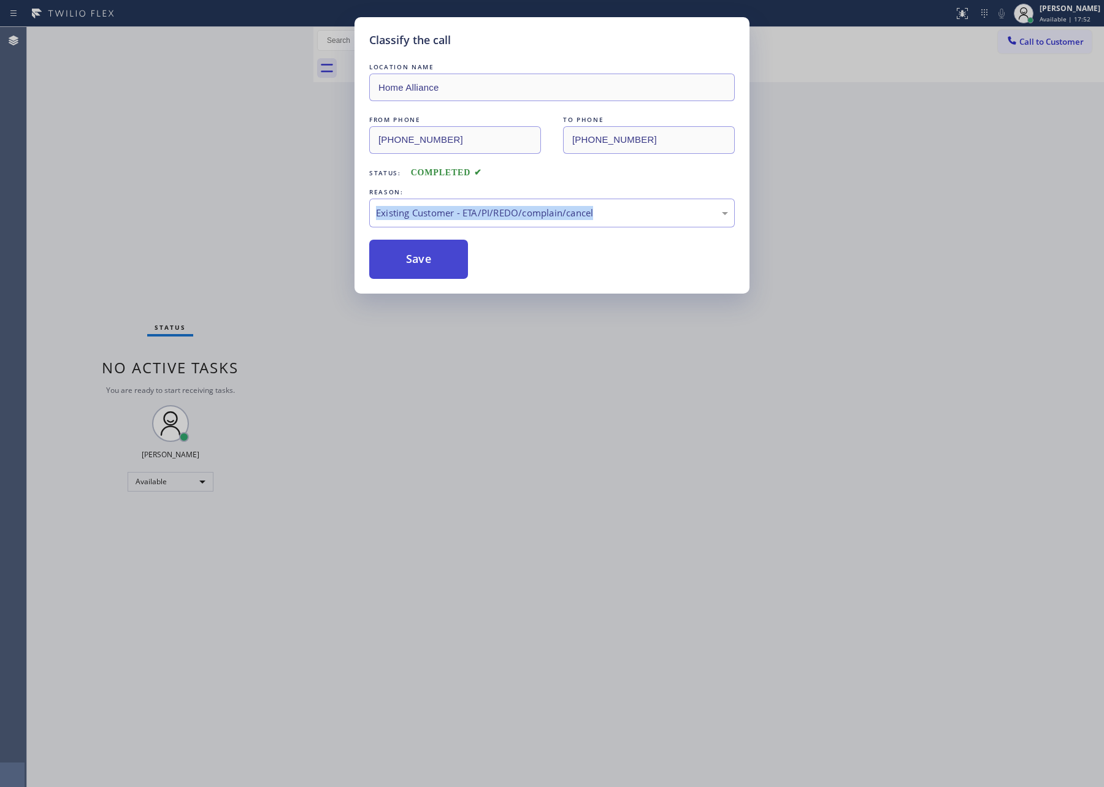
click at [416, 256] on button "Save" at bounding box center [418, 259] width 99 height 39
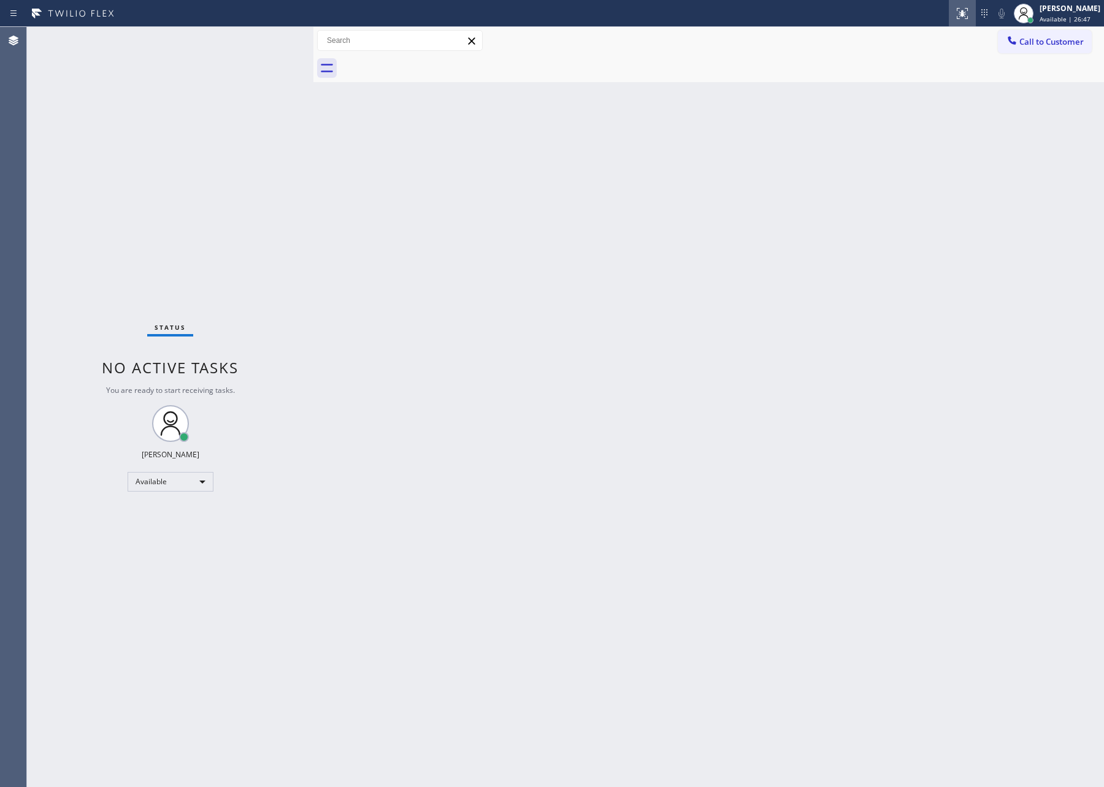
drag, startPoint x: 392, startPoint y: 132, endPoint x: 988, endPoint y: 18, distance: 606.2
click at [400, 132] on div "Back to Dashboard Change Sender ID Customers Technicians Select a contact Outbo…" at bounding box center [708, 407] width 790 height 760
drag, startPoint x: 1062, startPoint y: 39, endPoint x: 1055, endPoint y: 42, distance: 8.0
click at [1061, 40] on span "Call to Customer" at bounding box center [1051, 41] width 64 height 11
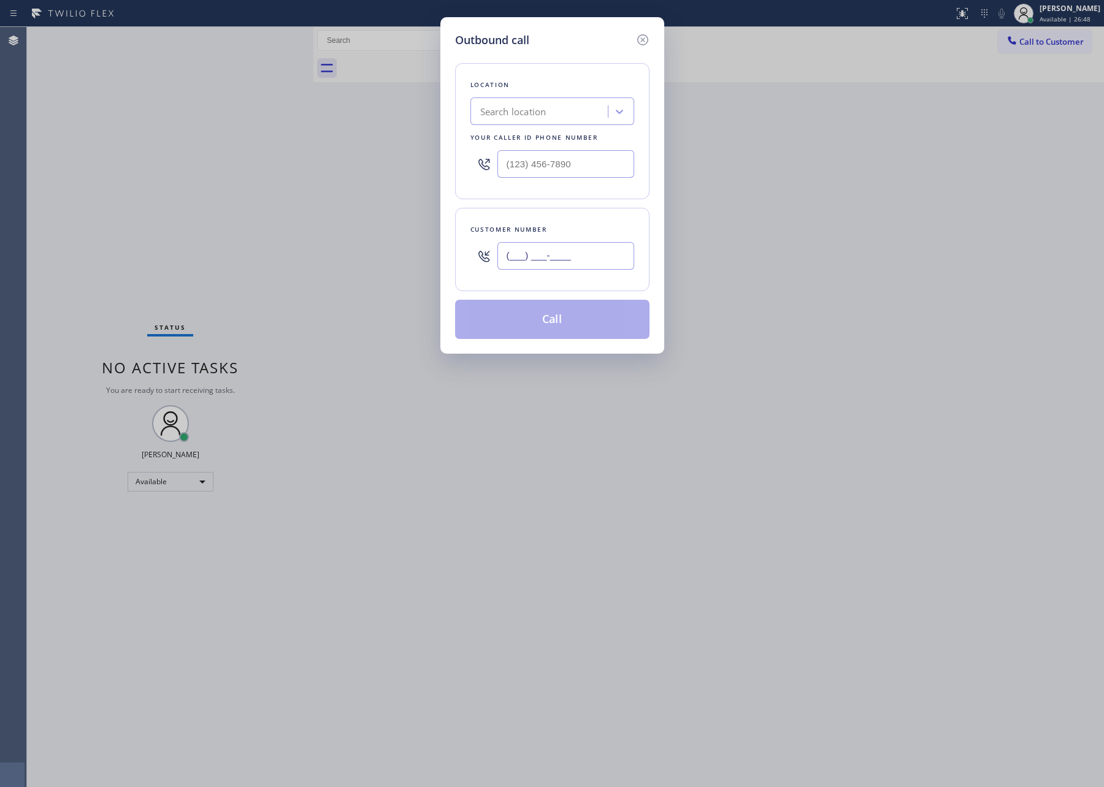
click at [554, 256] on input "(___) ___-____" at bounding box center [565, 256] width 137 height 28
paste input "310) 340-1482"
type input "(310) 340-1482"
click at [543, 116] on div "Search location" at bounding box center [513, 112] width 66 height 14
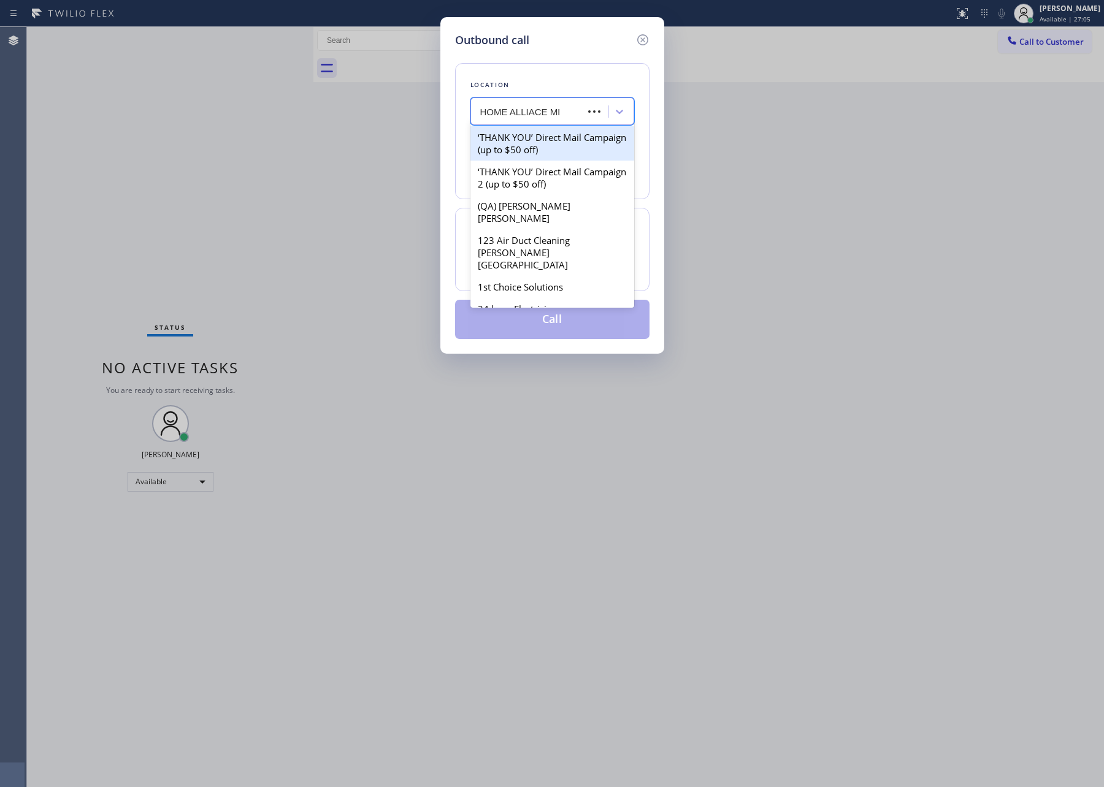
type input "HOME ALLIACE MEM"
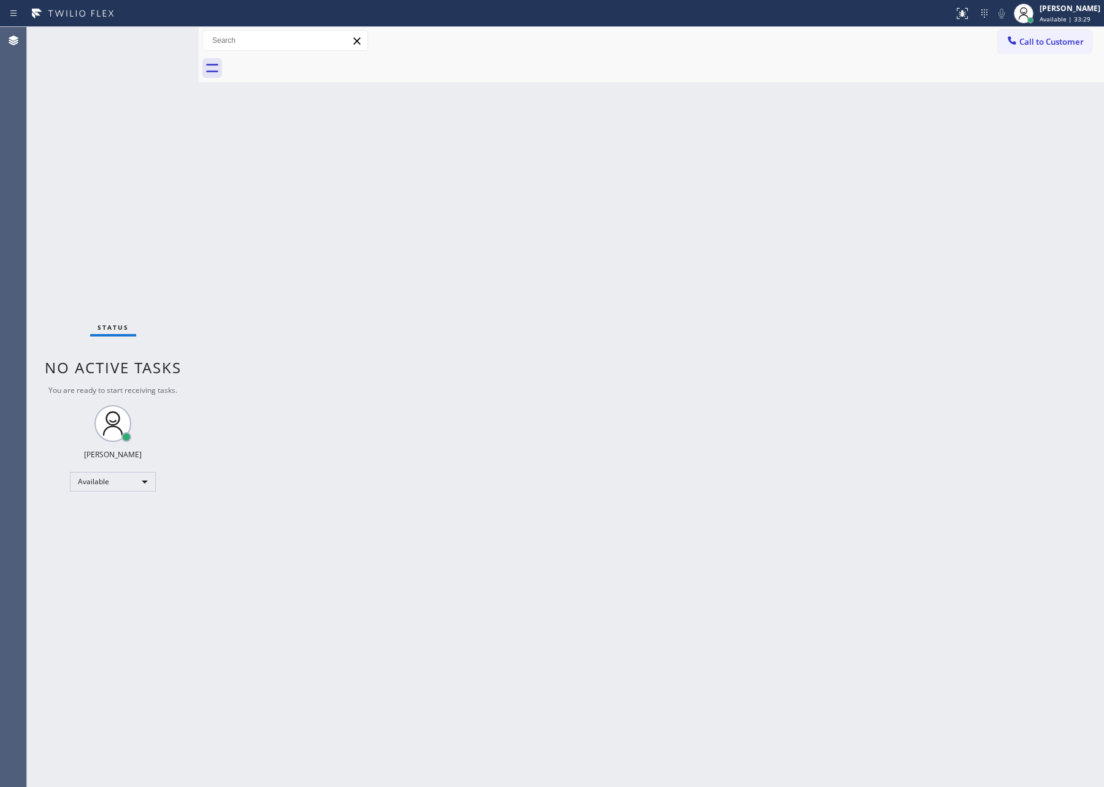
drag, startPoint x: 491, startPoint y: 291, endPoint x: 541, endPoint y: 269, distance: 54.7
click at [519, 278] on div "Back to Dashboard Change Sender ID Customers Technicians Select a contact Outbo…" at bounding box center [651, 407] width 905 height 760
click at [1043, 43] on span "Call to Customer" at bounding box center [1051, 41] width 64 height 11
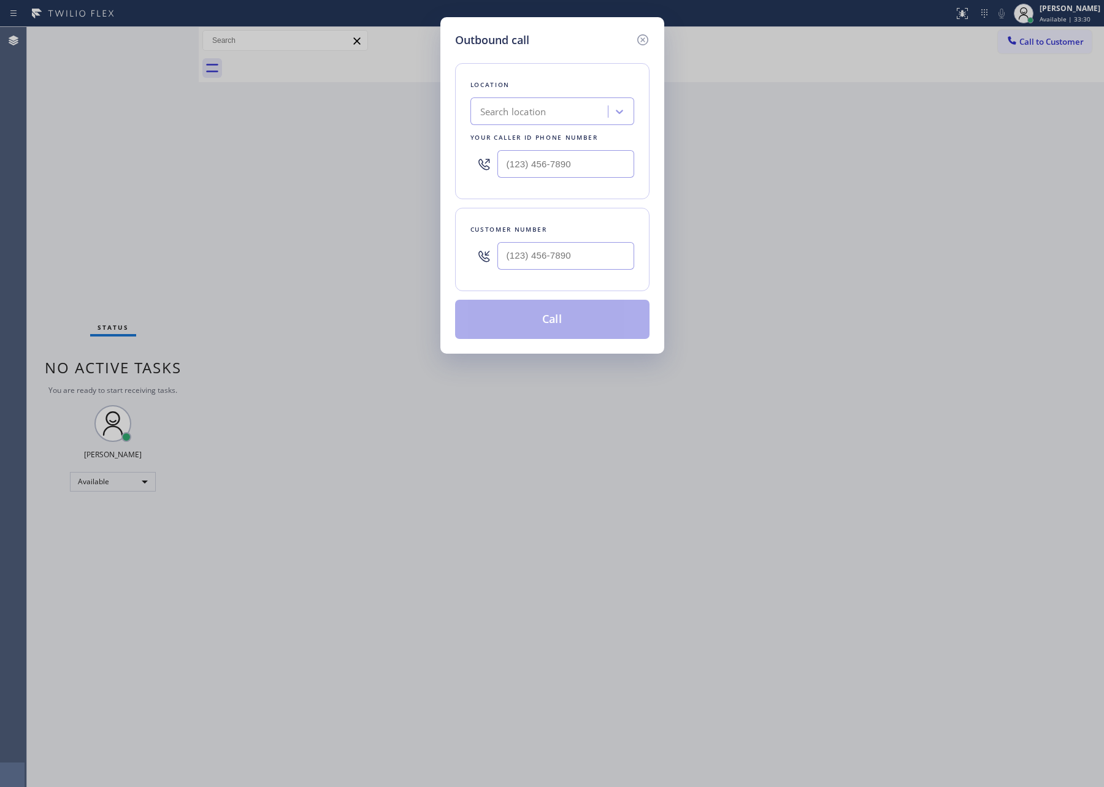
click at [598, 273] on div at bounding box center [565, 256] width 137 height 40
click at [600, 249] on input "(___) ___-____" at bounding box center [565, 256] width 137 height 28
paste input "310) 340-1482"
type input "[PHONE_NUMBER]"
click at [556, 102] on div "Search location" at bounding box center [541, 111] width 134 height 21
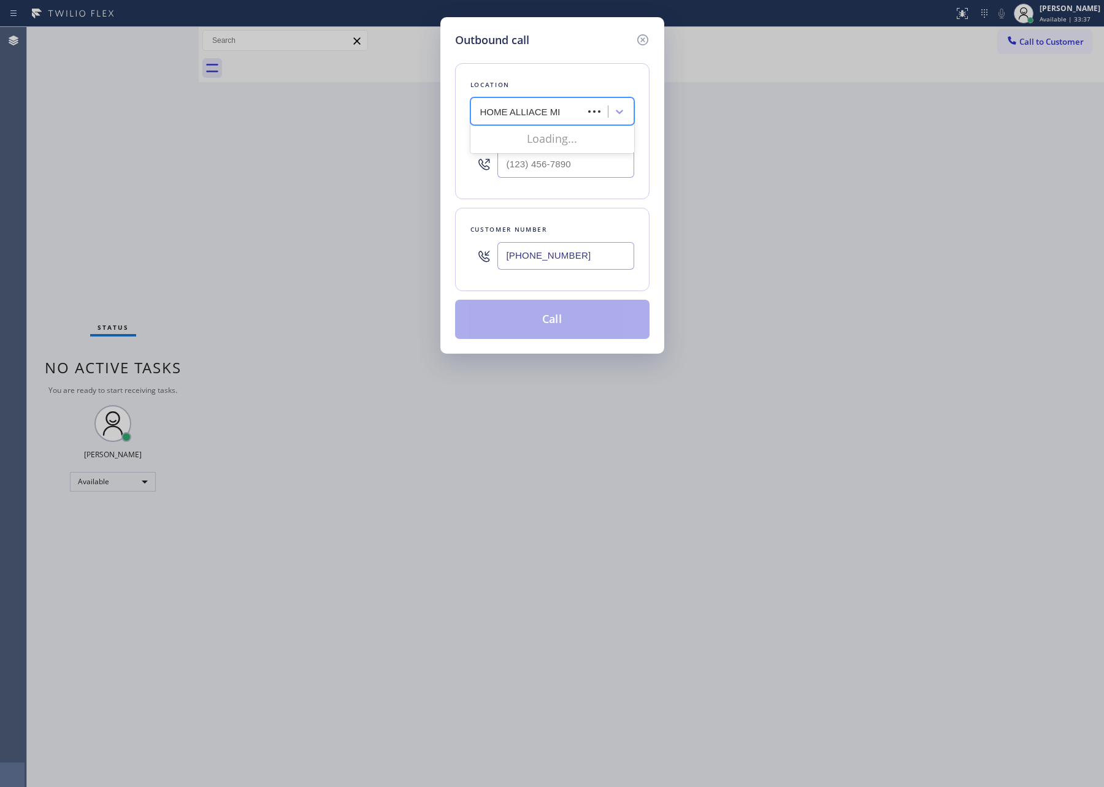
type input "HOME ALLIACE MEM"
click at [589, 111] on div "HOME ALLIACE MEM" at bounding box center [541, 111] width 134 height 21
click at [589, 111] on div "Search location" at bounding box center [541, 111] width 134 height 21
type input "HOME ALLIANCE MEM"
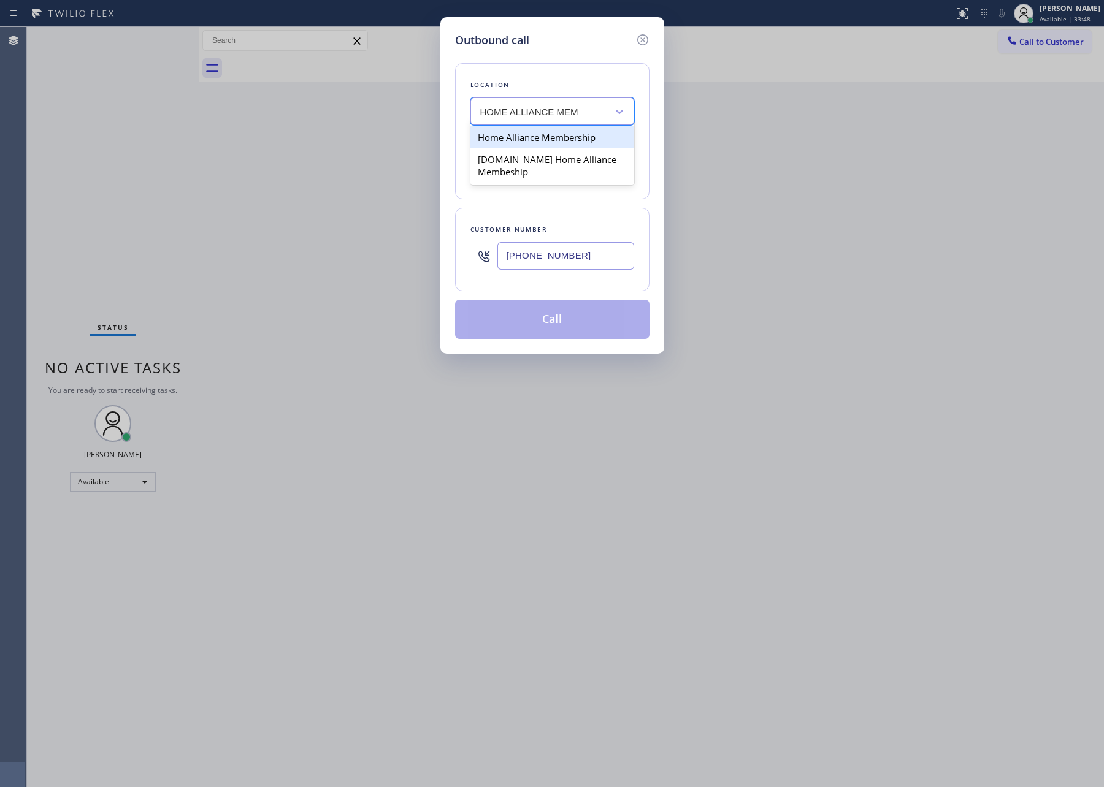
click at [605, 140] on div "Home Alliance Membership" at bounding box center [552, 137] width 164 height 22
type input "(855) 946-3605"
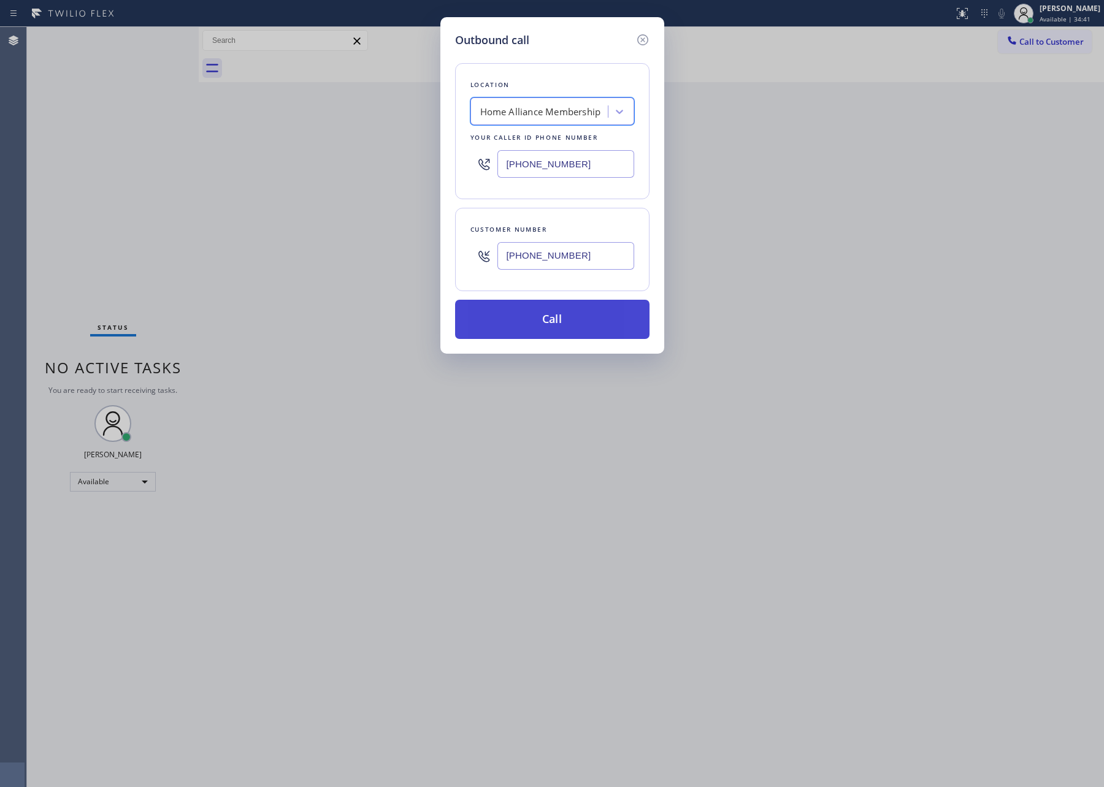
click at [572, 326] on button "Call" at bounding box center [552, 319] width 194 height 39
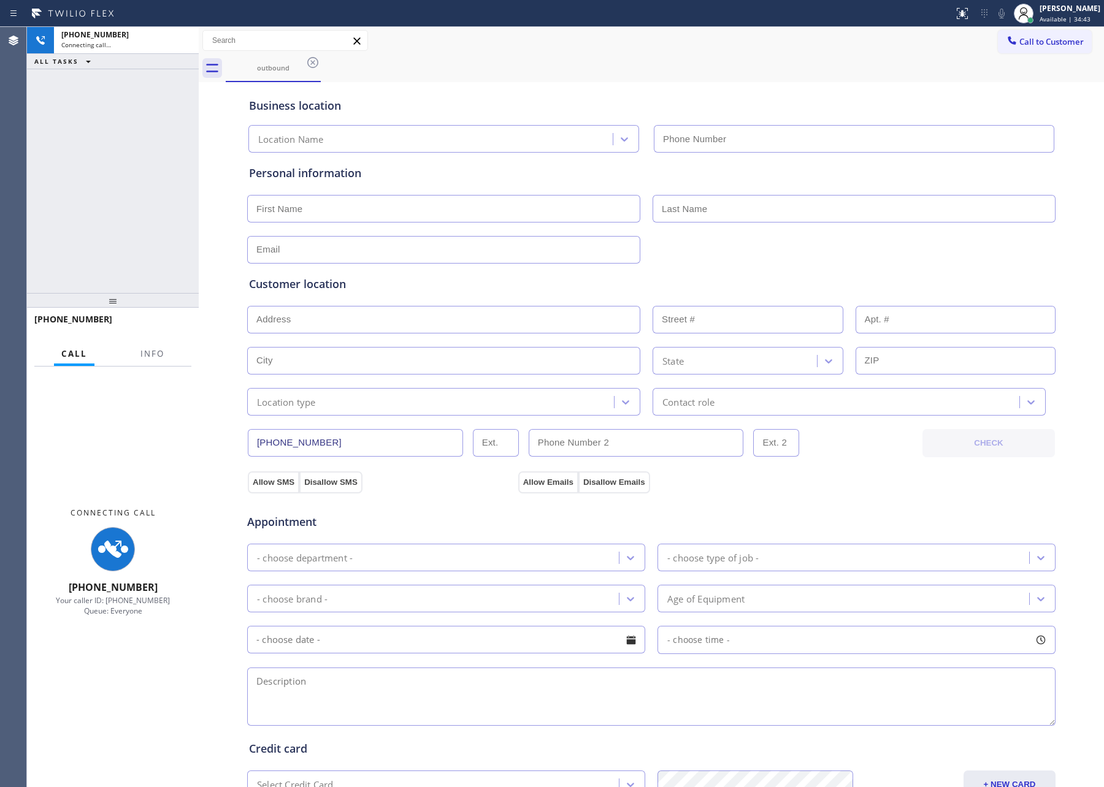
type input "(855) 946-3605"
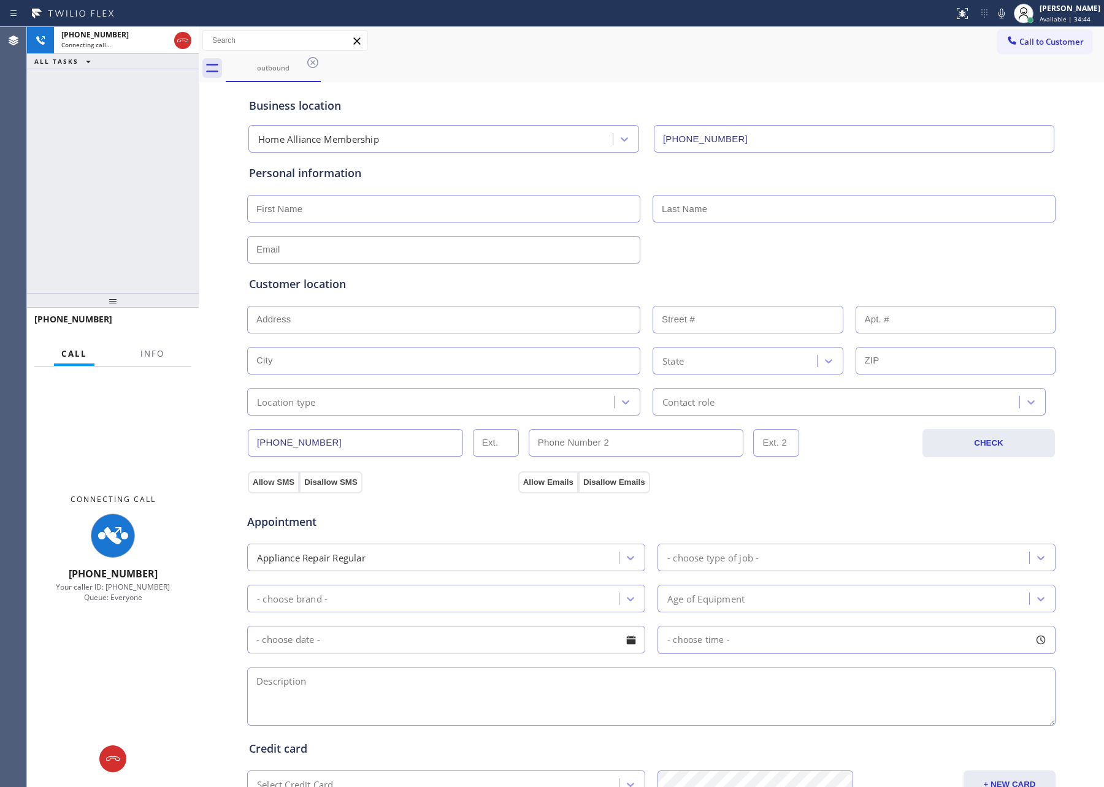
click at [78, 240] on div "+13103401482 Connecting call… ALL TASKS ALL TASKS ACTIVE TASKS TASKS IN WRAP UP" at bounding box center [113, 160] width 172 height 266
click at [579, 83] on div "Business location Home Alliance Membership (855) 946-3605" at bounding box center [650, 116] width 809 height 72
click at [186, 34] on icon at bounding box center [182, 40] width 15 height 15
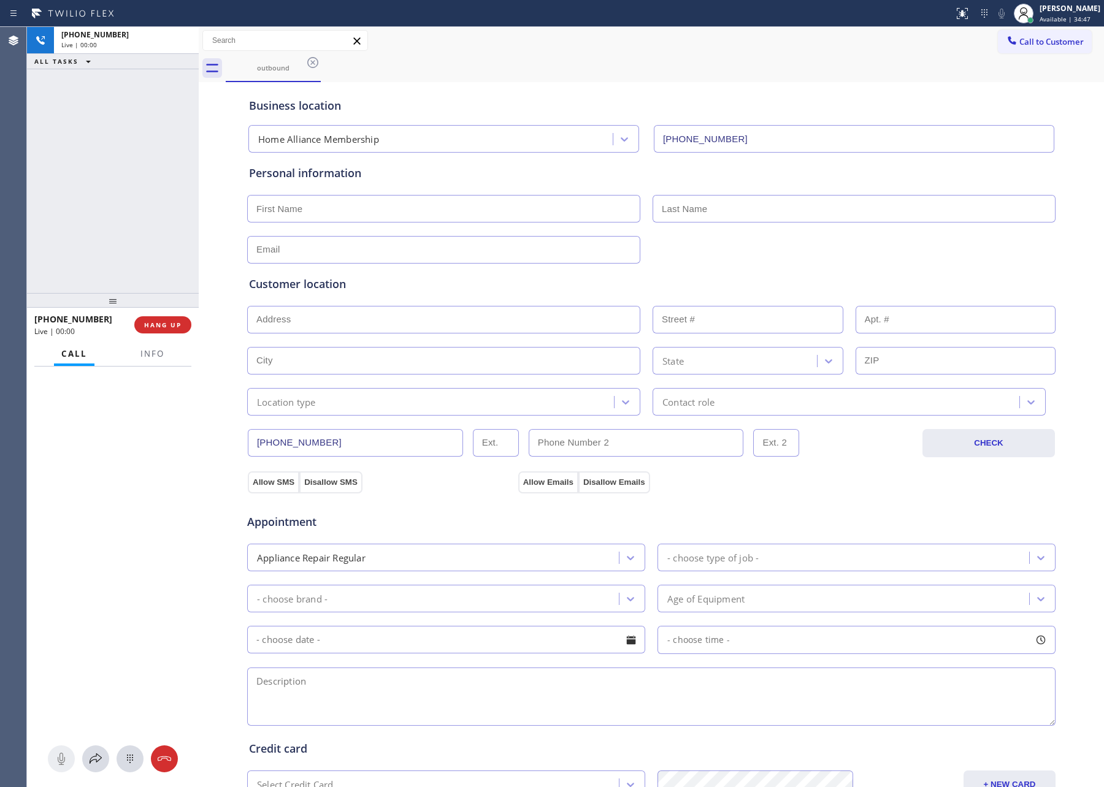
click at [105, 199] on div "+13103401482 Live | 00:00 ALL TASKS ALL TASKS ACTIVE TASKS TASKS IN WRAP UP" at bounding box center [113, 160] width 172 height 266
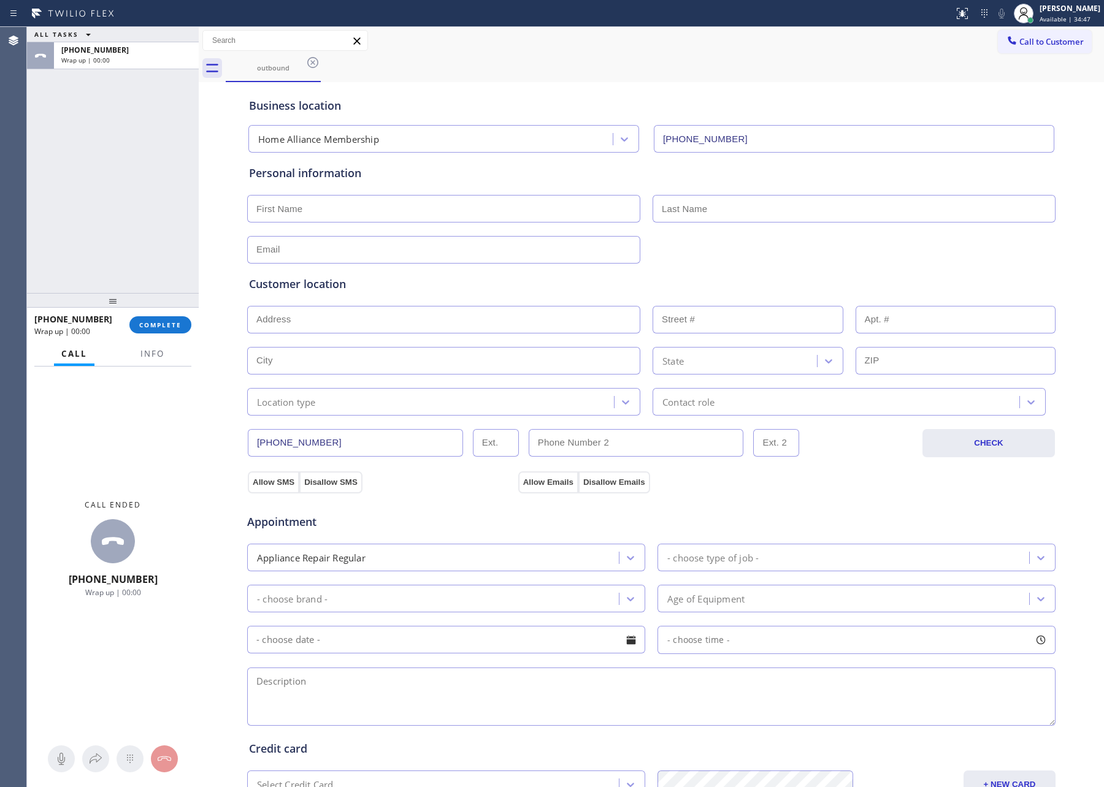
click at [636, 79] on div "outbound" at bounding box center [665, 69] width 878 height 28
click at [151, 181] on div "ALL TASKS ALL TASKS ACTIVE TASKS TASKS IN WRAP UP (855) 946-3605 Reserved +1310…" at bounding box center [113, 160] width 172 height 266
click at [153, 326] on span "COMPLETE" at bounding box center [160, 325] width 42 height 9
click at [131, 167] on div "ALL TASKS ALL TASKS ACTIVE TASKS TASKS IN WRAP UP (855) 946-3605 Reserved +1310…" at bounding box center [113, 160] width 172 height 266
click at [131, 167] on div "ALL TASKS ALL TASKS ACTIVE TASKS TASKS IN WRAP UP (855) 946-3605 Reserved +1310…" at bounding box center [565, 407] width 1077 height 760
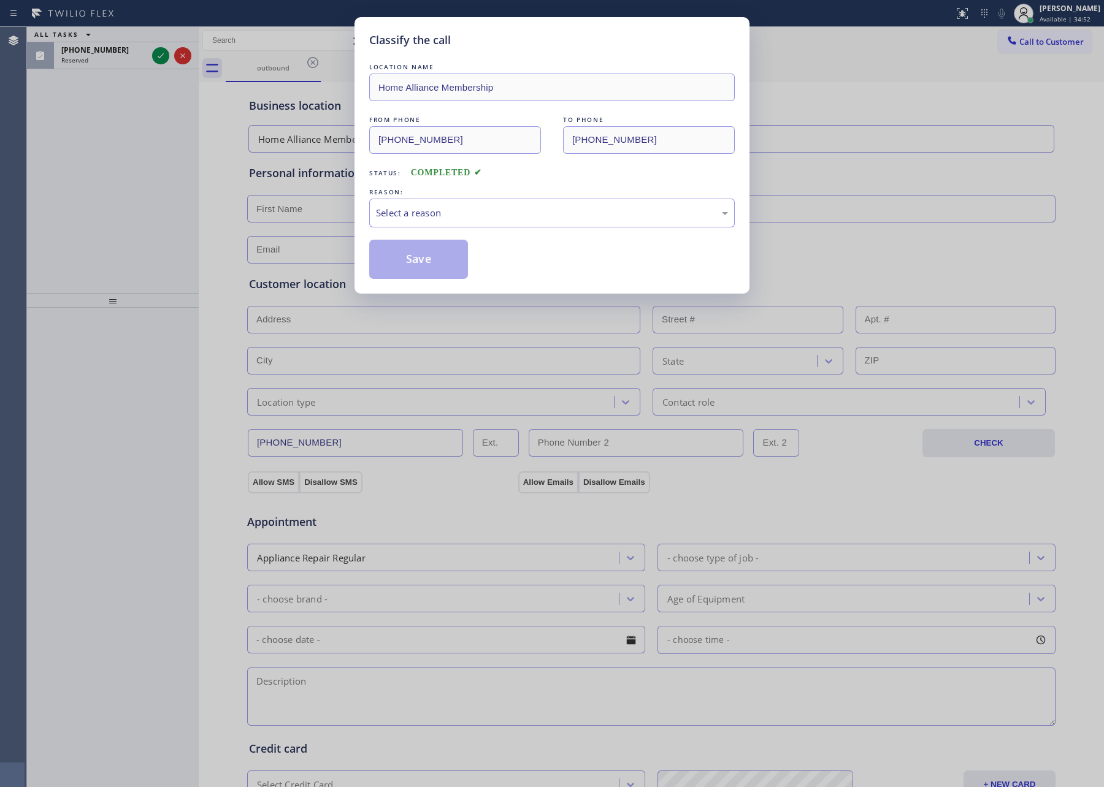
click at [366, 204] on div "Classify the call LOCATION NAME Home Alliance Membership FROM PHONE (855) 946-3…" at bounding box center [551, 155] width 395 height 277
click at [388, 215] on div "Select a reason" at bounding box center [552, 213] width 352 height 14
click at [418, 254] on button "Save" at bounding box center [418, 259] width 99 height 39
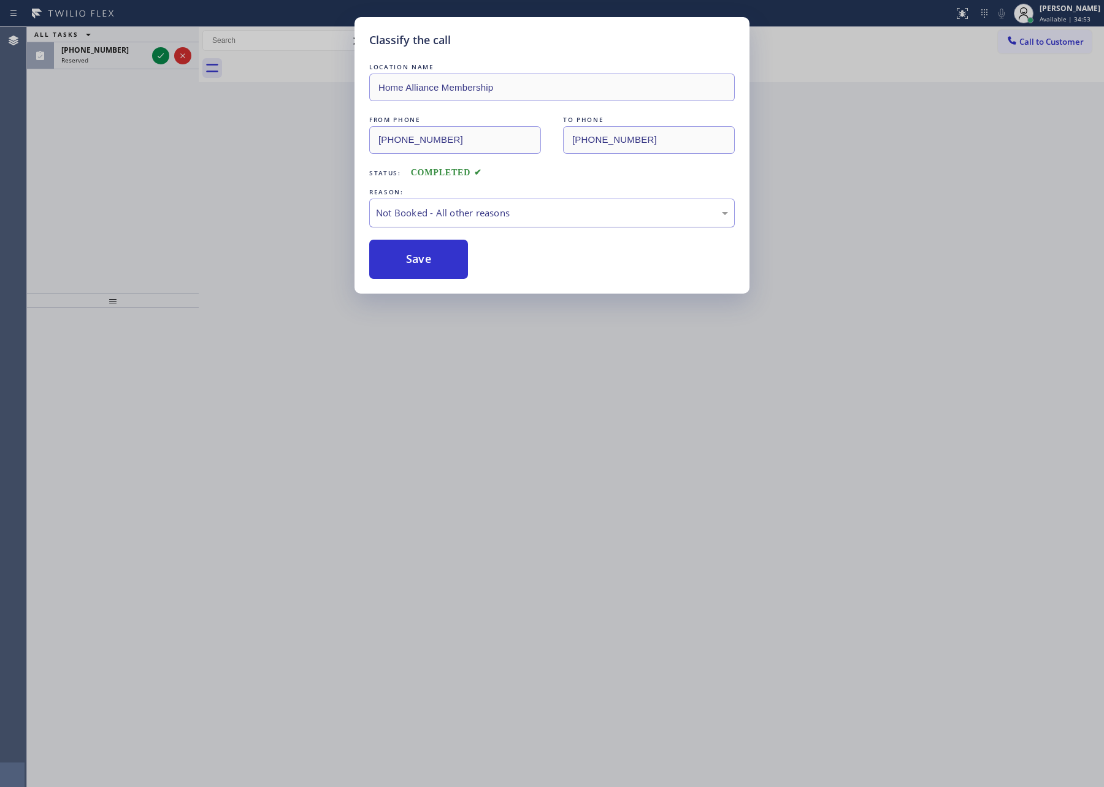
click at [418, 254] on button "Save" at bounding box center [418, 259] width 99 height 39
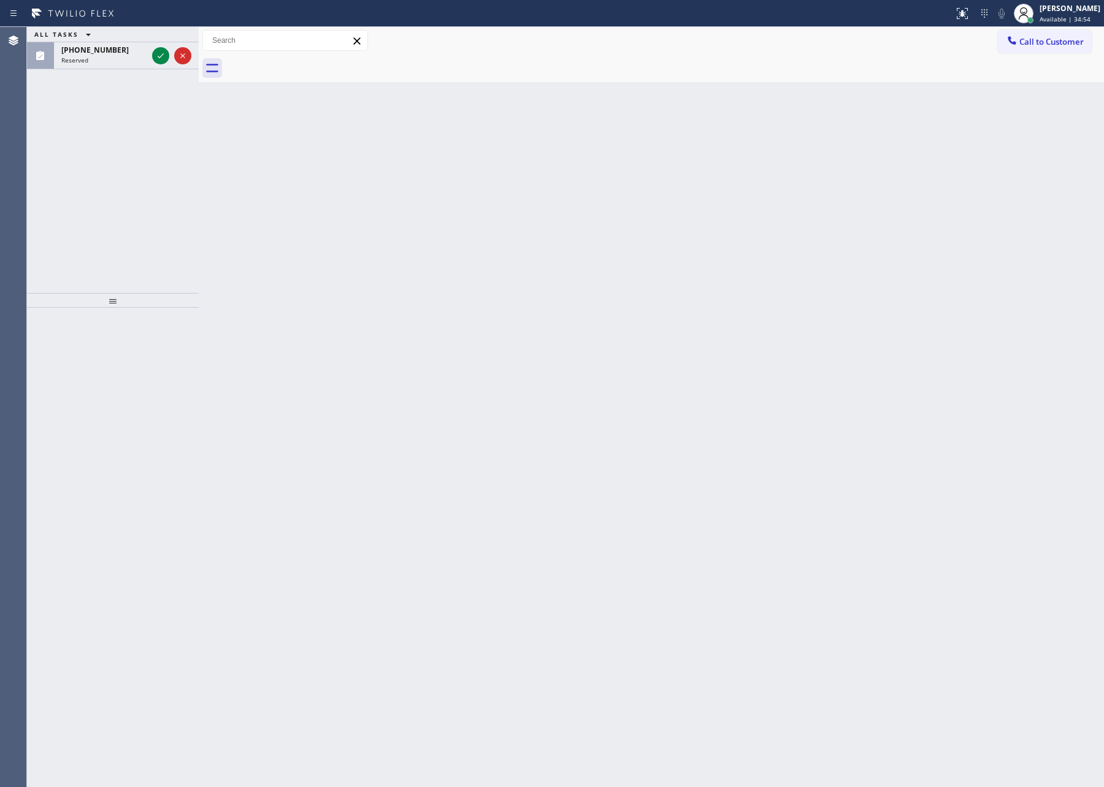
click at [175, 184] on div "ALL TASKS ALL TASKS ACTIVE TASKS TASKS IN WRAP UP (855) 946-3605 Reserved" at bounding box center [113, 160] width 172 height 266
drag, startPoint x: 199, startPoint y: 91, endPoint x: 258, endPoint y: 91, distance: 58.9
click at [199, 91] on div at bounding box center [199, 407] width 0 height 760
click at [183, 142] on div "ALL TASKS ALL TASKS ACTIVE TASKS TASKS IN WRAP UP (855) 946-3605 Reserved" at bounding box center [142, 160] width 231 height 266
click at [225, 55] on icon at bounding box center [219, 55] width 15 height 15
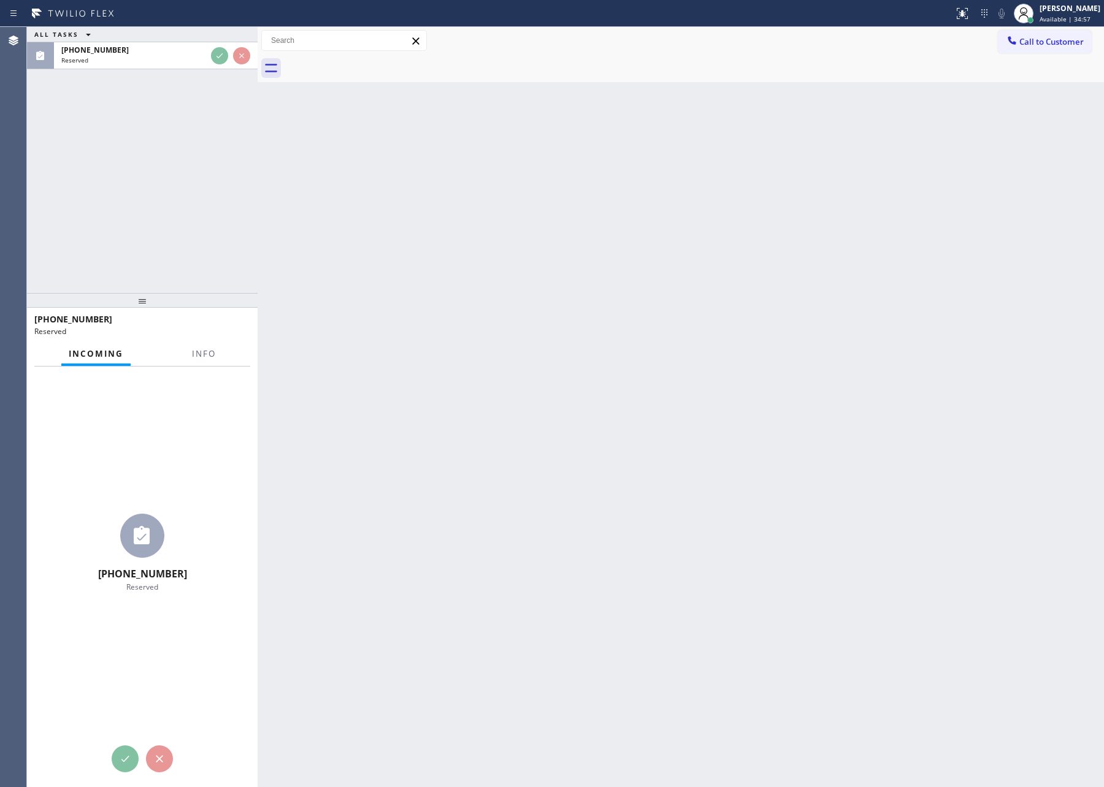
click at [186, 200] on div "ALL TASKS ALL TASKS ACTIVE TASKS TASKS IN WRAP UP (855) 946-3605 Reserved" at bounding box center [142, 160] width 231 height 266
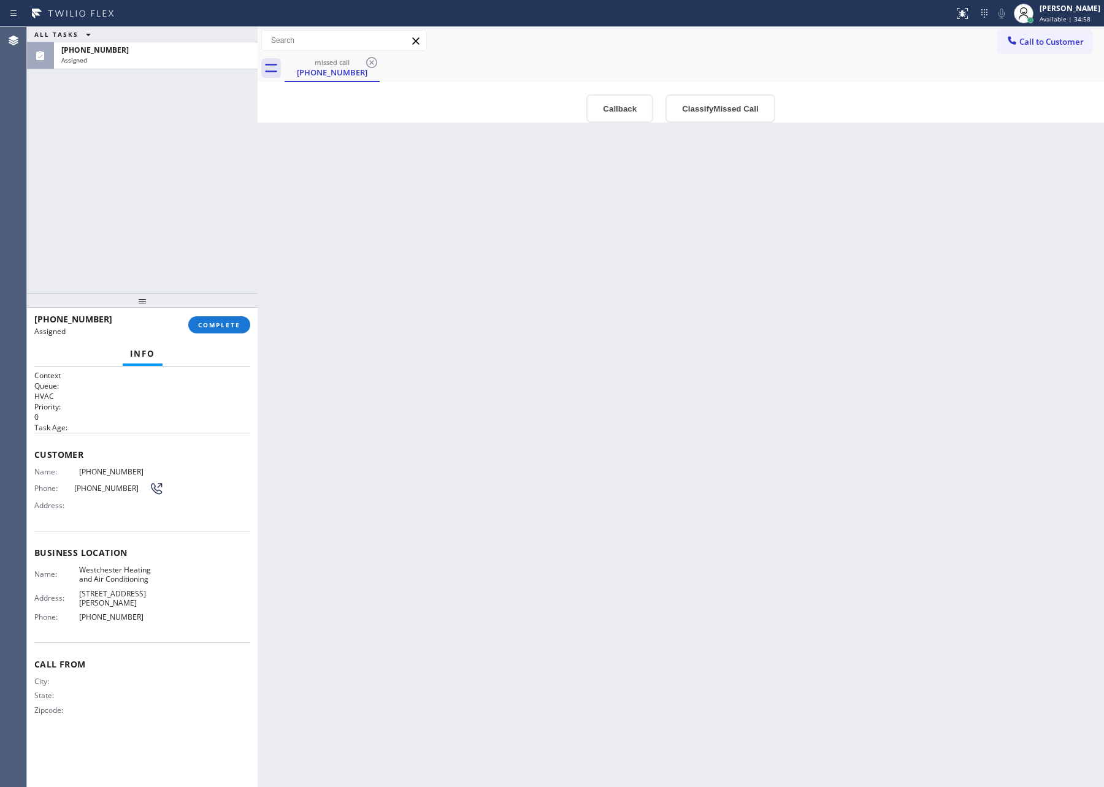
drag, startPoint x: 441, startPoint y: 407, endPoint x: 499, endPoint y: 452, distance: 73.4
click at [493, 440] on div "Back to Dashboard Change Sender ID Customers Technicians Select a contact Outbo…" at bounding box center [681, 407] width 846 height 760
click at [613, 100] on button "Callback" at bounding box center [619, 108] width 67 height 28
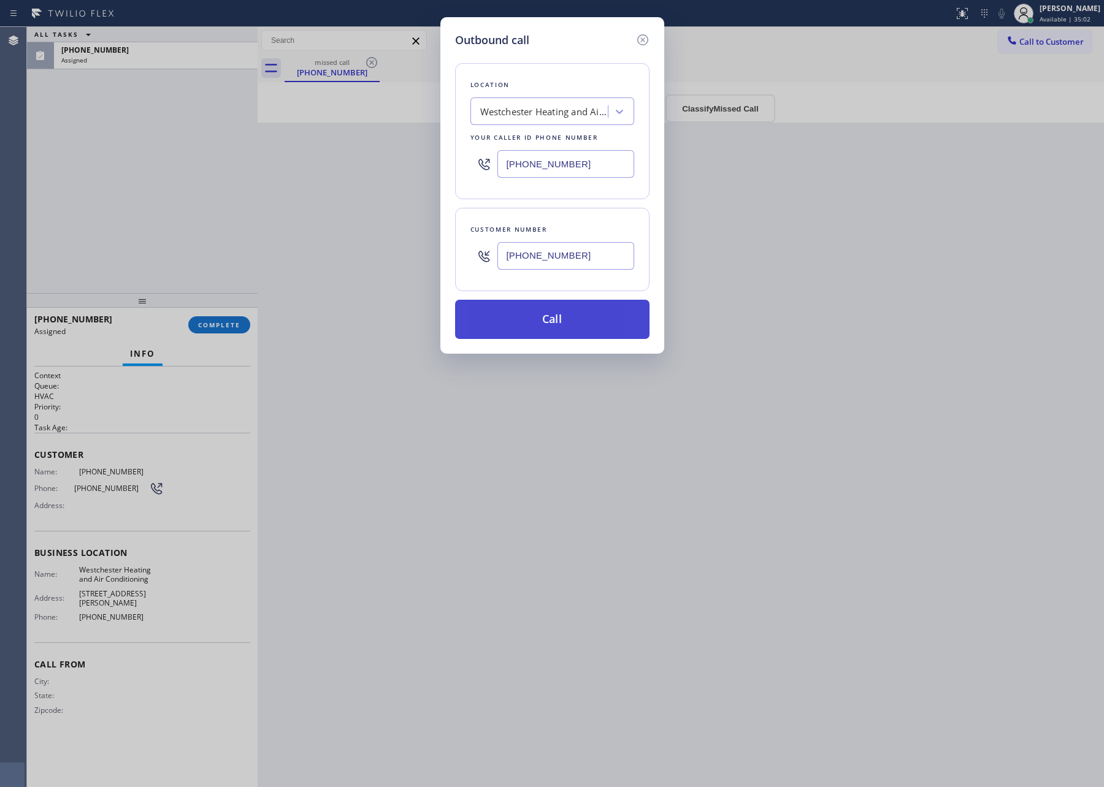
click at [595, 317] on button "Call" at bounding box center [552, 319] width 194 height 39
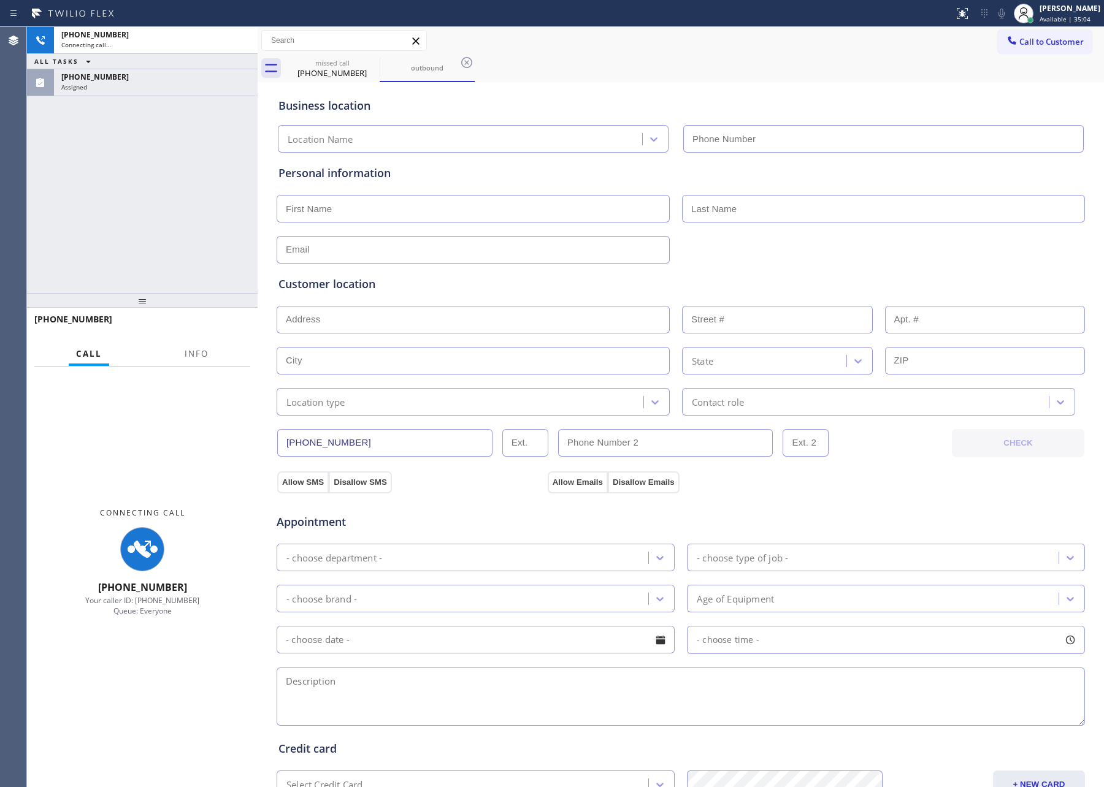
type input "(310) 340-1482"
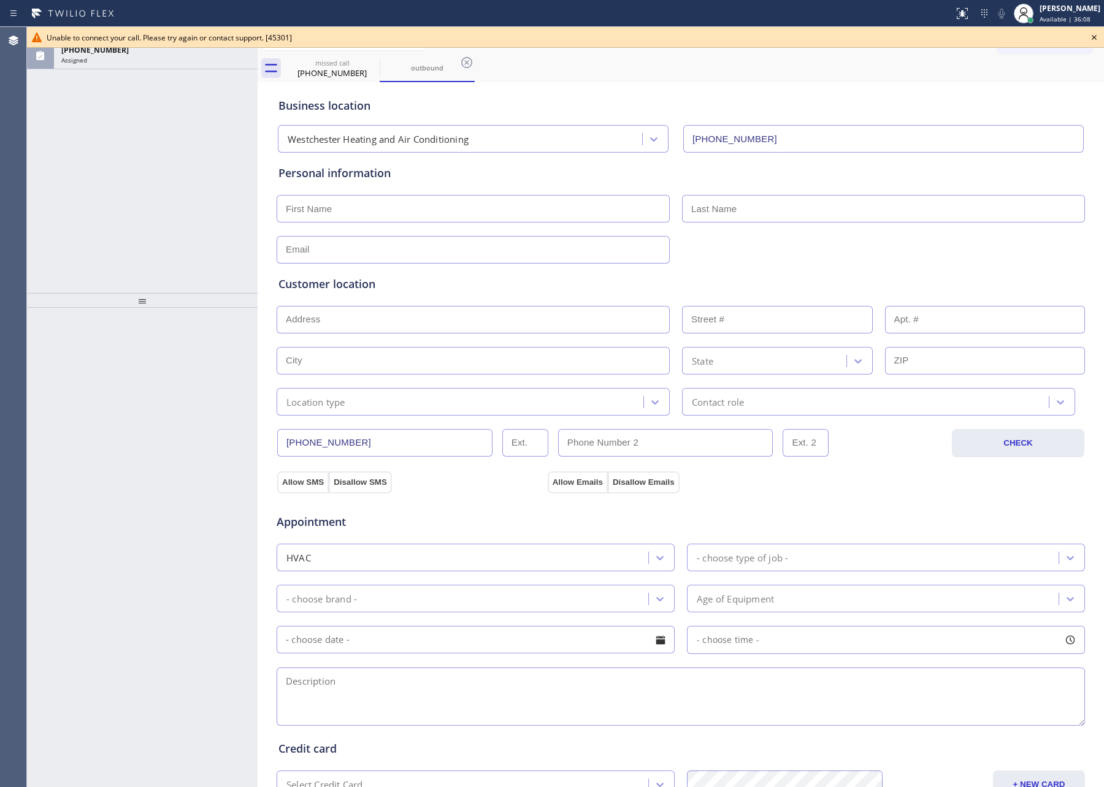
click at [1093, 37] on icon at bounding box center [1093, 37] width 15 height 15
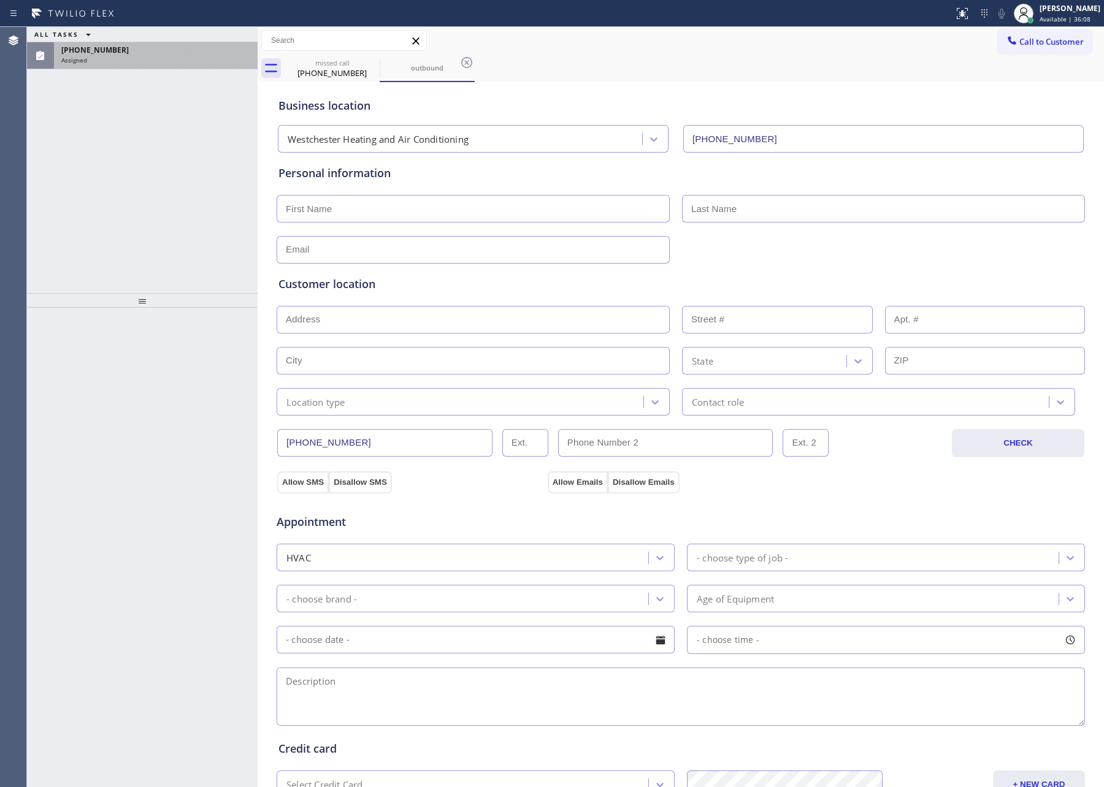
click at [231, 63] on div "Assigned" at bounding box center [155, 60] width 189 height 9
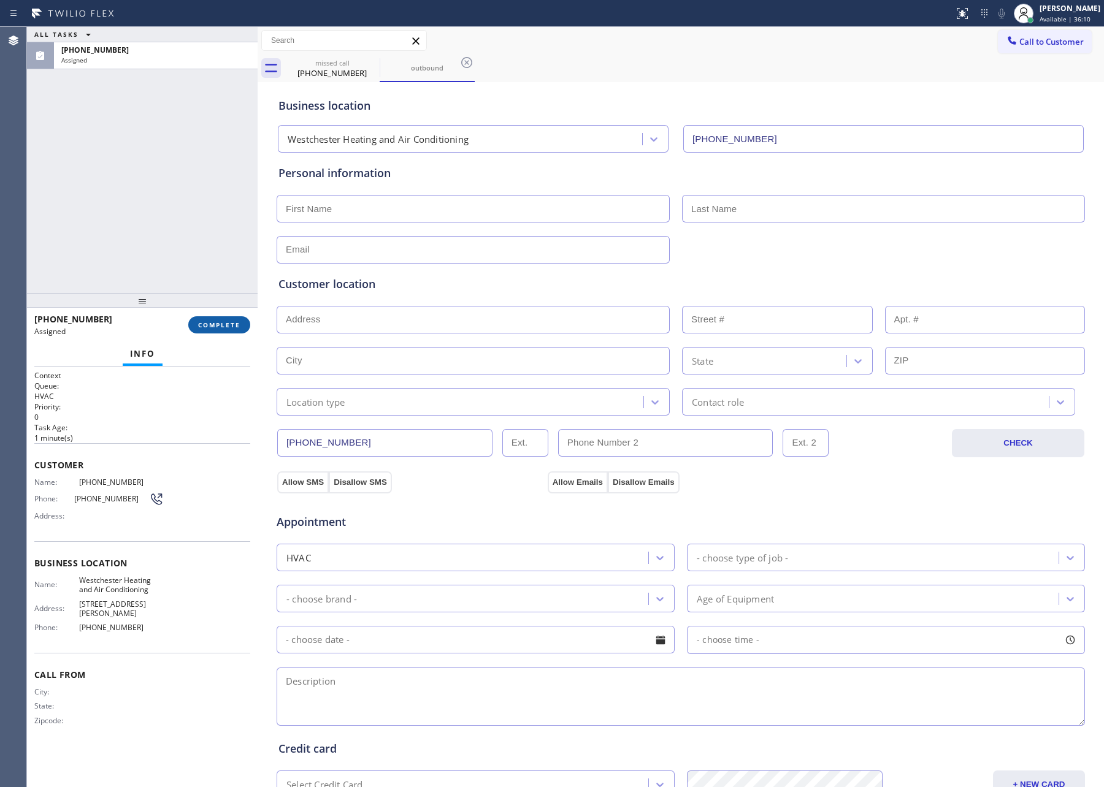
click at [214, 324] on span "COMPLETE" at bounding box center [219, 325] width 42 height 9
click at [189, 194] on div "ALL TASKS ALL TASKS ACTIVE TASKS TASKS IN WRAP UP (855) 946-3605 Assigned" at bounding box center [142, 160] width 231 height 266
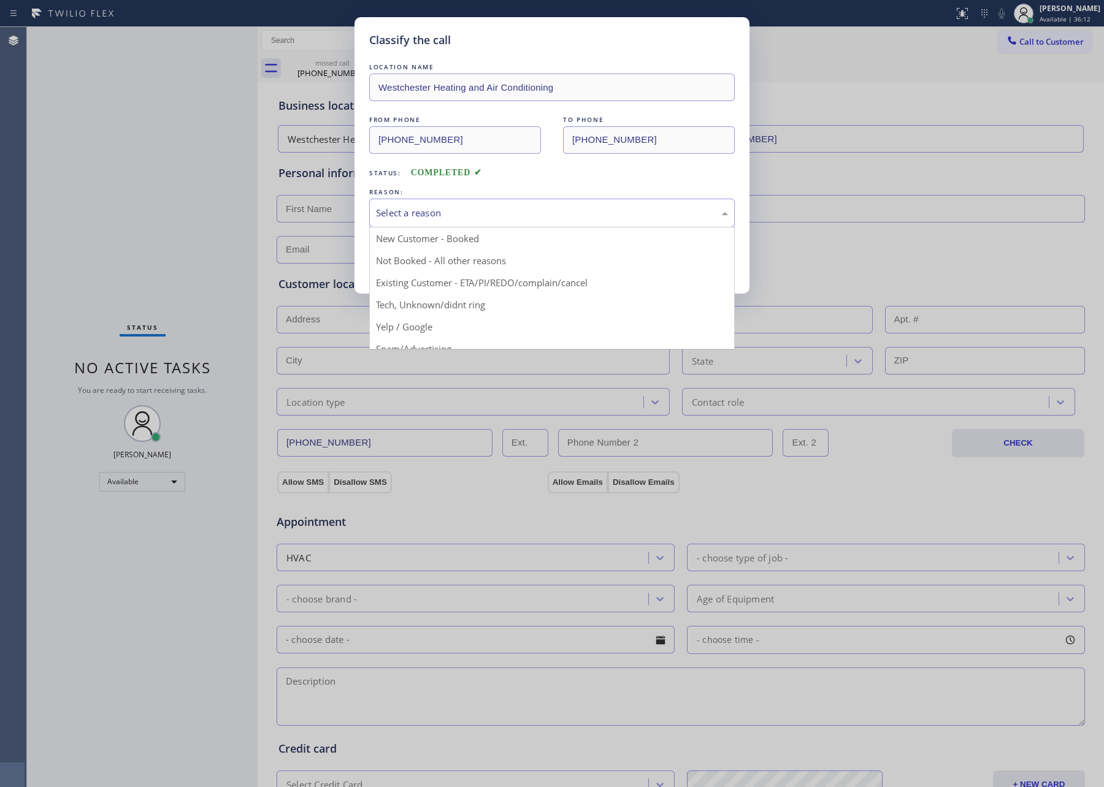
click at [423, 219] on div "Select a reason" at bounding box center [552, 213] width 352 height 14
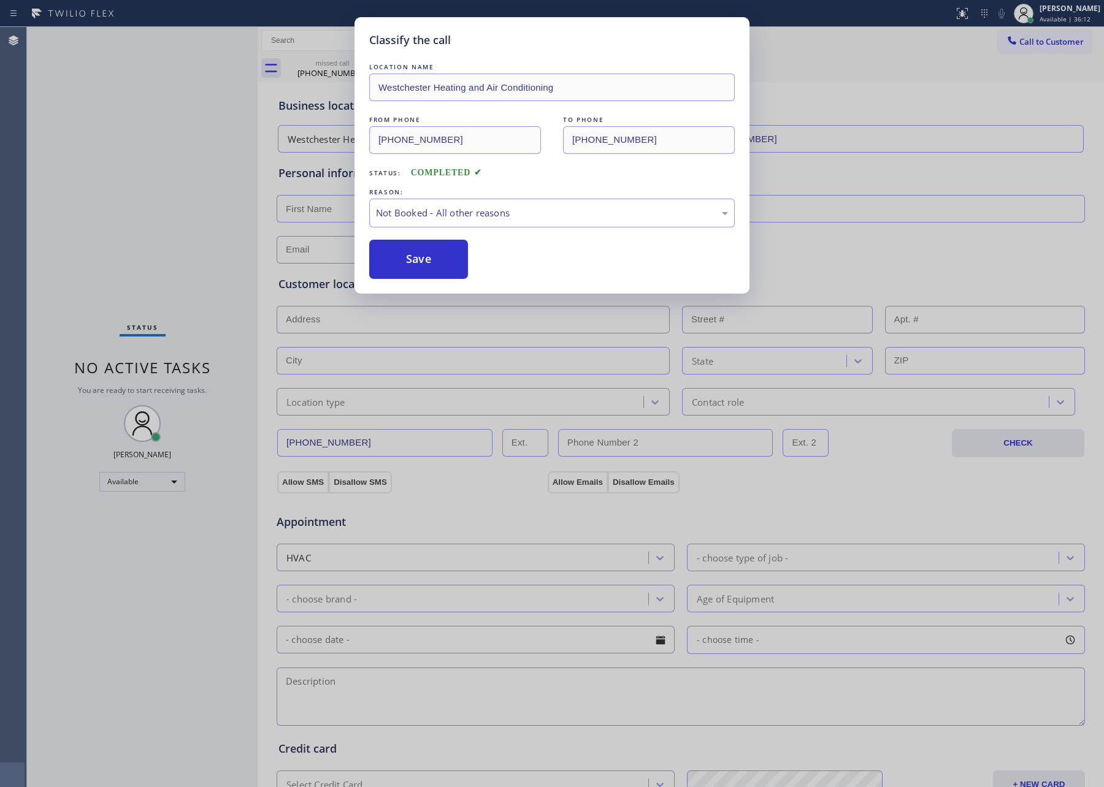
click at [416, 262] on button "Save" at bounding box center [418, 259] width 99 height 39
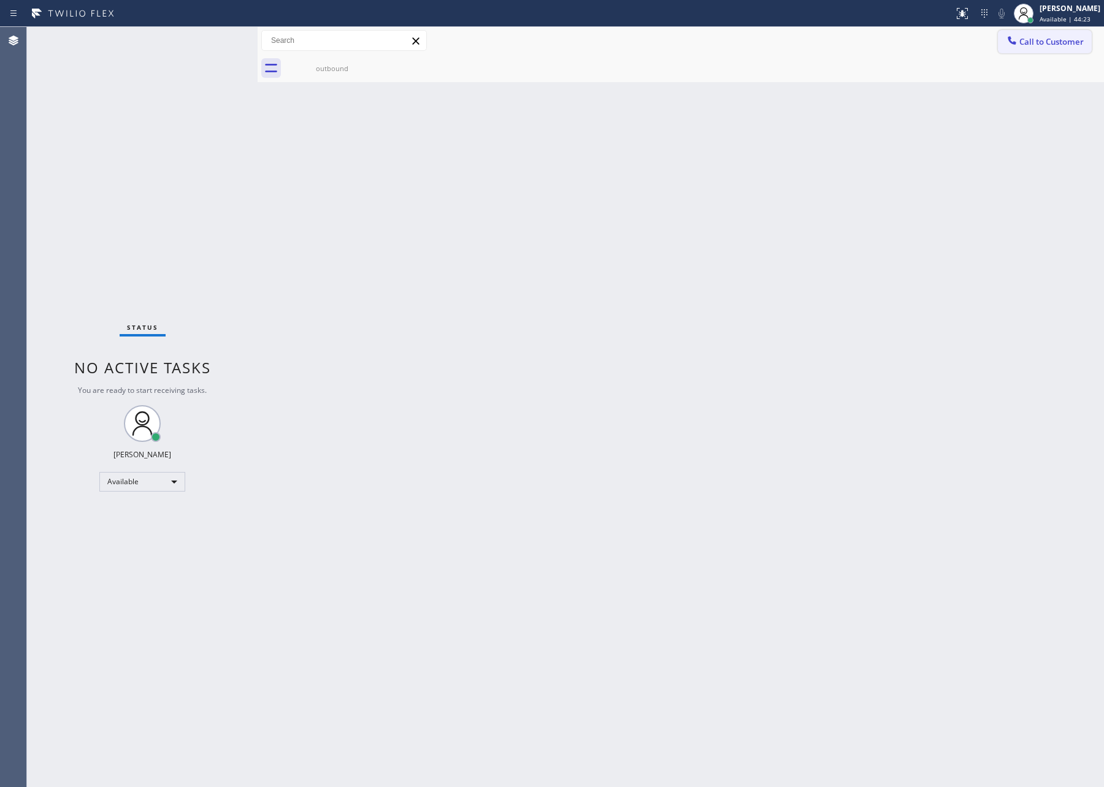
click at [1063, 43] on span "Call to Customer" at bounding box center [1051, 41] width 64 height 11
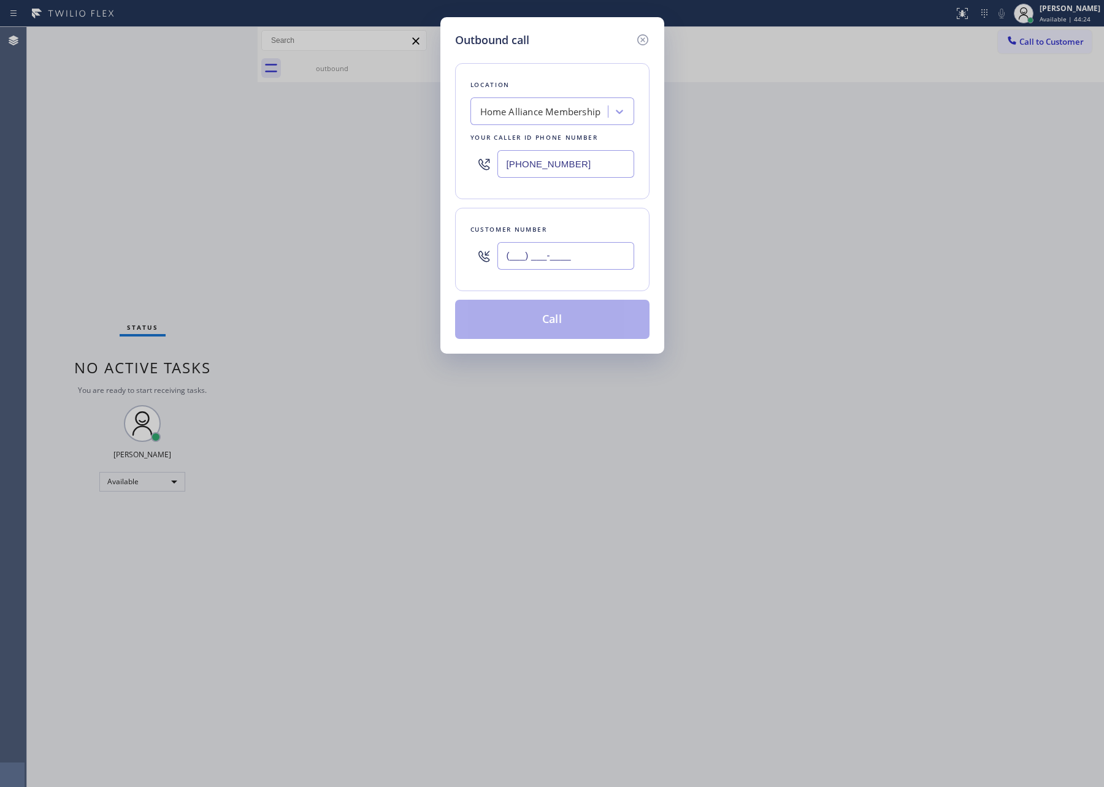
click at [591, 256] on input "(___) ___-____" at bounding box center [565, 256] width 137 height 28
paste input "347) 631-1156"
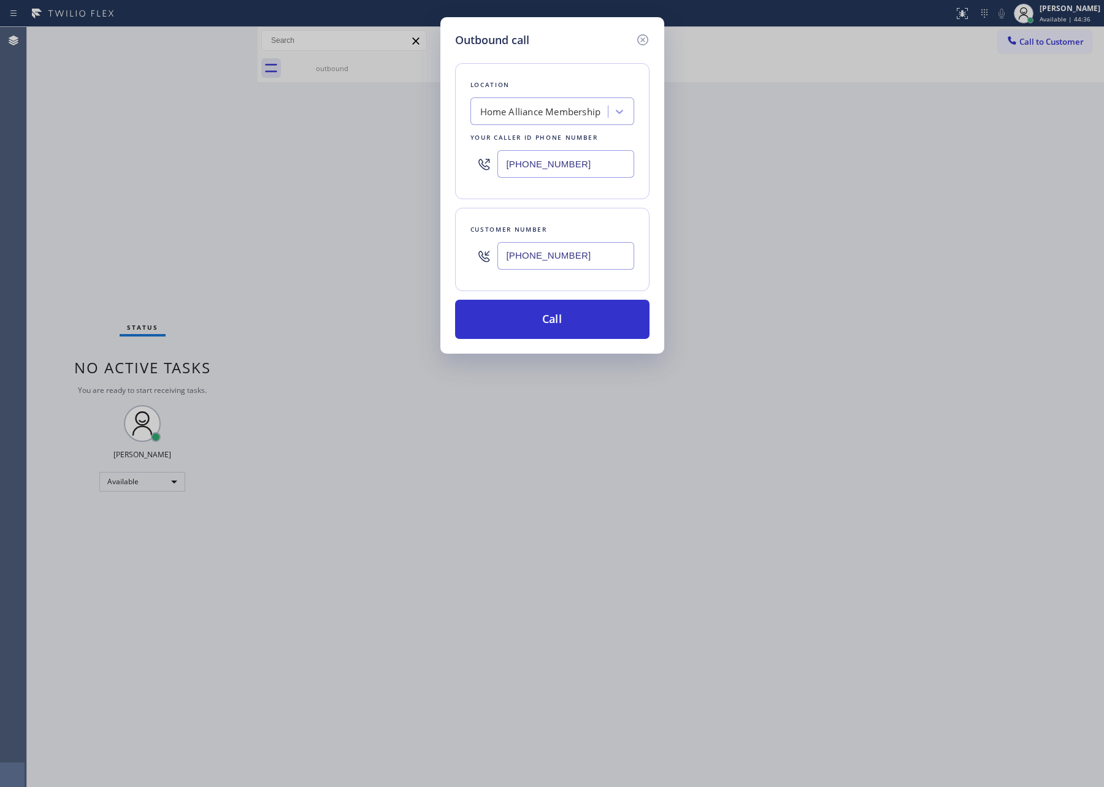
type input "(347) 631-1156"
click at [521, 111] on div "Home Alliance Membership" at bounding box center [540, 112] width 121 height 14
paste input "SubzeroCare.online (New York, Google Ads)"
type input "SubzeroCare.online (New York, Google Ads)"
click at [554, 155] on div "4B2.Paid SubzeroCare.online (New York, Google Ads)" at bounding box center [552, 143] width 164 height 34
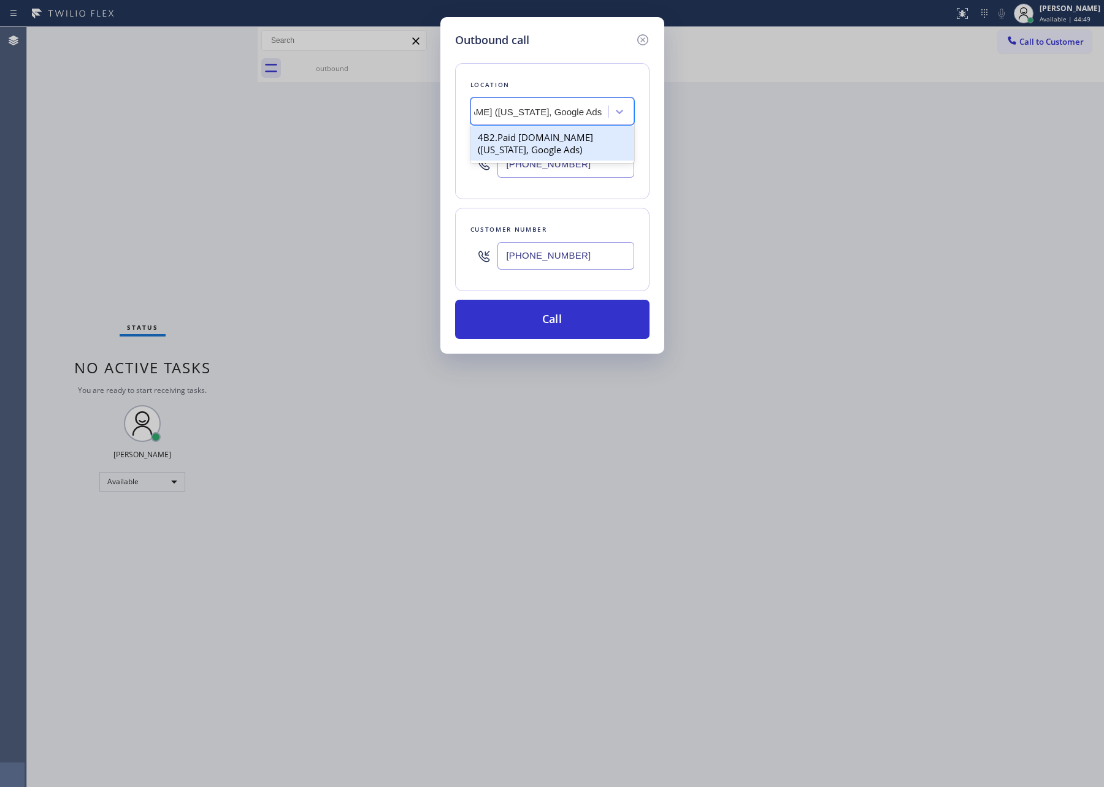
type input "(315) 973-1147"
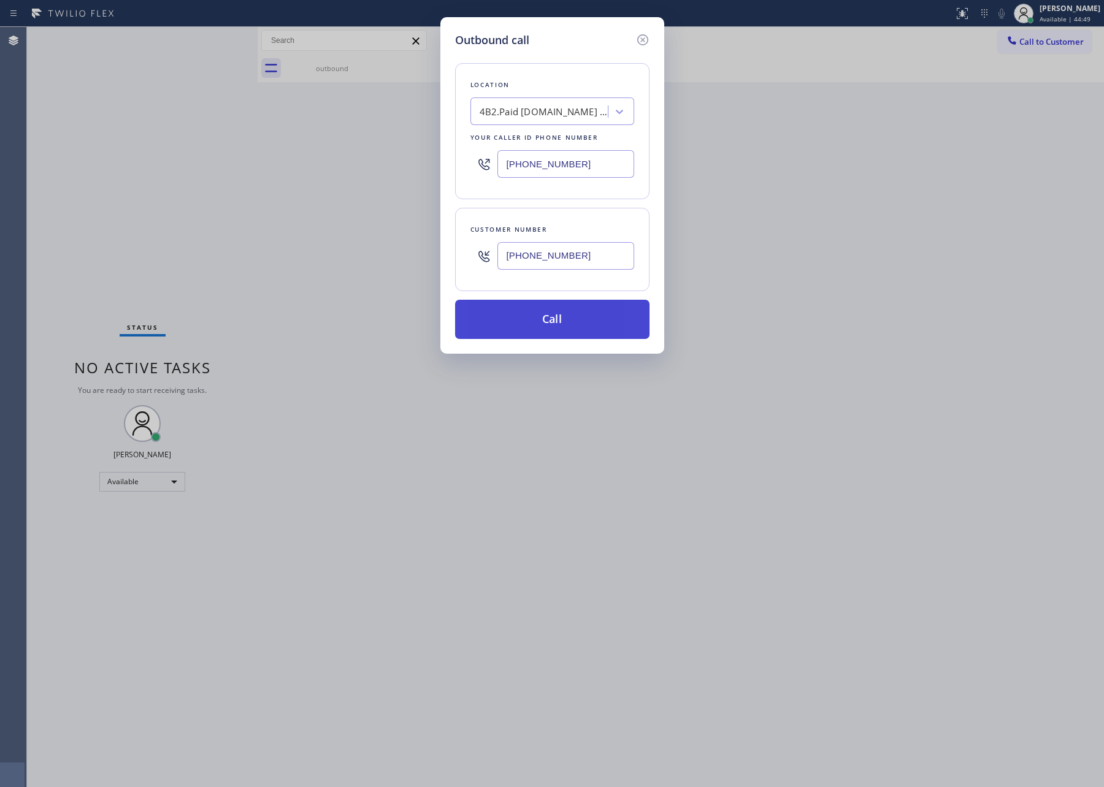
click at [597, 322] on button "Call" at bounding box center [552, 319] width 194 height 39
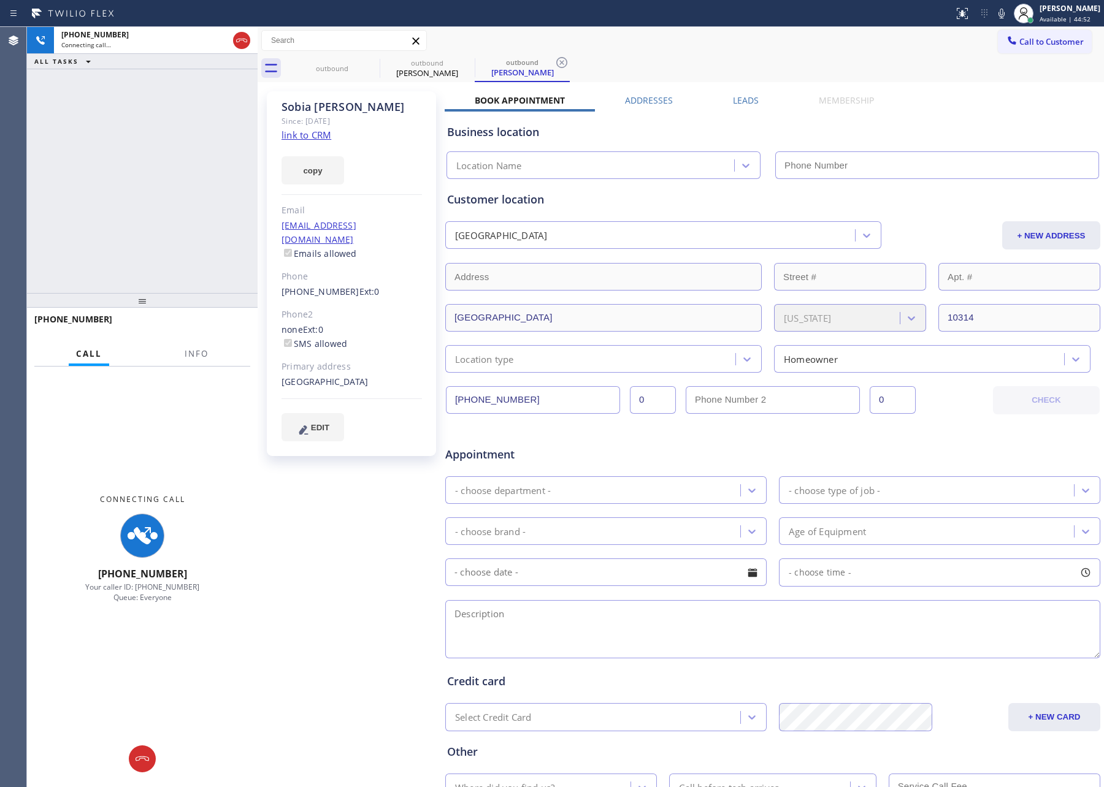
click at [150, 185] on div "+13476311156 Connecting call… ALL TASKS ALL TASKS ACTIVE TASKS TASKS IN WRAP UP" at bounding box center [142, 160] width 231 height 266
click at [151, 183] on div "+13476311156 Connecting call… ALL TASKS ALL TASKS ACTIVE TASKS TASKS IN WRAP UP" at bounding box center [142, 160] width 231 height 266
type input "(315) 973-1147"
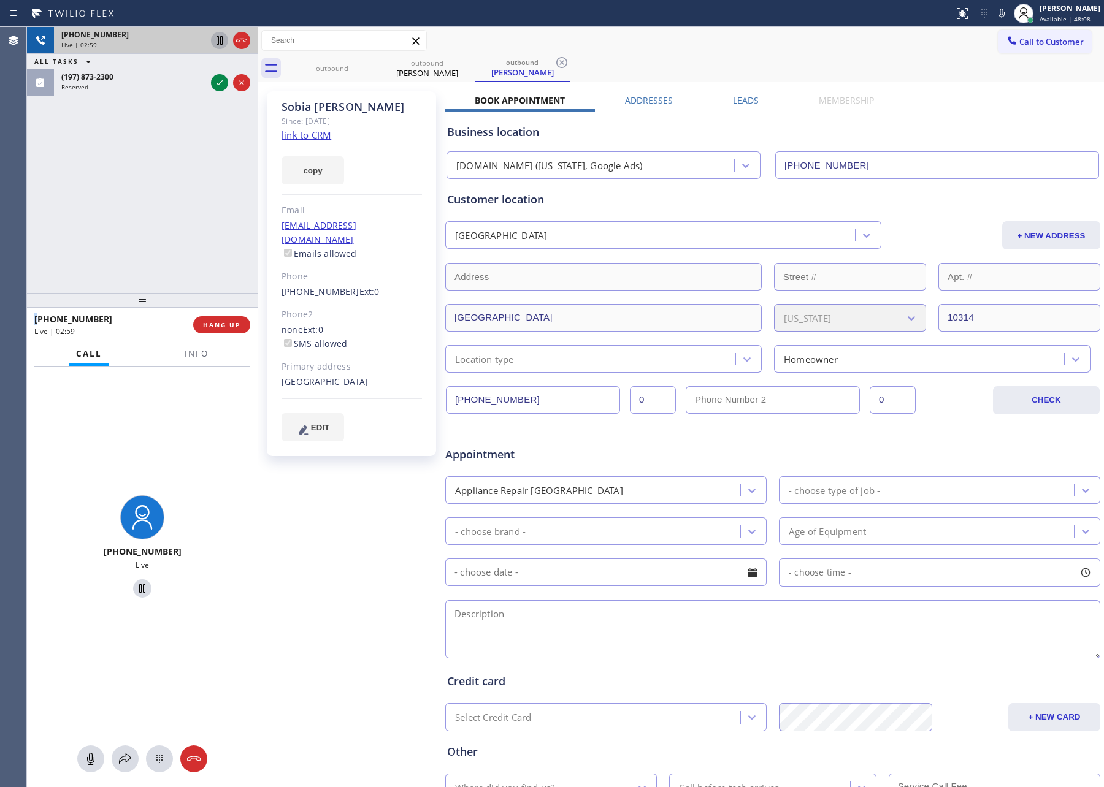
click at [218, 37] on icon at bounding box center [219, 40] width 15 height 15
click at [219, 39] on icon at bounding box center [219, 40] width 9 height 9
click at [170, 214] on div "+13476311156 Live | 03:08 ALL TASKS ALL TASKS ACTIVE TASKS TASKS IN WRAP UP (19…" at bounding box center [142, 160] width 231 height 266
click at [180, 221] on div "+13476311156 Live | 03:08 ALL TASKS ALL TASKS ACTIVE TASKS TASKS IN WRAP UP (19…" at bounding box center [142, 160] width 231 height 266
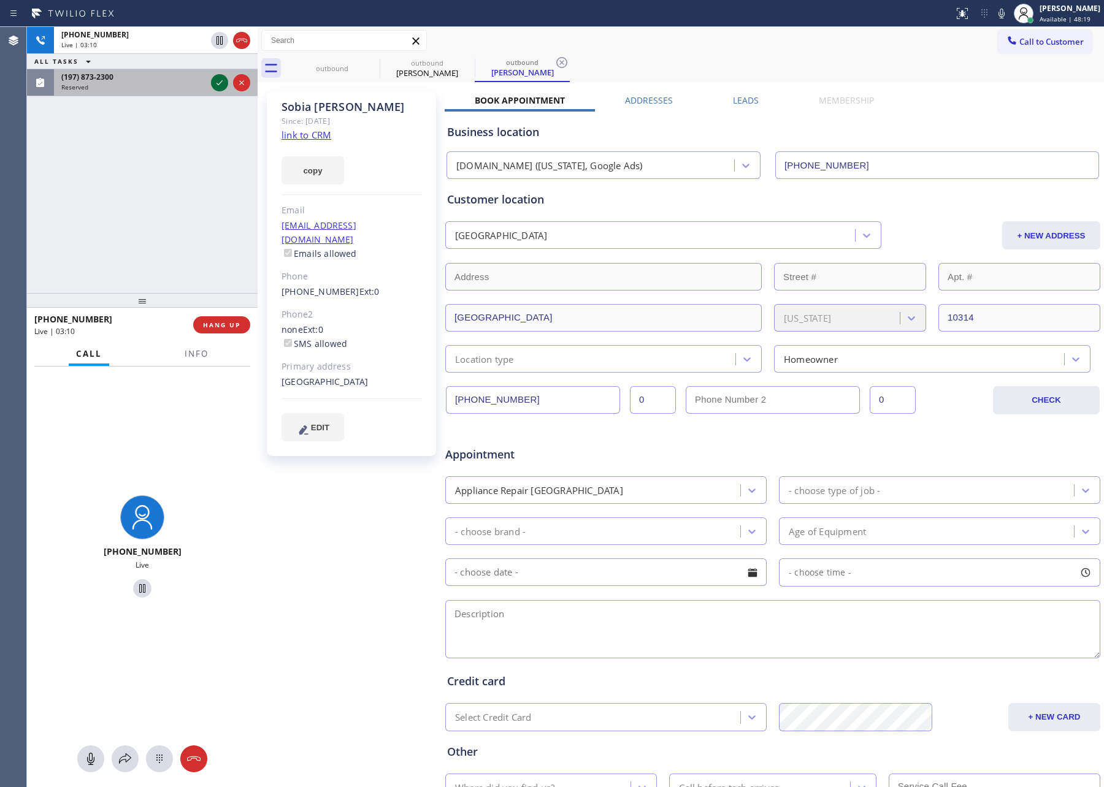
drag, startPoint x: 196, startPoint y: 164, endPoint x: 221, endPoint y: 83, distance: 84.3
click at [207, 150] on div "+13476311156 Live | 03:10 ALL TASKS ALL TASKS ACTIVE TASKS TASKS IN WRAP UP (19…" at bounding box center [142, 160] width 231 height 266
drag, startPoint x: 221, startPoint y: 81, endPoint x: 183, endPoint y: 186, distance: 112.1
click at [217, 90] on icon at bounding box center [219, 82] width 15 height 15
click at [183, 186] on div "+13476311156 Live | 03:11 ALL TASKS ALL TASKS ACTIVE TASKS TASKS IN WRAP UP (19…" at bounding box center [142, 160] width 231 height 266
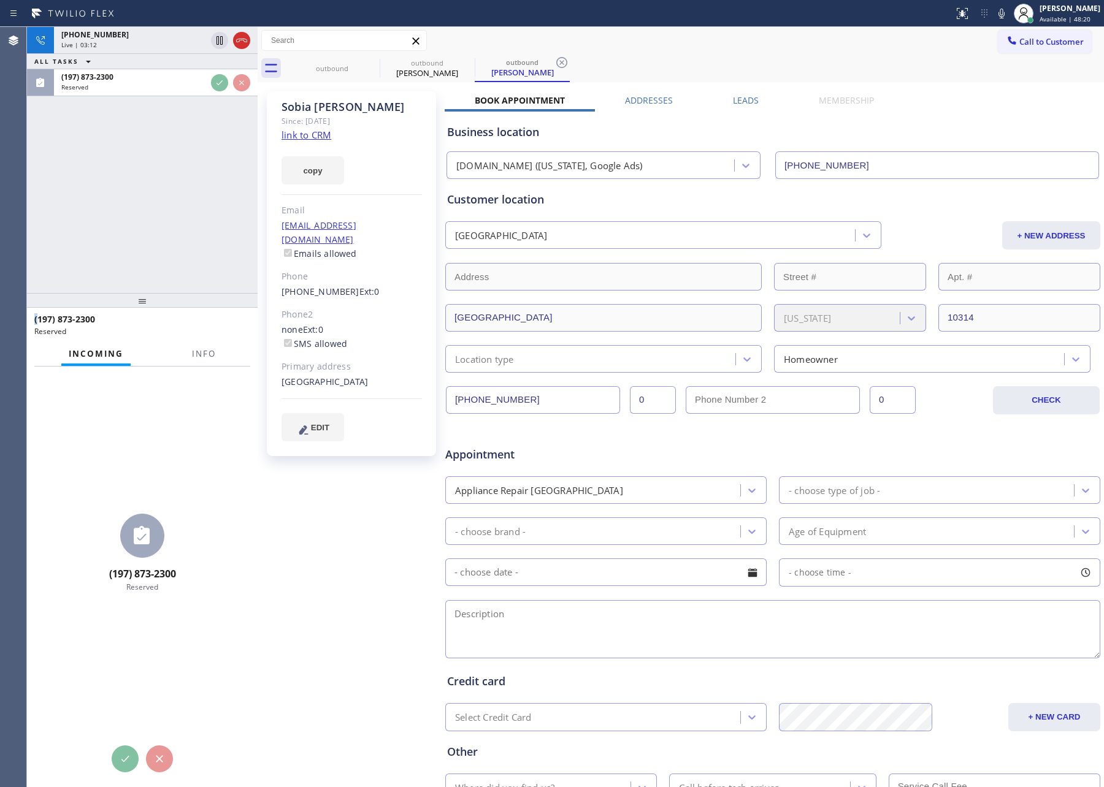
click at [183, 186] on div "+13476311156 Live | 03:12 ALL TASKS ALL TASKS ACTIVE TASKS TASKS IN WRAP UP (19…" at bounding box center [142, 160] width 231 height 266
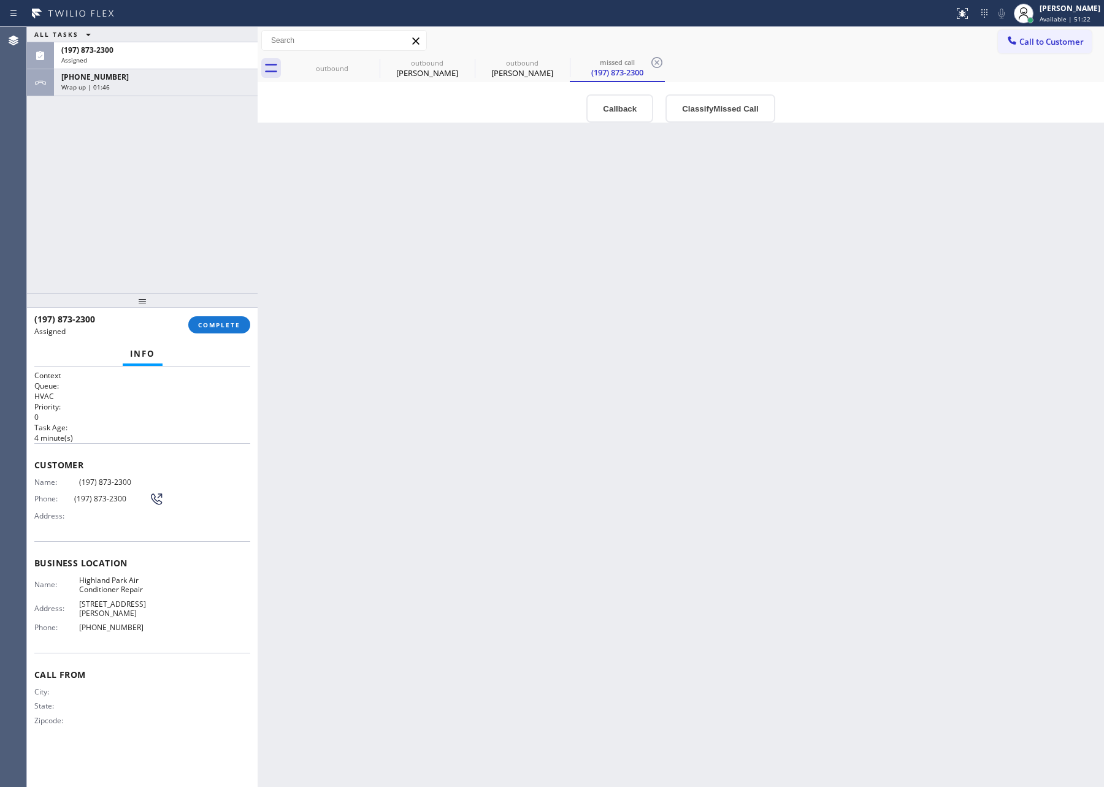
drag, startPoint x: 236, startPoint y: 153, endPoint x: 215, endPoint y: 296, distance: 144.4
click at [236, 178] on div "ALL TASKS ALL TASKS ACTIVE TASKS TASKS IN WRAP UP (197) 873-2300 Assigned +1347…" at bounding box center [142, 160] width 231 height 266
click at [223, 326] on span "COMPLETE" at bounding box center [219, 325] width 42 height 9
click at [186, 175] on div "ALL TASKS ALL TASKS ACTIVE TASKS TASKS IN WRAP UP (197) 873-2300 Assigned +1347…" at bounding box center [142, 160] width 231 height 266
click at [186, 177] on div "ALL TASKS ALL TASKS ACTIVE TASKS TASKS IN WRAP UP (197) 873-2300 Assigned +1347…" at bounding box center [142, 160] width 231 height 266
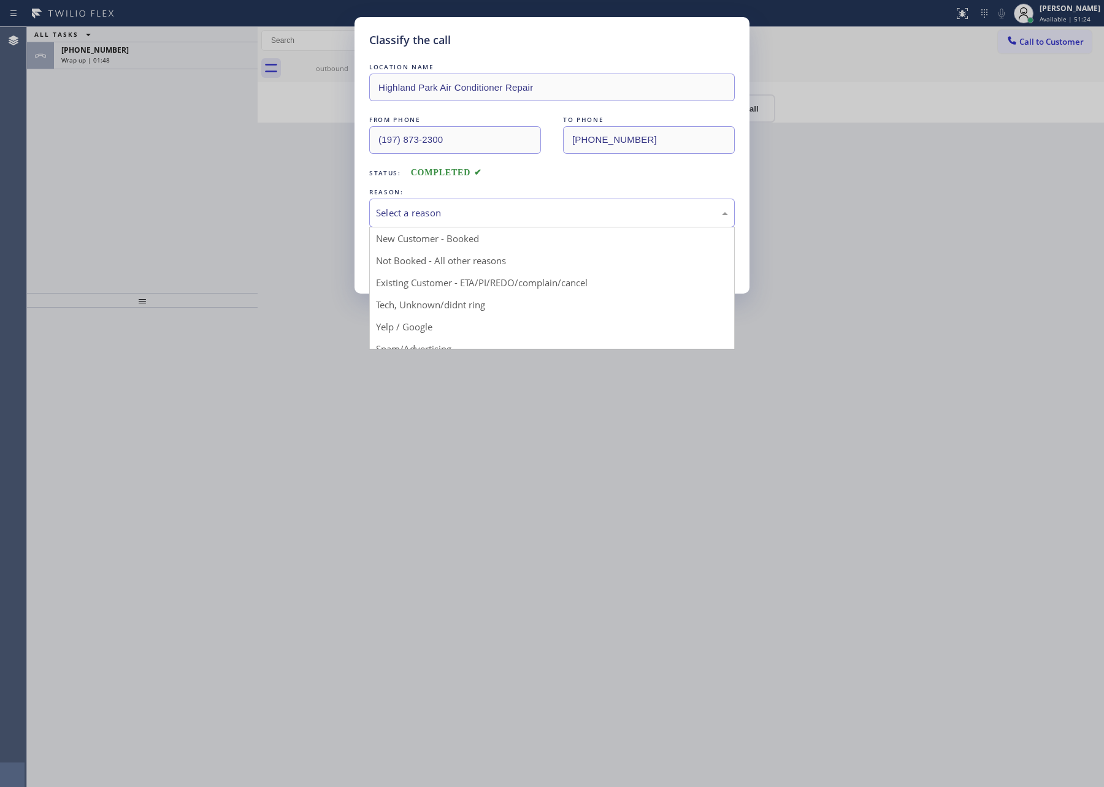
click at [447, 218] on div "Select a reason" at bounding box center [552, 213] width 352 height 14
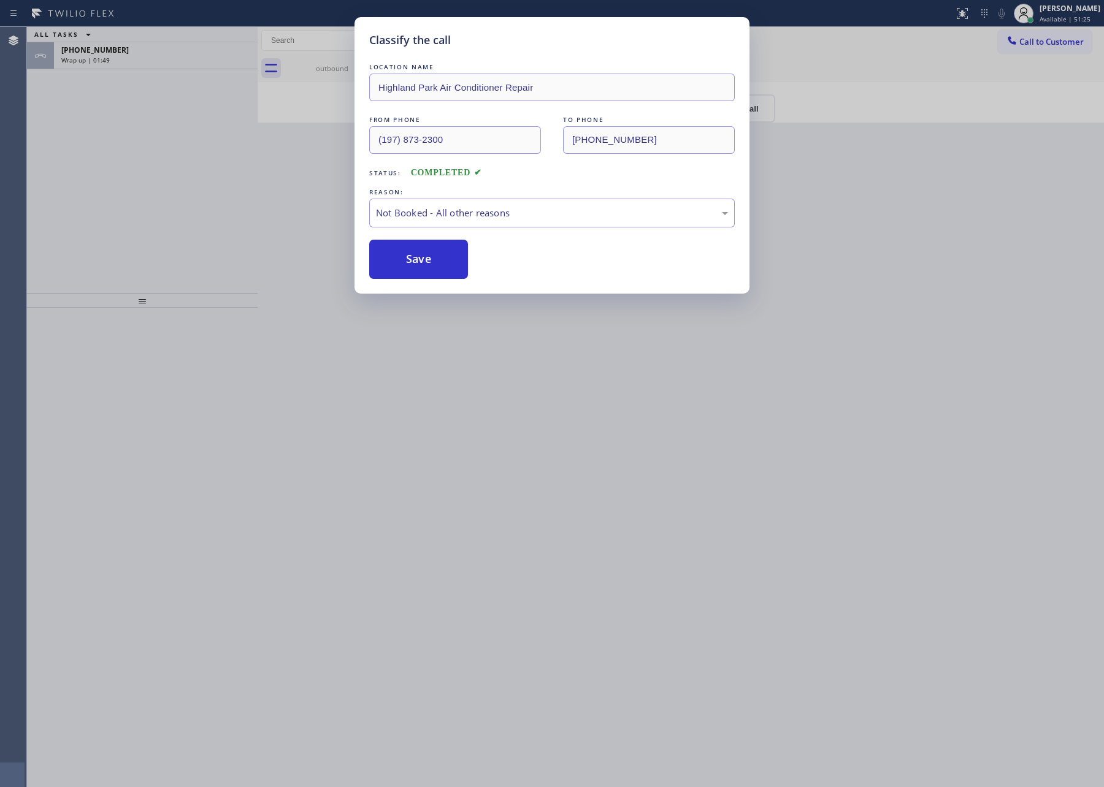
click at [414, 269] on button "Save" at bounding box center [418, 259] width 99 height 39
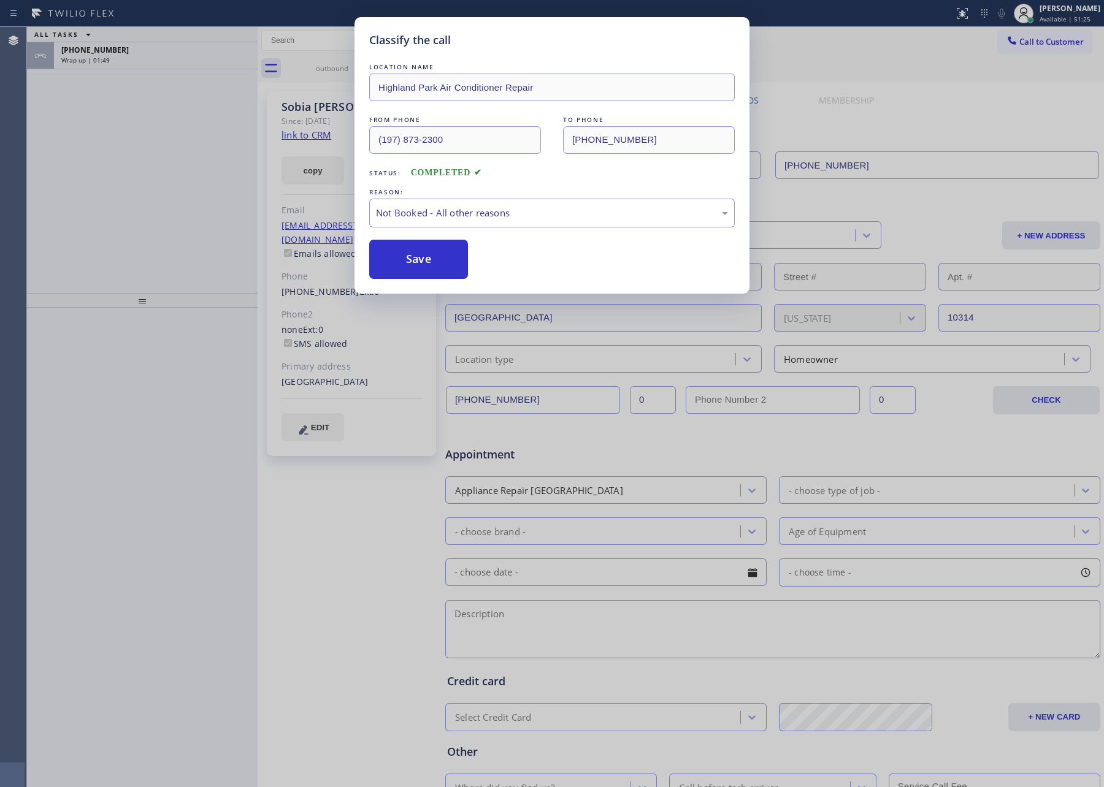
click at [416, 267] on button "Save" at bounding box center [418, 259] width 99 height 39
click at [88, 155] on div "Classify the call LOCATION NAME Highland Park Air Conditioner Repair FROM PHONE…" at bounding box center [552, 393] width 1104 height 787
click at [90, 155] on div "Classify the call LOCATION NAME Home Alliance Membership FROM PHONE (855) 946-3…" at bounding box center [565, 407] width 1077 height 760
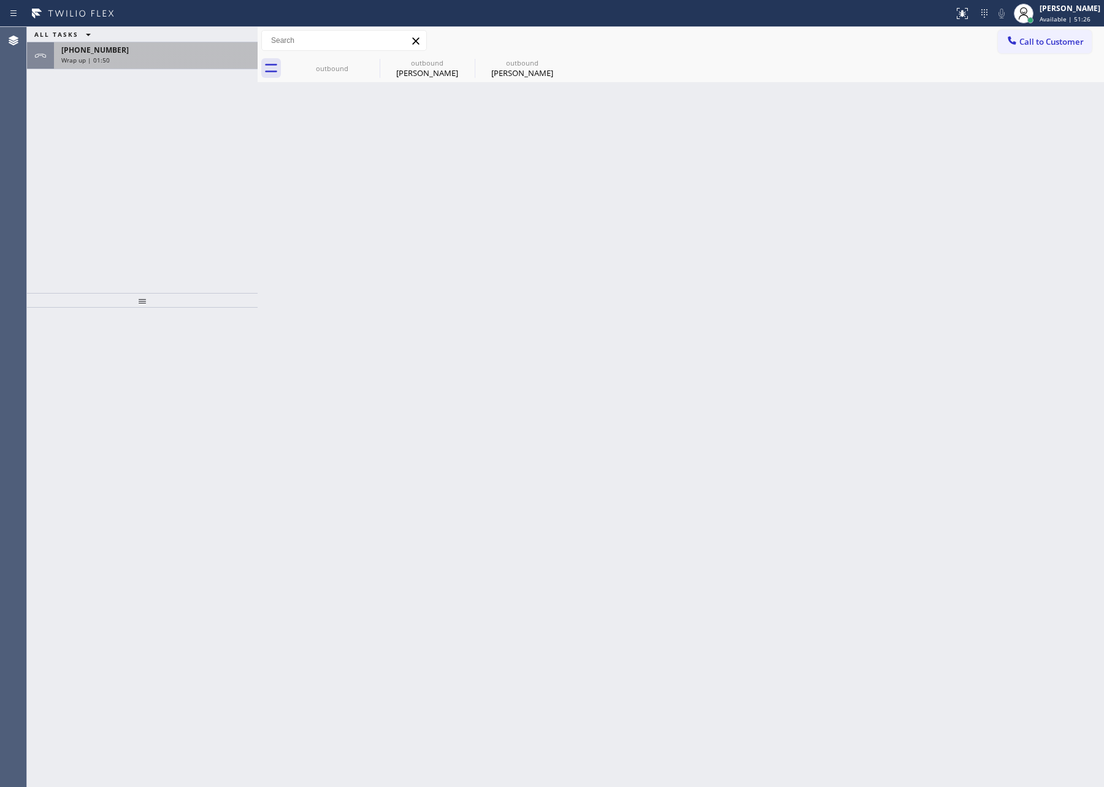
click at [167, 56] on div "Wrap up | 01:50" at bounding box center [155, 60] width 189 height 9
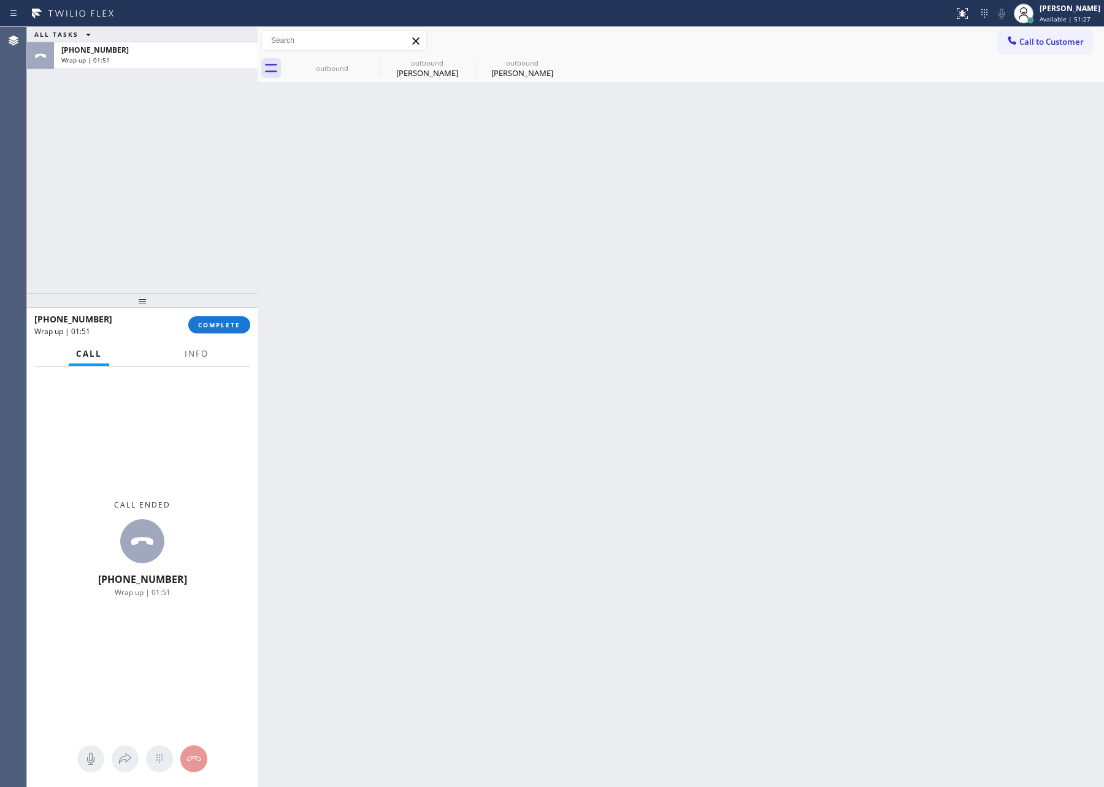
click at [212, 318] on button "COMPLETE" at bounding box center [219, 324] width 62 height 17
click at [181, 185] on div "ALL TASKS ALL TASKS ACTIVE TASKS TASKS IN WRAP UP +13476311156 Wrap up | 01:51" at bounding box center [142, 160] width 231 height 266
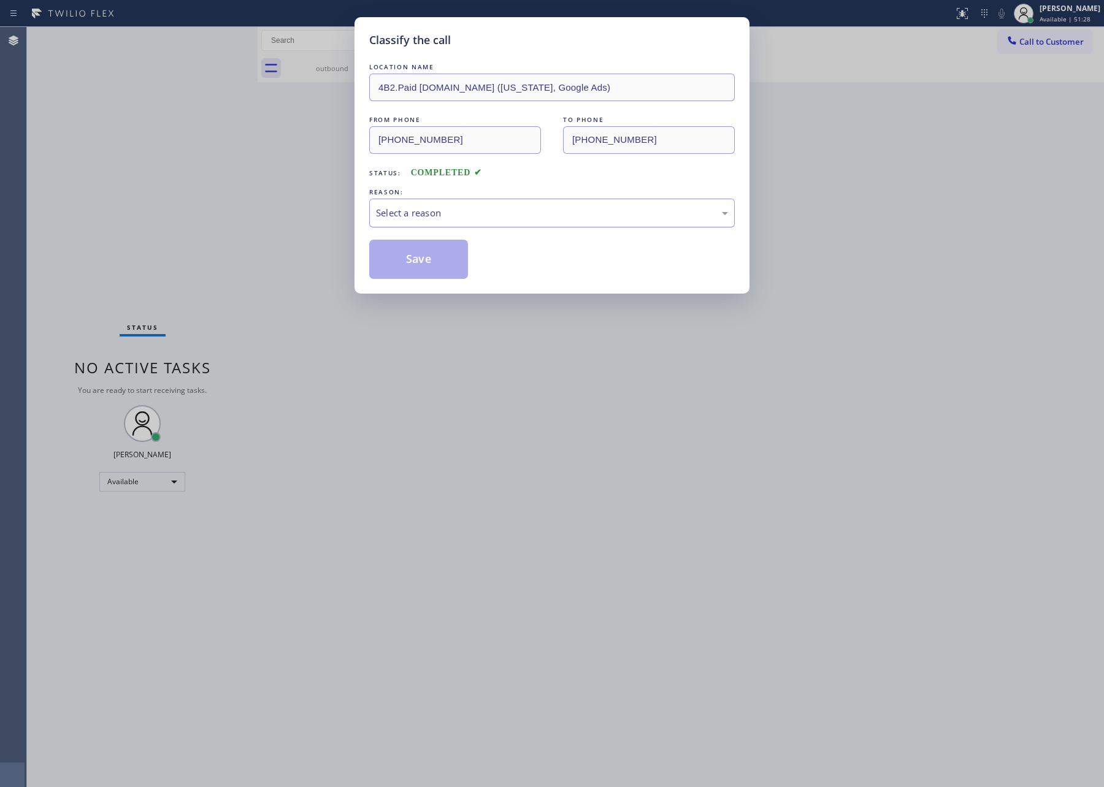
click at [513, 207] on div "Select a reason" at bounding box center [552, 213] width 352 height 14
click at [441, 259] on button "Save" at bounding box center [418, 259] width 99 height 39
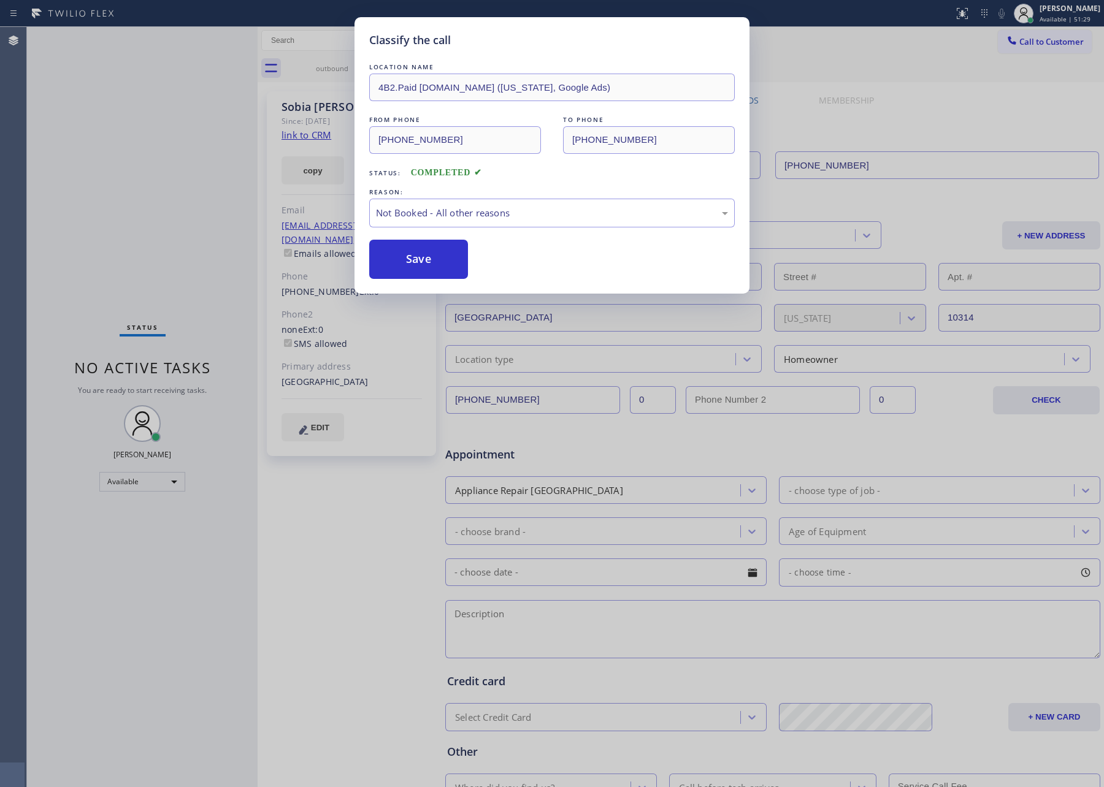
click at [441, 259] on button "Save" at bounding box center [418, 259] width 99 height 39
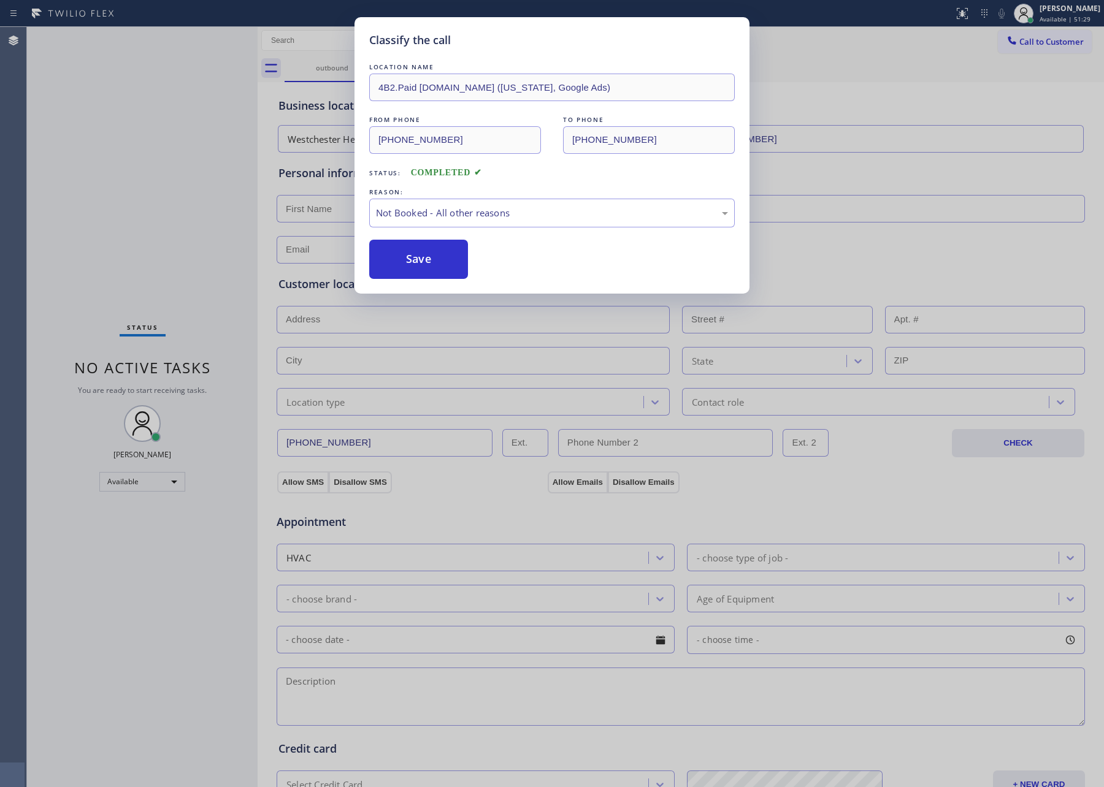
click at [216, 195] on div "Classify the call LOCATION NAME 4B2.Paid SubzeroCare.online (New York, Google A…" at bounding box center [552, 393] width 1104 height 787
click at [231, 186] on div "Classify the call LOCATION NAME Home Alliance Membership FROM PHONE (855) 946-3…" at bounding box center [565, 407] width 1077 height 760
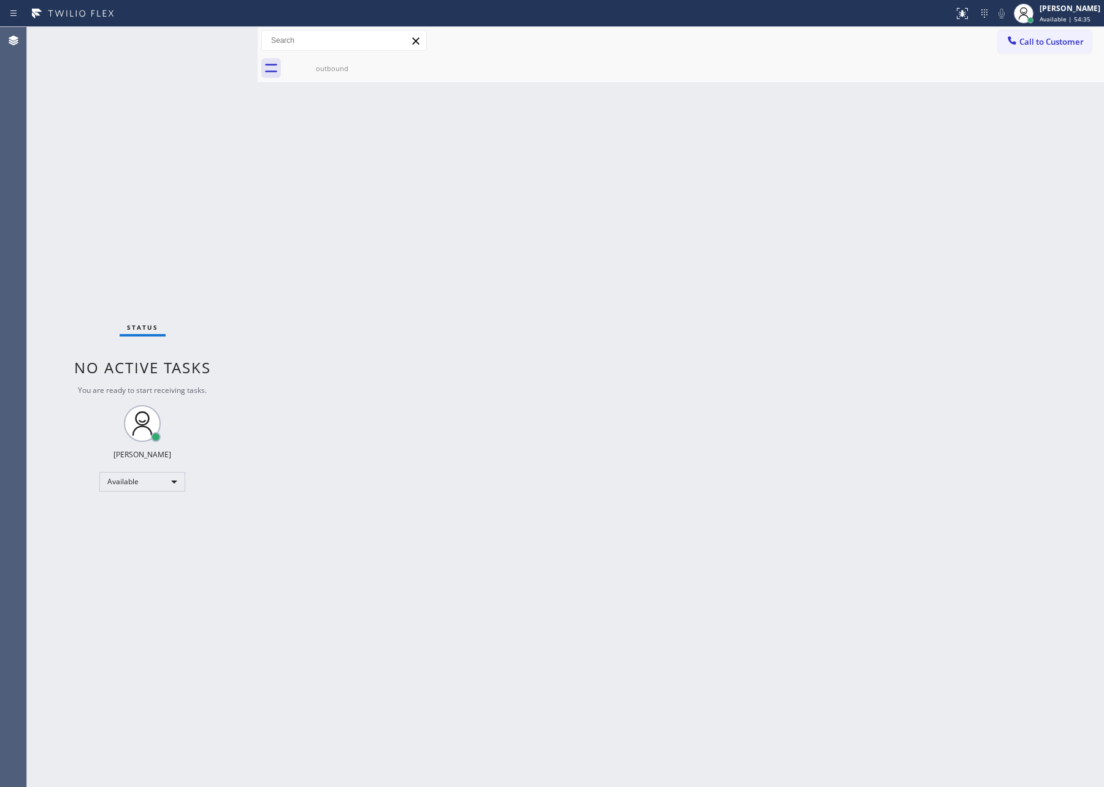
drag, startPoint x: 604, startPoint y: 381, endPoint x: 620, endPoint y: 392, distance: 20.2
click at [613, 384] on div "Back to Dashboard Change Sender ID Customers Technicians Select a contact Outbo…" at bounding box center [681, 407] width 846 height 760
drag, startPoint x: 221, startPoint y: 254, endPoint x: 1054, endPoint y: 510, distance: 871.0
click at [332, 275] on div "Status No active tasks You are ready to start receiving tasks. Eva Mahinay Avai…" at bounding box center [565, 407] width 1077 height 760
drag, startPoint x: 694, startPoint y: 386, endPoint x: 751, endPoint y: 15, distance: 375.3
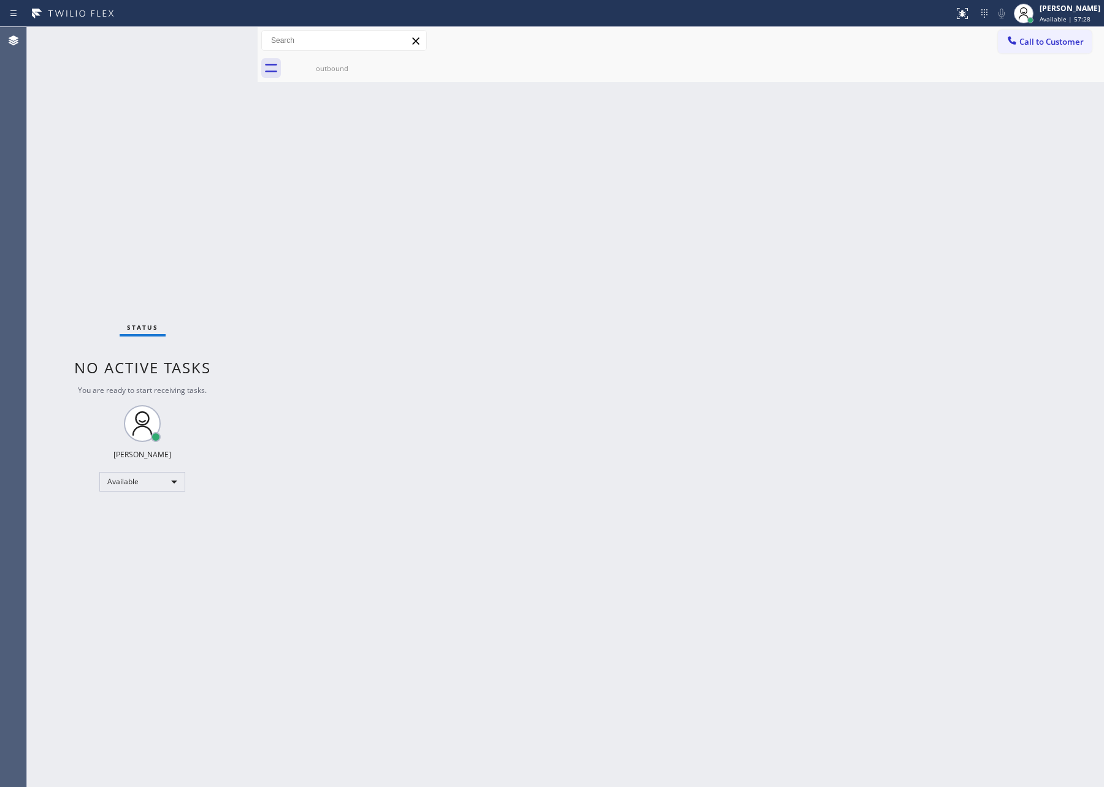
click at [694, 386] on div "Back to Dashboard Change Sender ID Customers Technicians Select a contact Outbo…" at bounding box center [681, 407] width 846 height 760
click at [324, 270] on div "Status No active tasks You are ready to start receiving tasks. Eva Mahinay Avai…" at bounding box center [565, 407] width 1077 height 760
click at [611, 346] on div "Back to Dashboard Change Sender ID Customers Technicians Select a contact Outbo…" at bounding box center [681, 407] width 846 height 760
drag, startPoint x: 510, startPoint y: 364, endPoint x: 521, endPoint y: 384, distance: 23.0
click at [517, 380] on div "Back to Dashboard Change Sender ID Customers Technicians Select a contact Outbo…" at bounding box center [681, 407] width 846 height 760
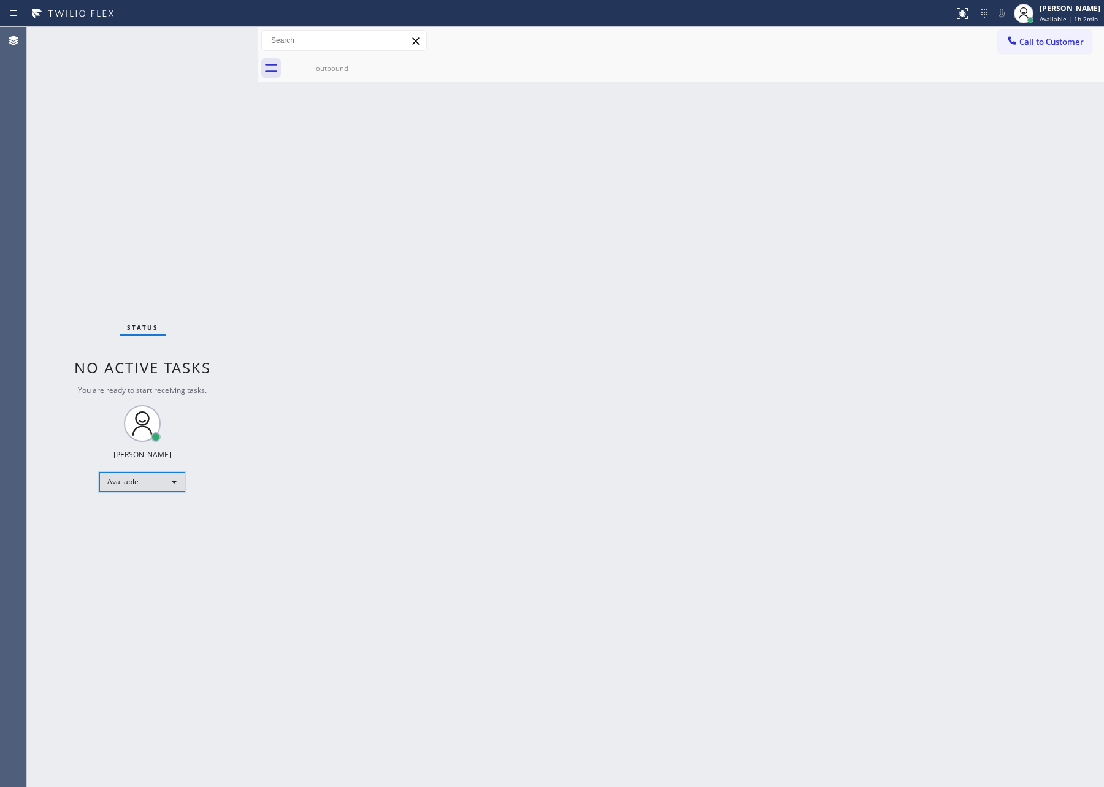
click at [129, 486] on div "Available" at bounding box center [142, 482] width 86 height 20
click at [128, 548] on li "Break" at bounding box center [141, 544] width 83 height 15
click at [532, 437] on div "Back to Dashboard Change Sender ID Customers Technicians Select a contact Outbo…" at bounding box center [681, 407] width 846 height 760
